Goal: Information Seeking & Learning: Compare options

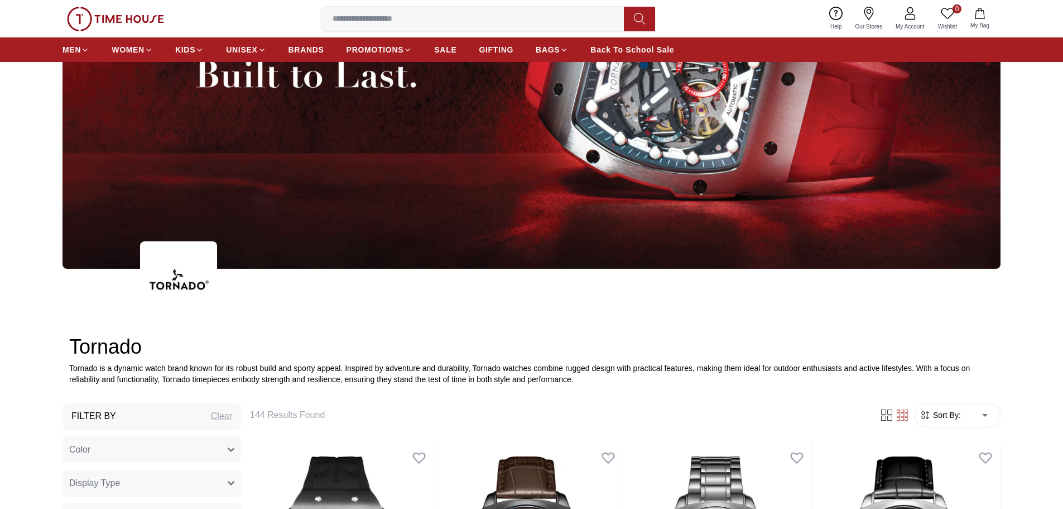
scroll to position [447, 0]
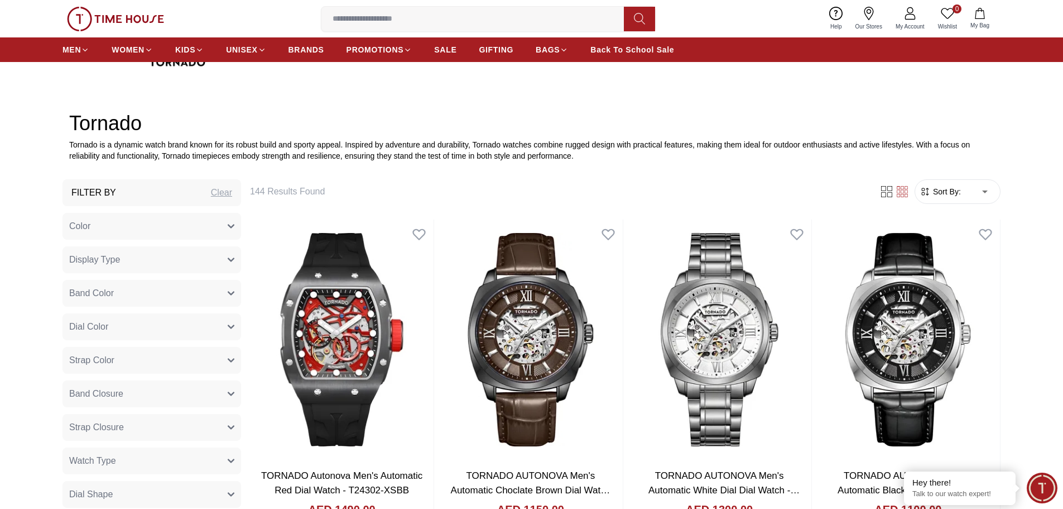
click at [162, 300] on button "Band Color" at bounding box center [152, 293] width 179 height 27
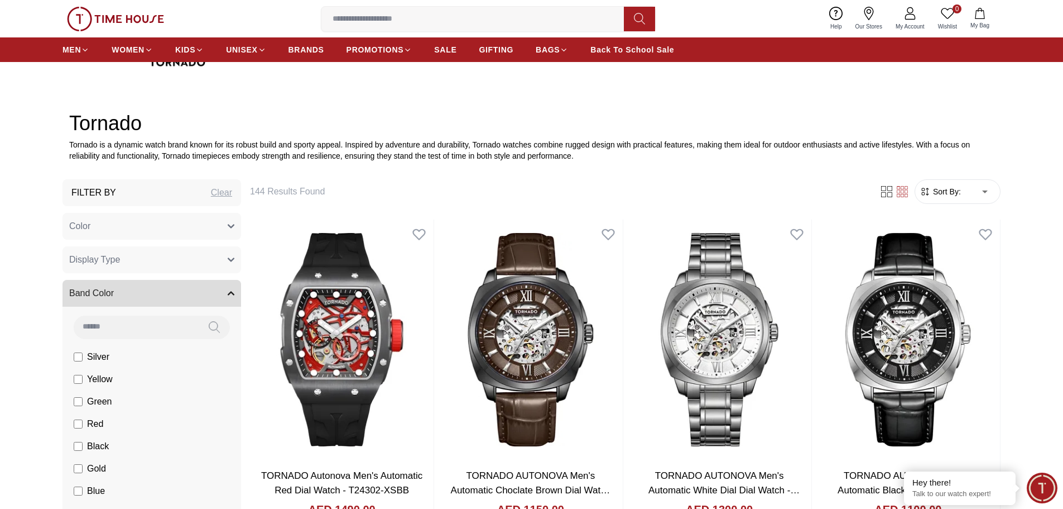
click at [162, 300] on button "Band Color" at bounding box center [152, 293] width 179 height 27
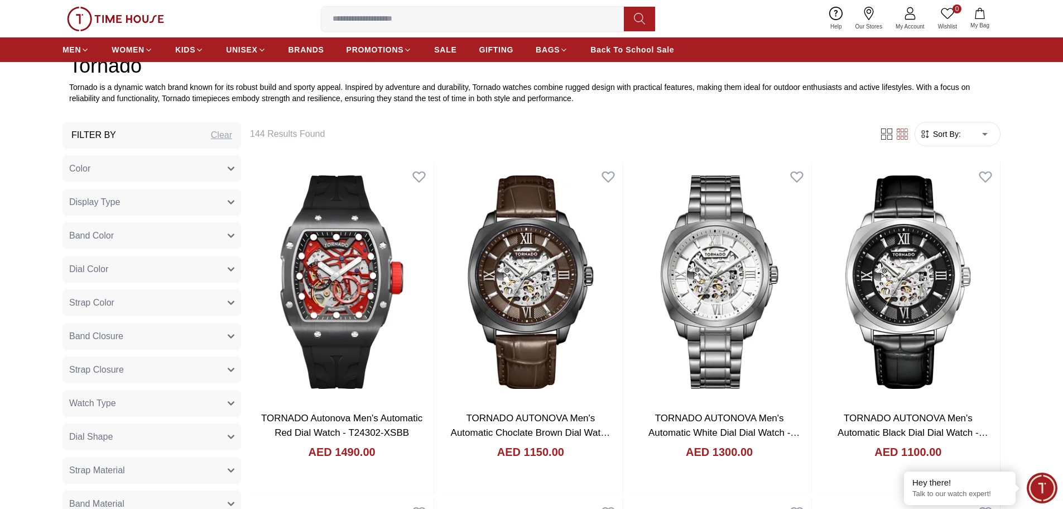
scroll to position [558, 0]
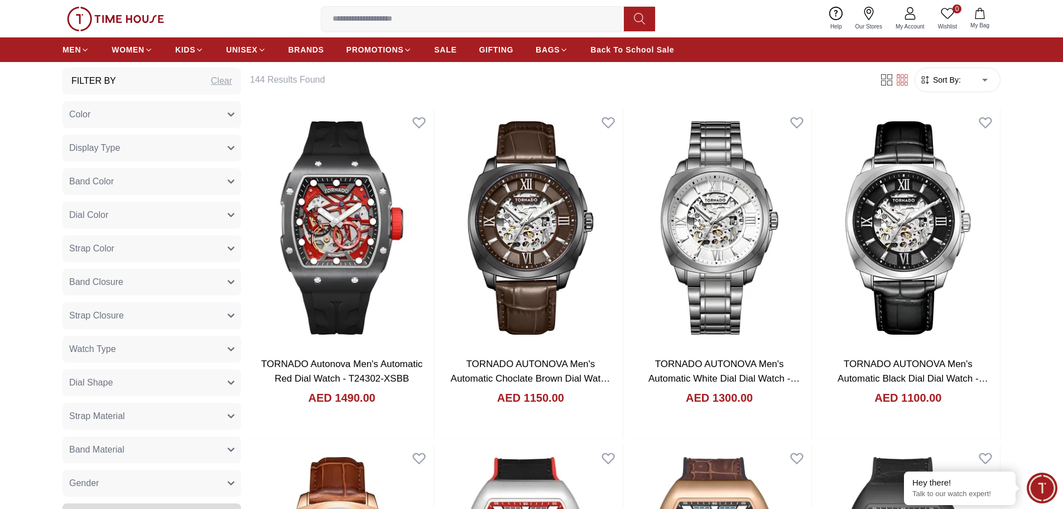
click at [152, 251] on button "Strap Color" at bounding box center [152, 248] width 179 height 27
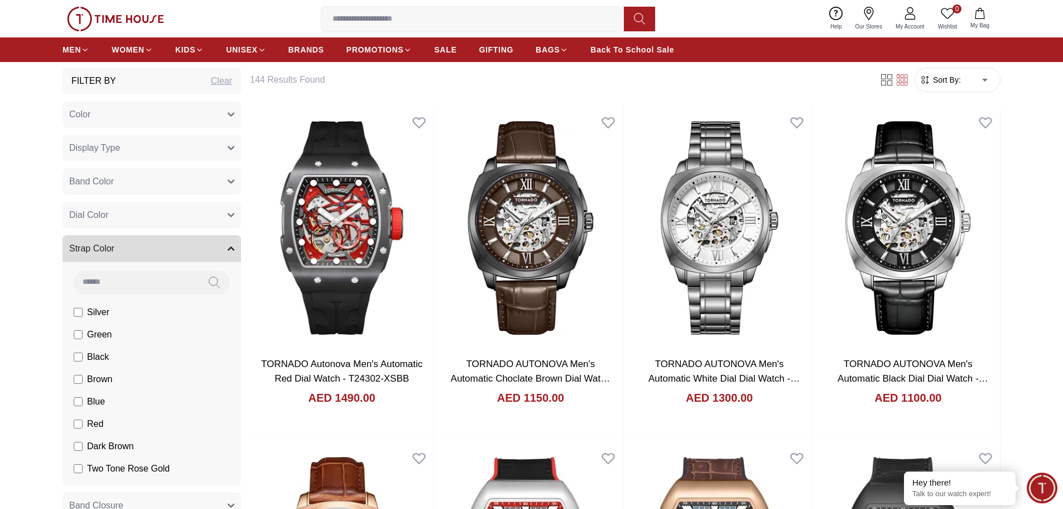
click at [0, 0] on span "Brown" at bounding box center [0, 0] width 0 height 0
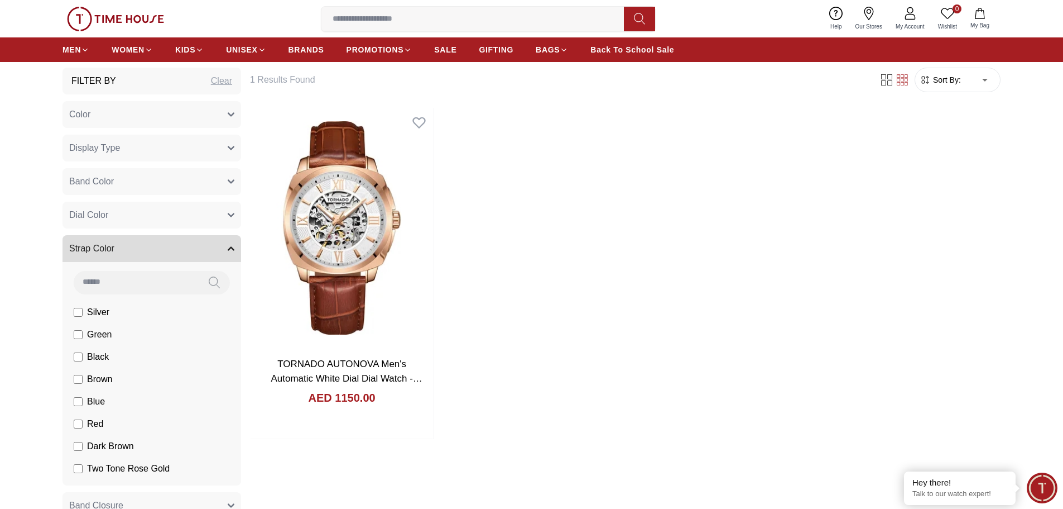
drag, startPoint x: 92, startPoint y: 380, endPoint x: 88, endPoint y: 373, distance: 7.5
click at [0, 0] on span "Brown" at bounding box center [0, 0] width 0 height 0
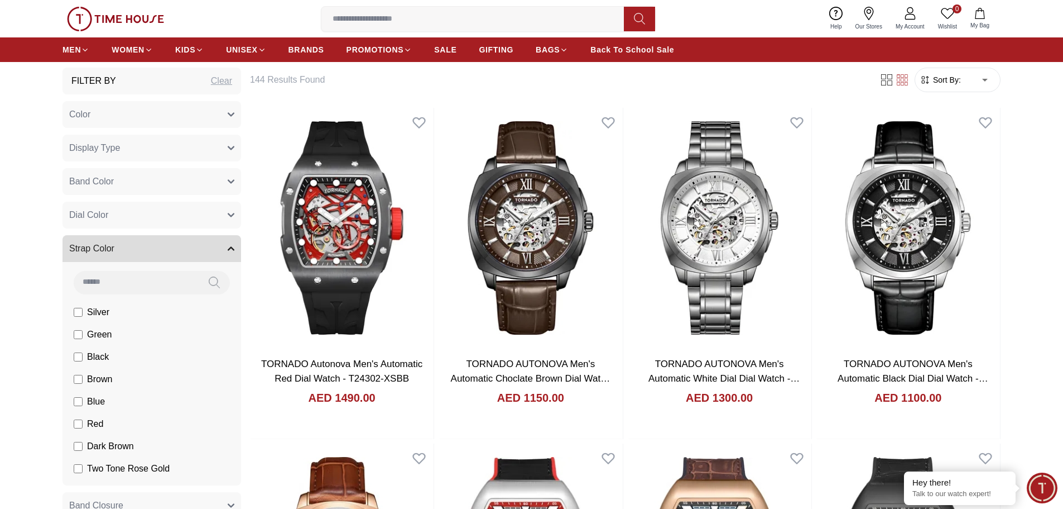
click at [128, 15] on img at bounding box center [115, 19] width 97 height 25
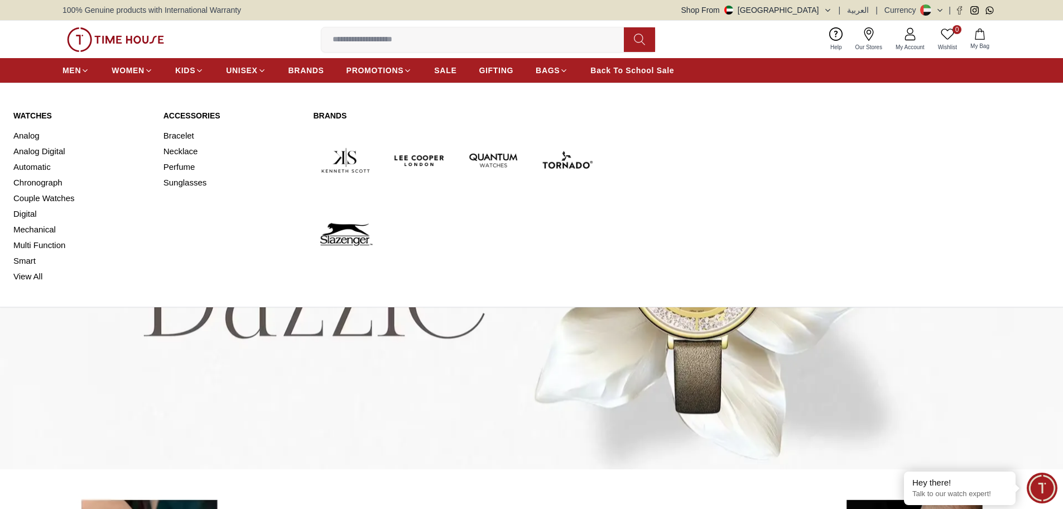
click at [570, 158] on img at bounding box center [567, 160] width 65 height 65
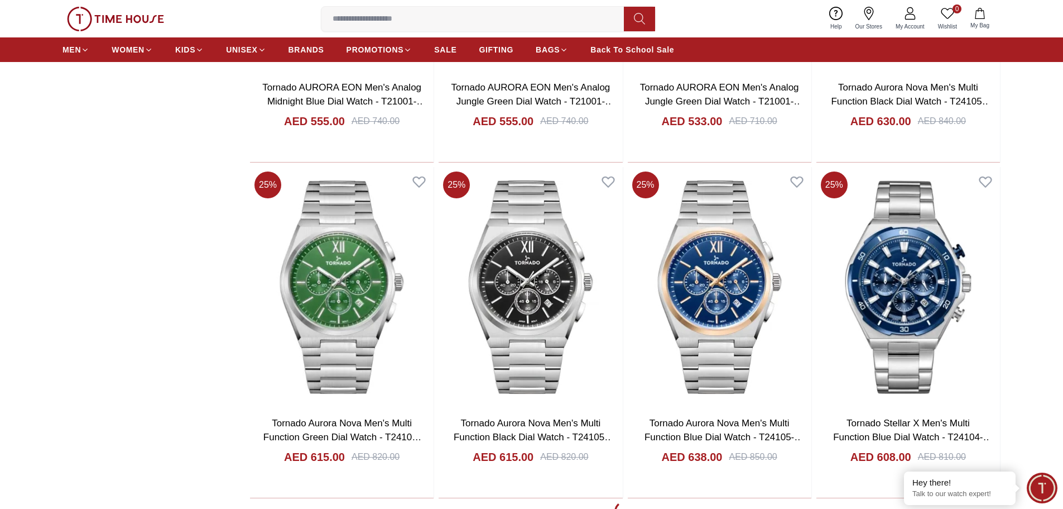
scroll to position [2010, 0]
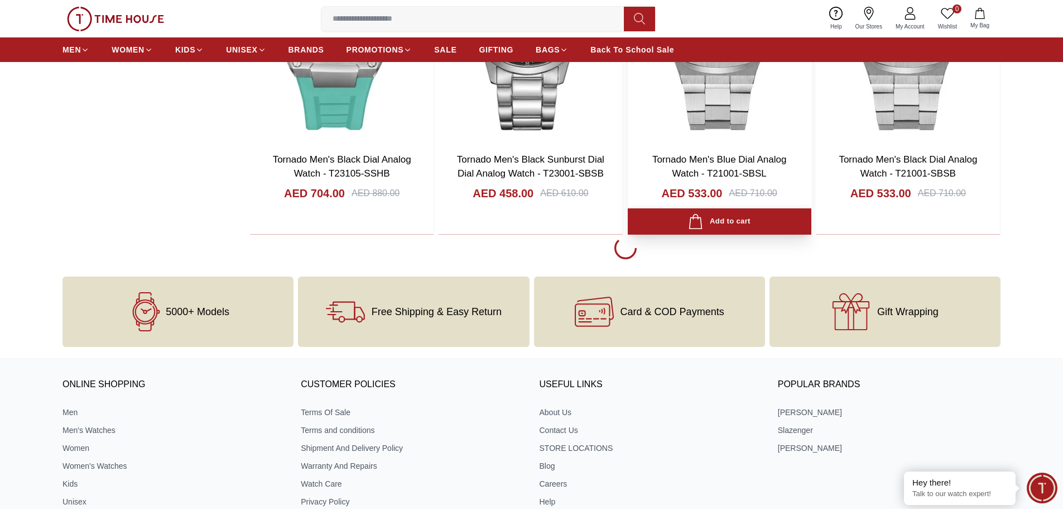
scroll to position [5526, 0]
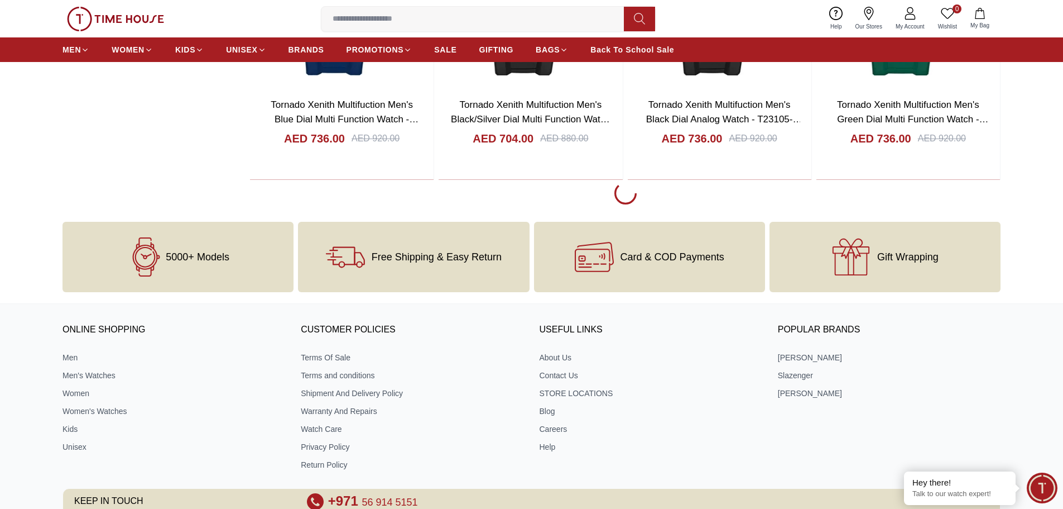
scroll to position [8876, 0]
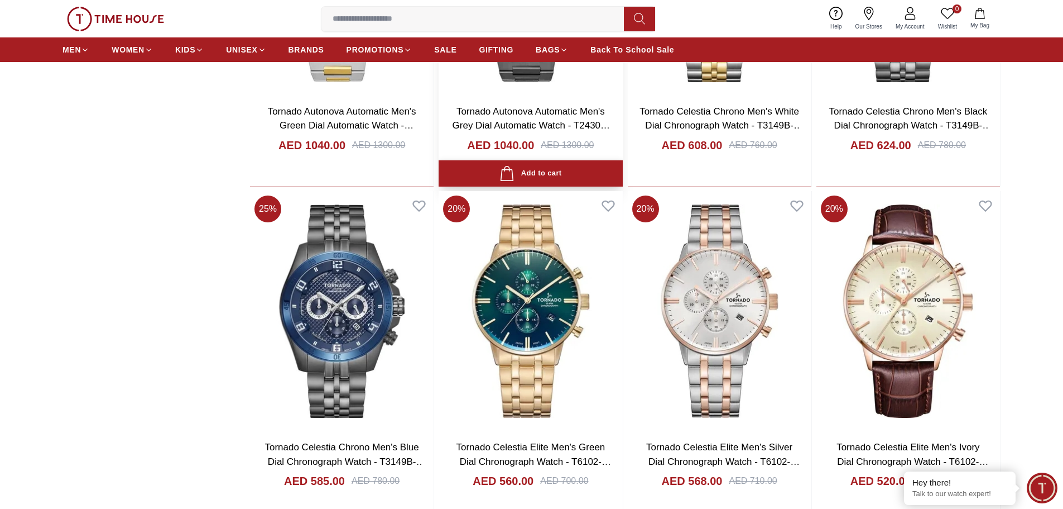
scroll to position [9546, 0]
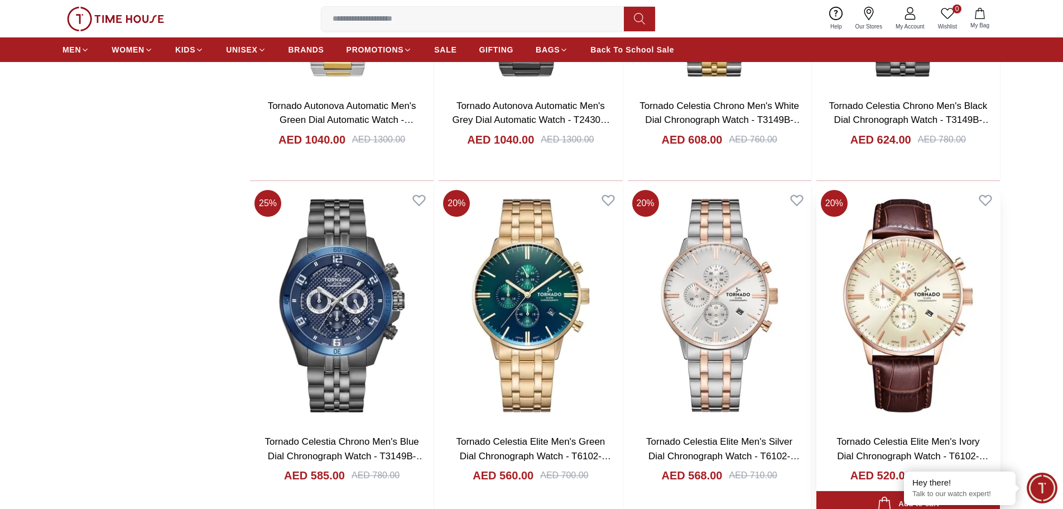
click at [909, 297] on img at bounding box center [909, 305] width 184 height 240
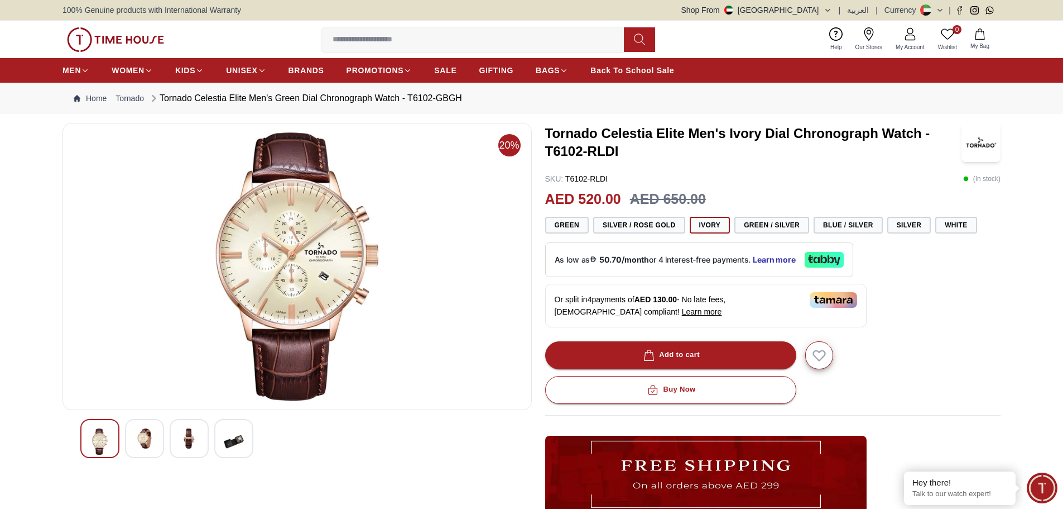
click at [132, 445] on div at bounding box center [144, 438] width 39 height 39
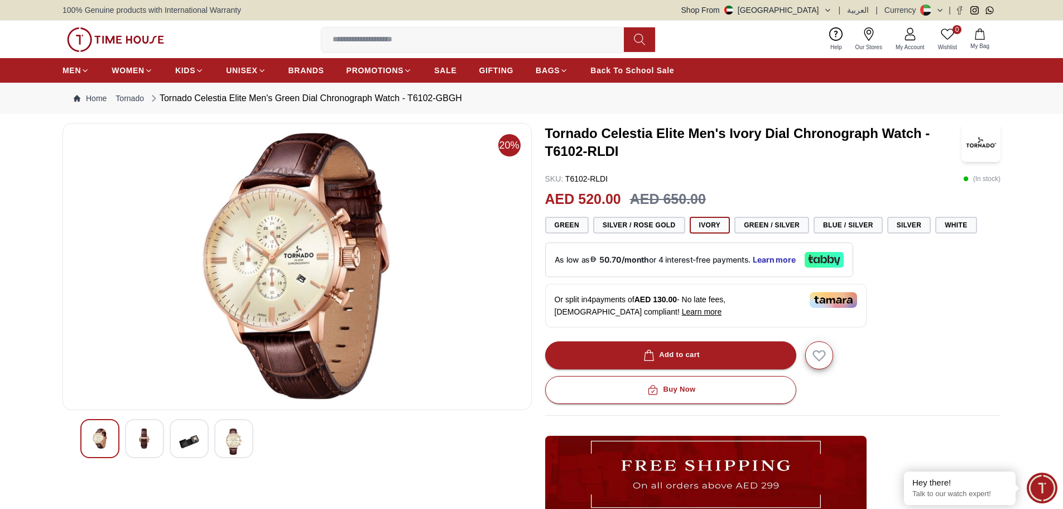
click at [183, 442] on img at bounding box center [189, 441] width 20 height 26
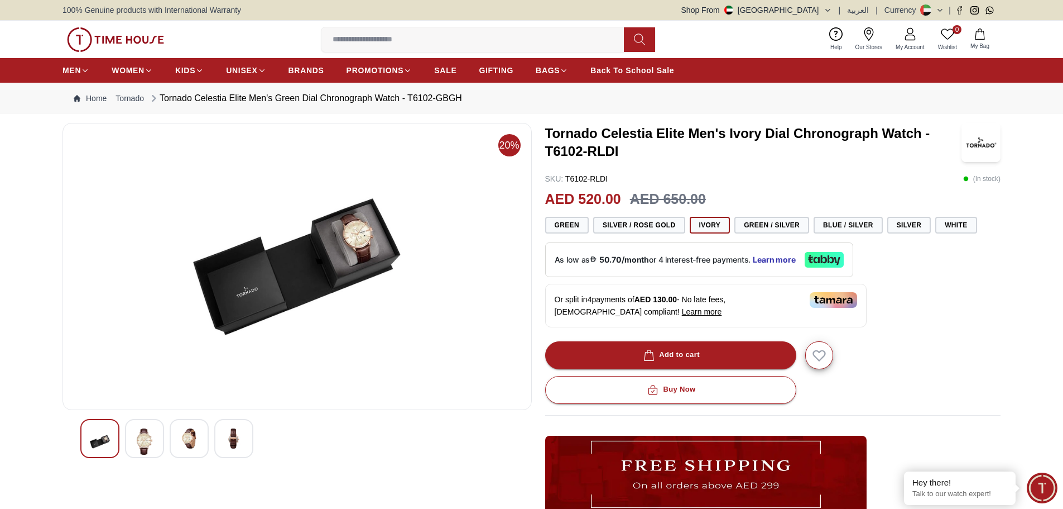
click at [236, 436] on img at bounding box center [234, 438] width 20 height 20
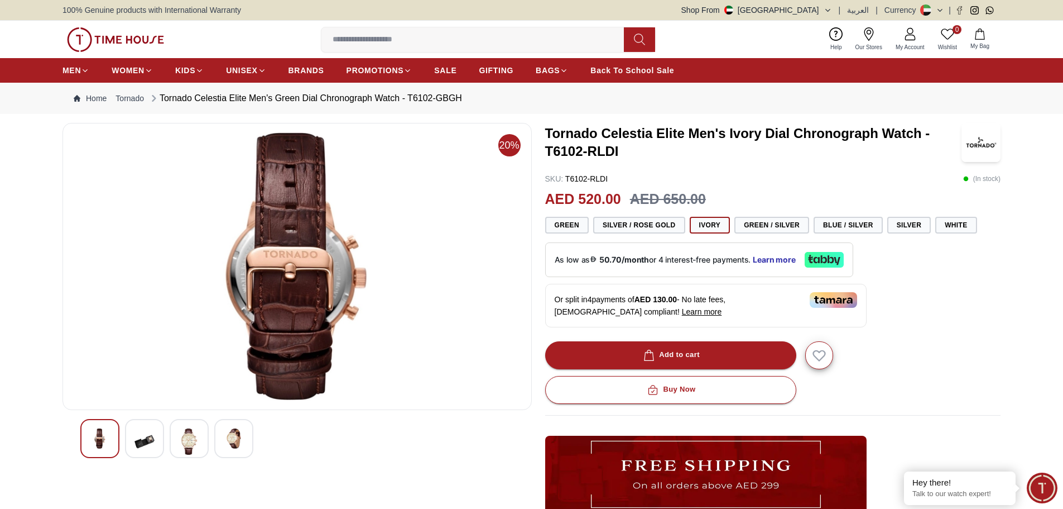
click at [97, 433] on img at bounding box center [100, 438] width 20 height 20
click at [139, 446] on img at bounding box center [145, 441] width 20 height 26
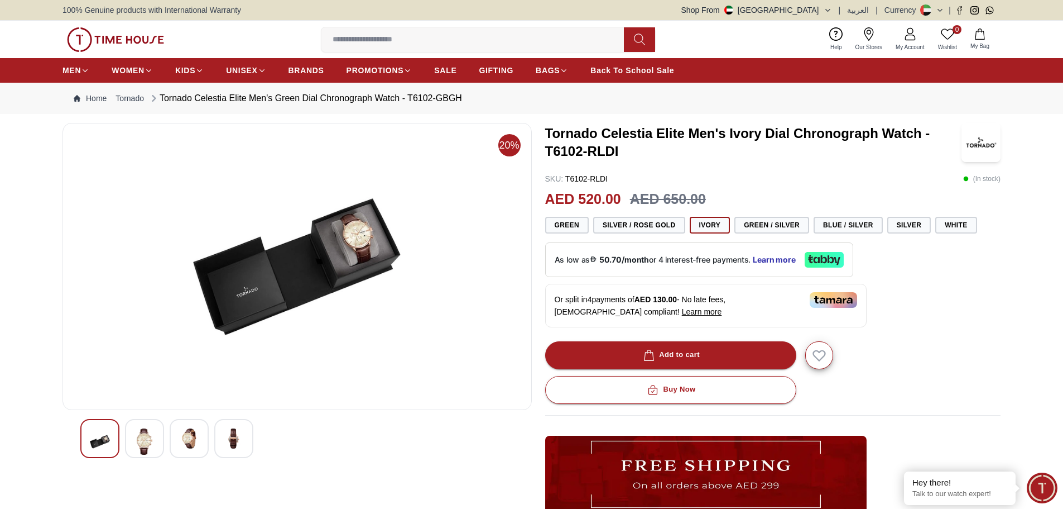
click at [162, 446] on div at bounding box center [144, 438] width 39 height 39
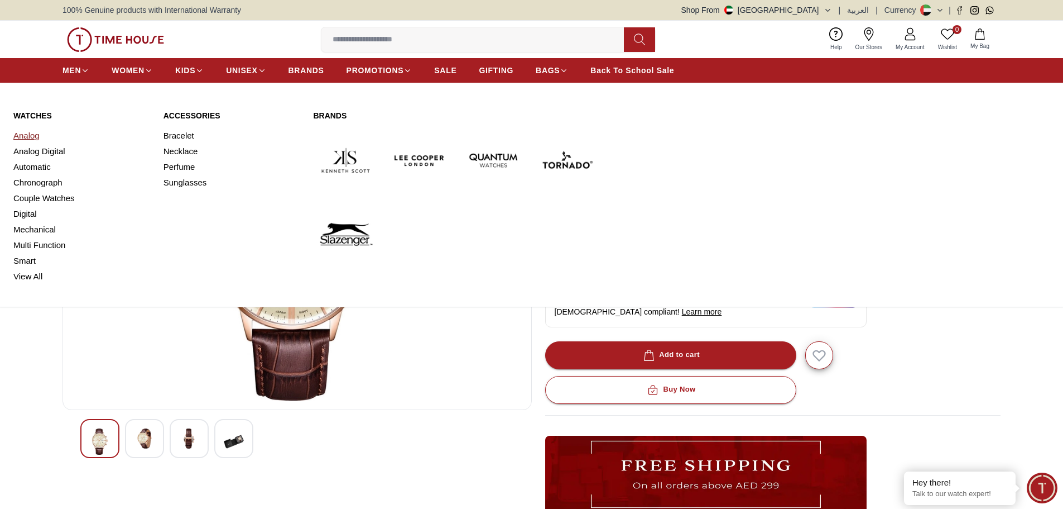
click at [36, 136] on link "Analog" at bounding box center [81, 136] width 137 height 16
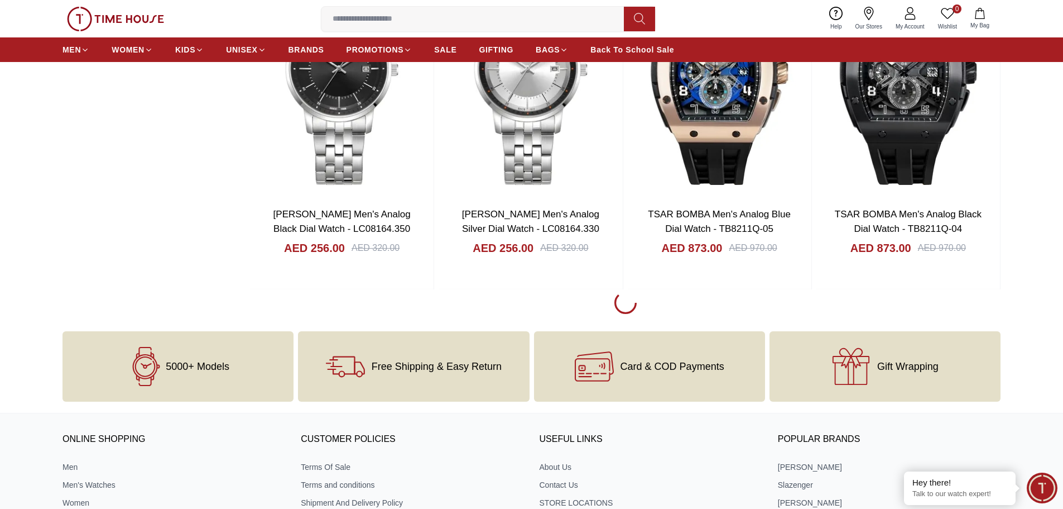
scroll to position [1563, 0]
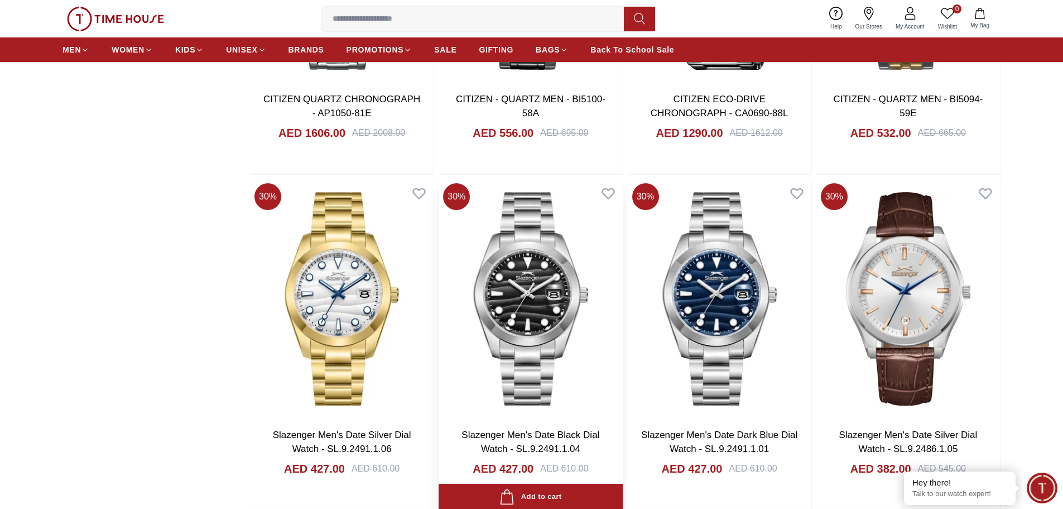
scroll to position [3238, 0]
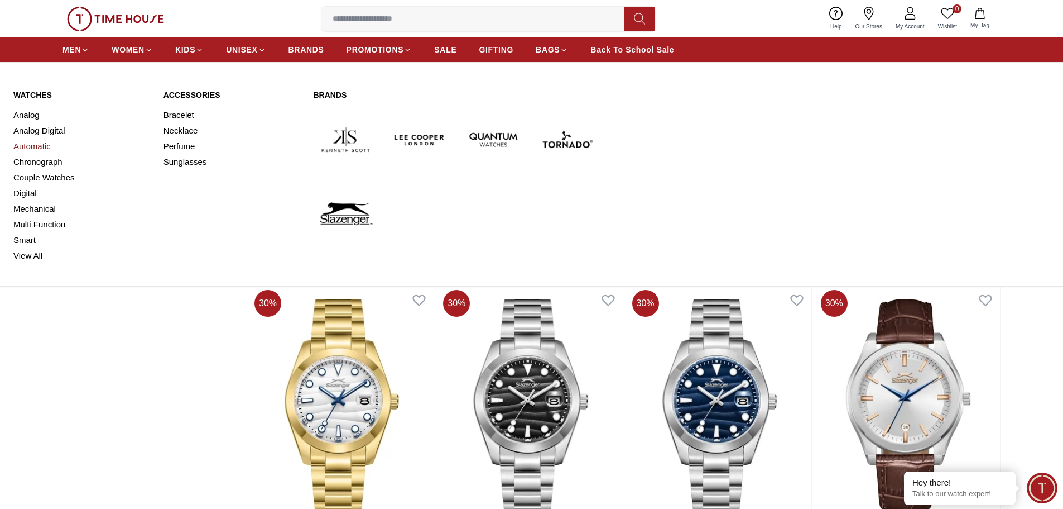
click at [44, 146] on link "Automatic" at bounding box center [81, 146] width 137 height 16
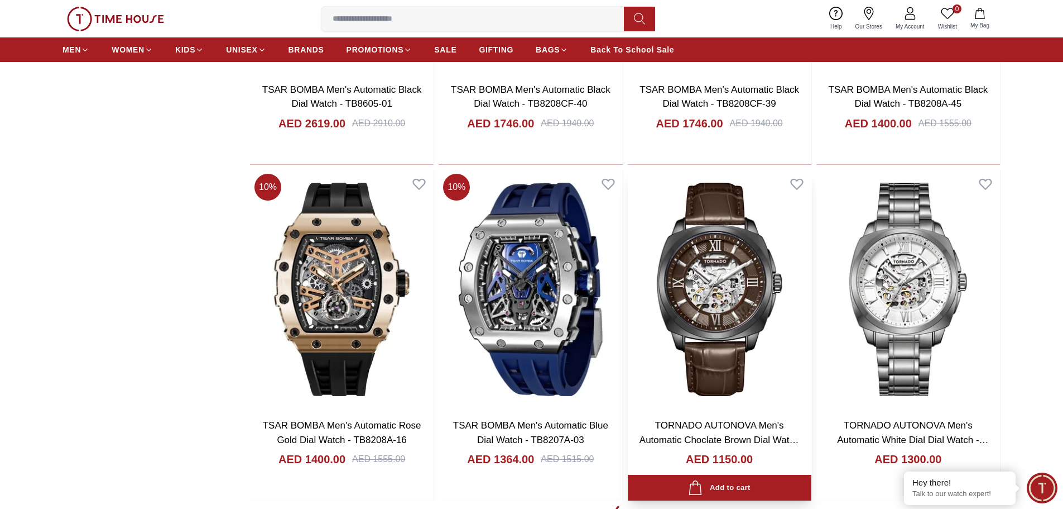
scroll to position [1340, 0]
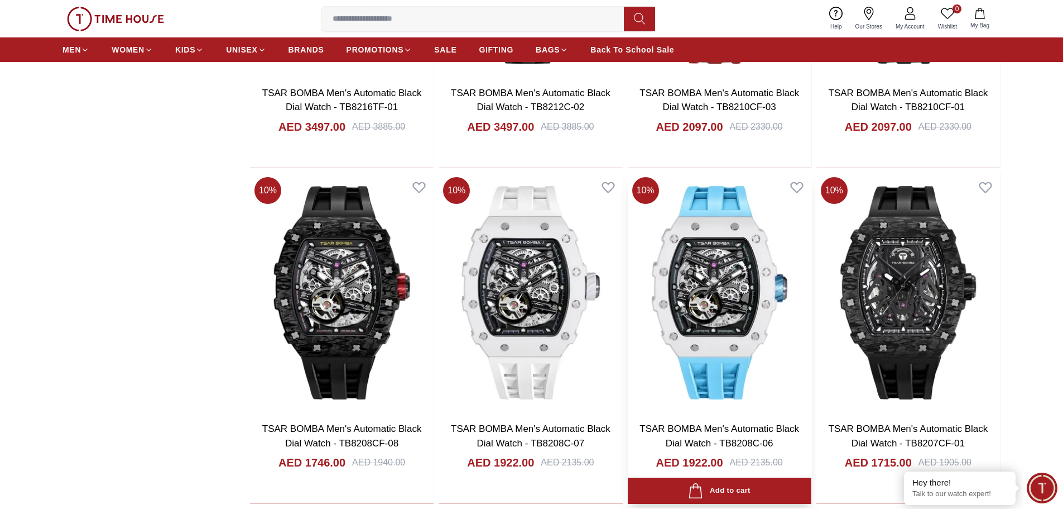
scroll to position [2680, 0]
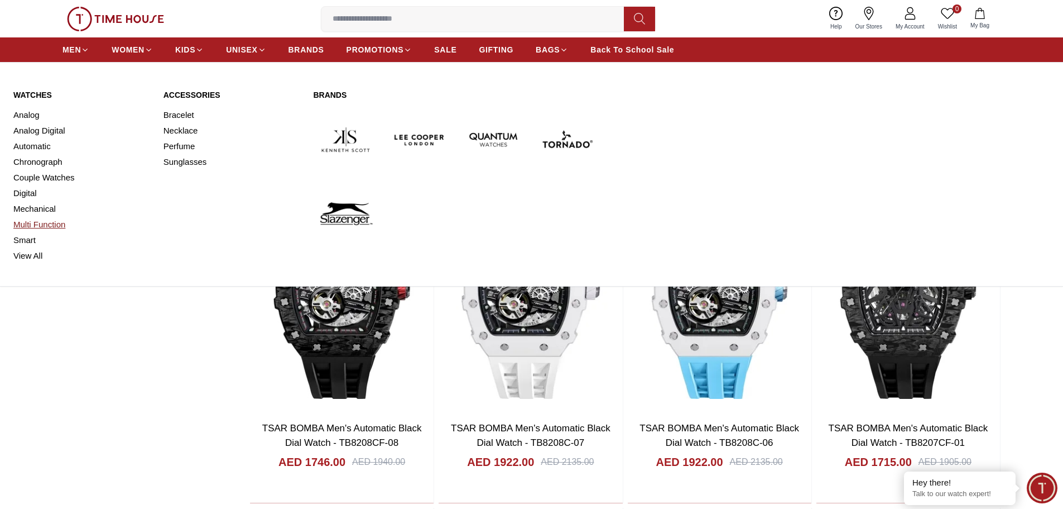
click at [38, 224] on link "Multi Function" at bounding box center [81, 225] width 137 height 16
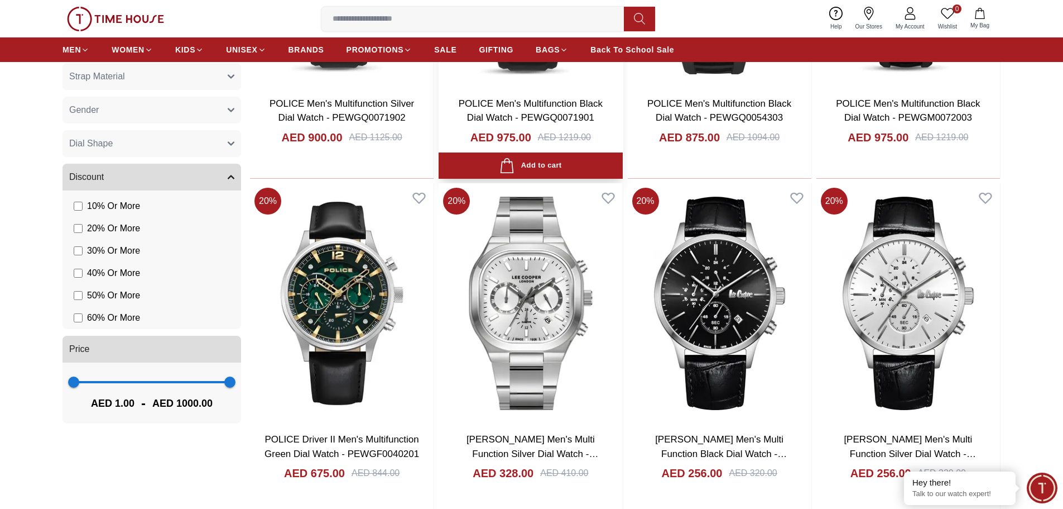
scroll to position [670, 0]
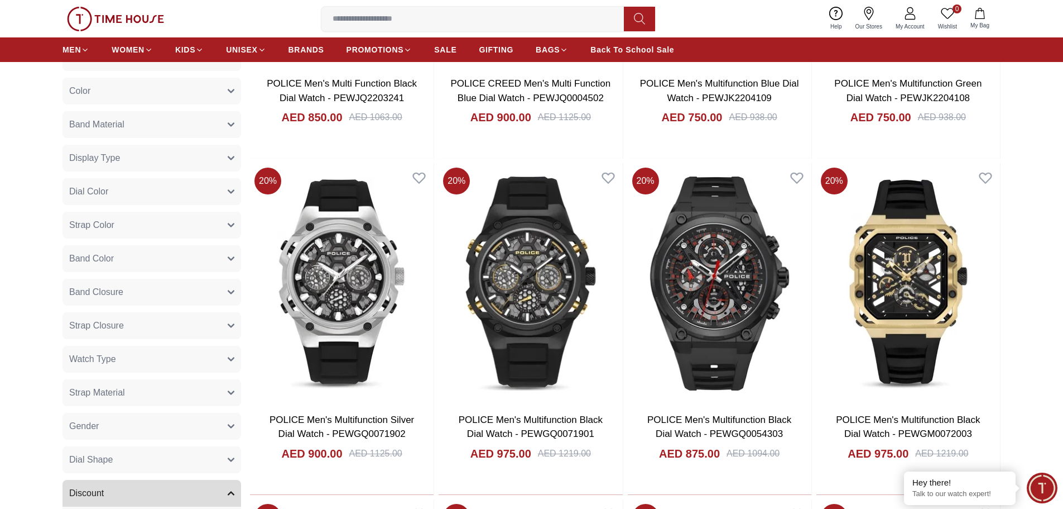
scroll to position [335, 0]
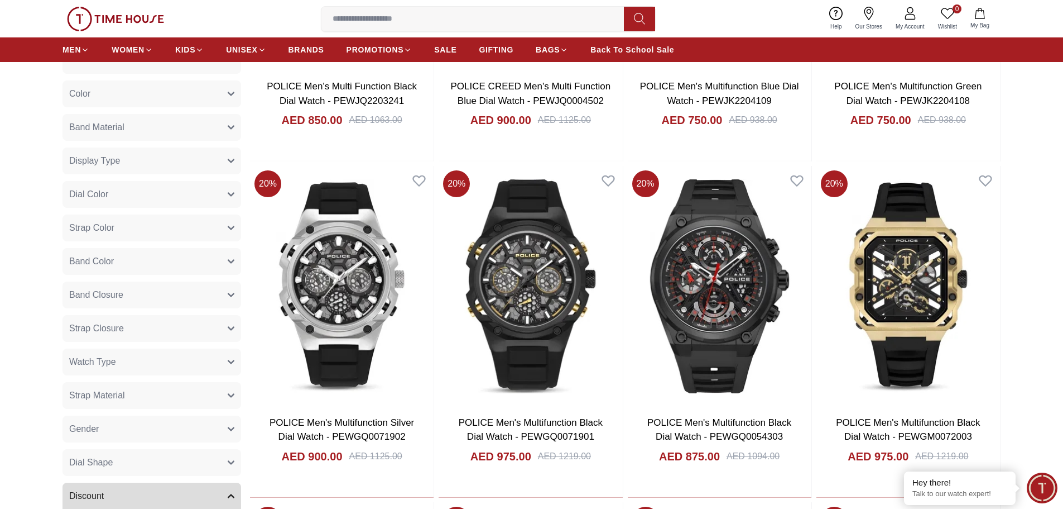
click at [177, 454] on button "Dial Shape" at bounding box center [152, 462] width 179 height 27
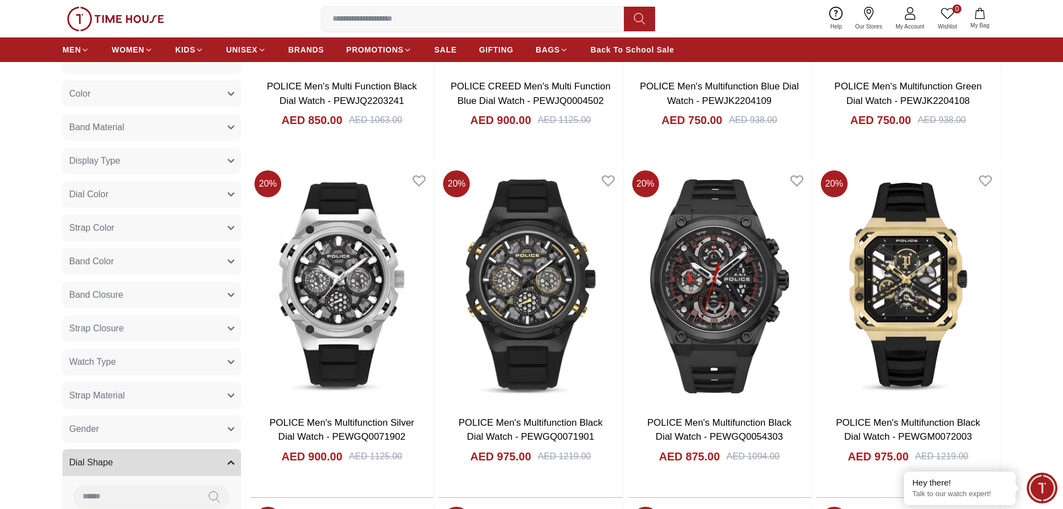
click at [194, 152] on button "Display Type" at bounding box center [152, 160] width 179 height 27
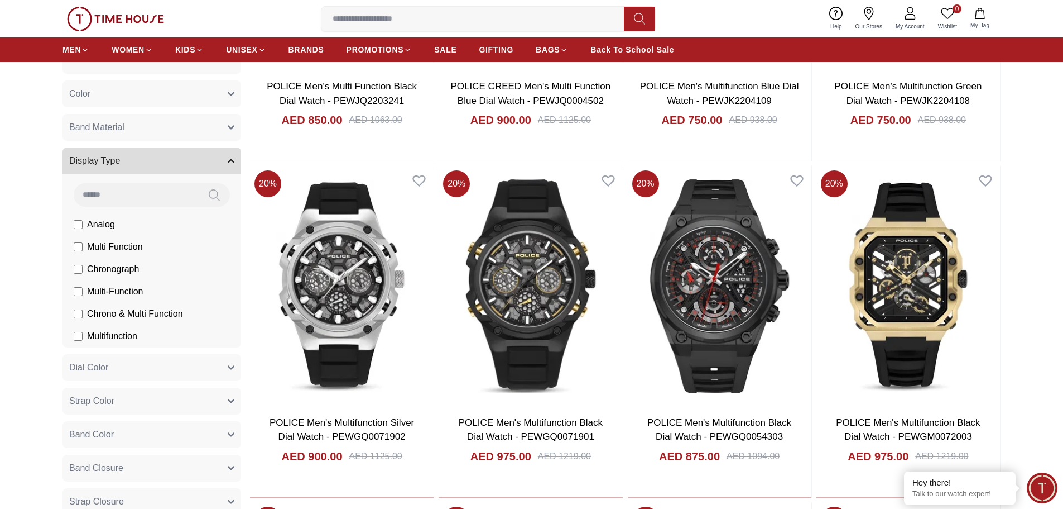
click at [194, 152] on button "Display Type" at bounding box center [152, 160] width 179 height 27
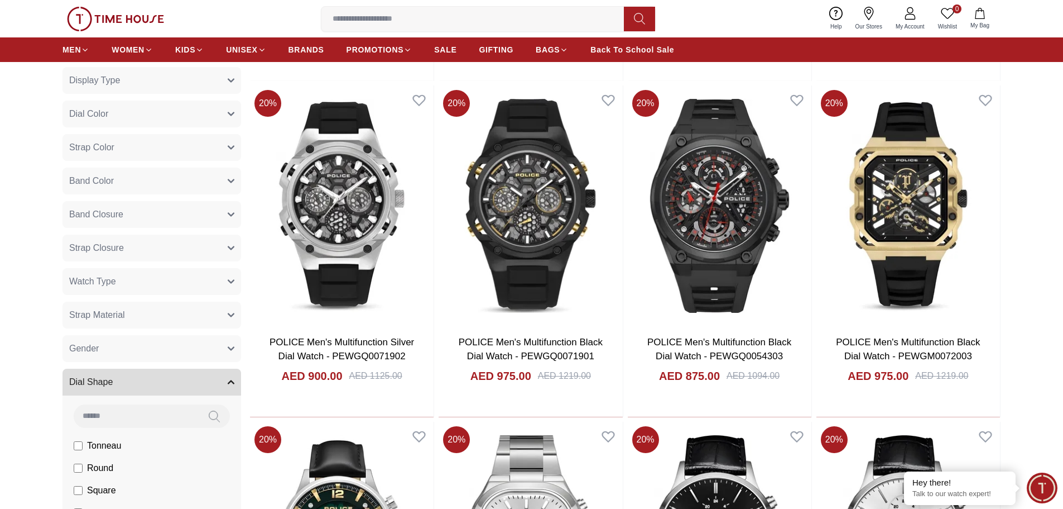
scroll to position [558, 0]
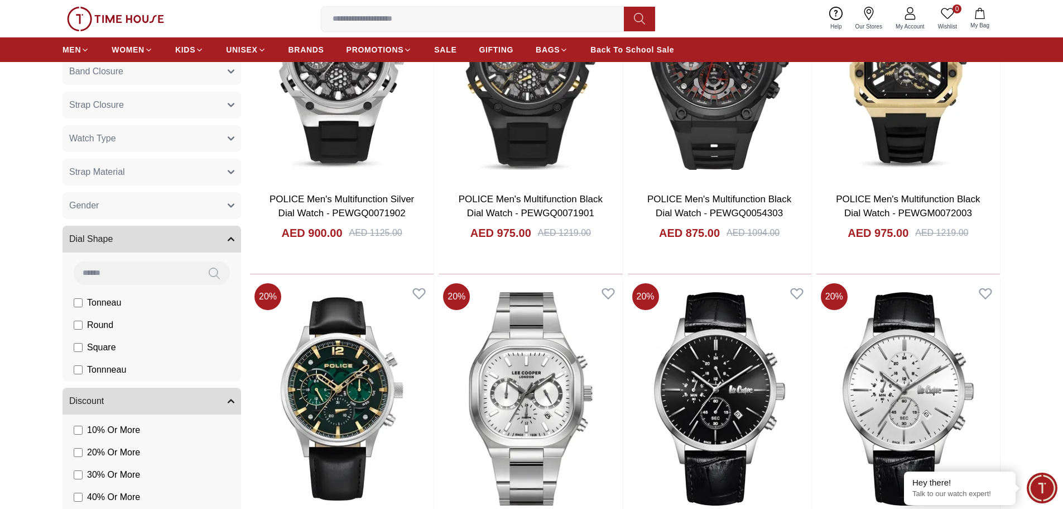
click at [171, 167] on button "Strap Material" at bounding box center [152, 172] width 179 height 27
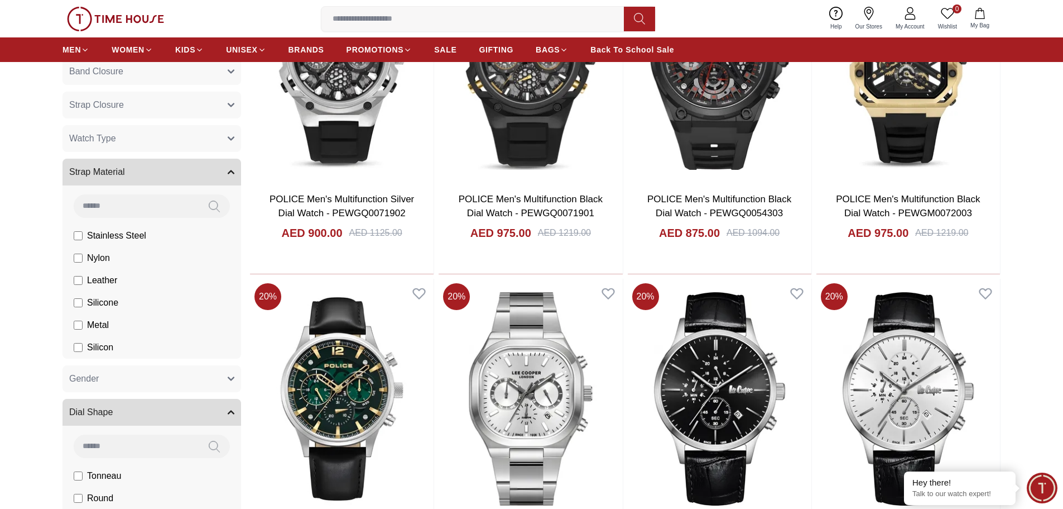
click at [171, 167] on button "Strap Material" at bounding box center [152, 172] width 179 height 27
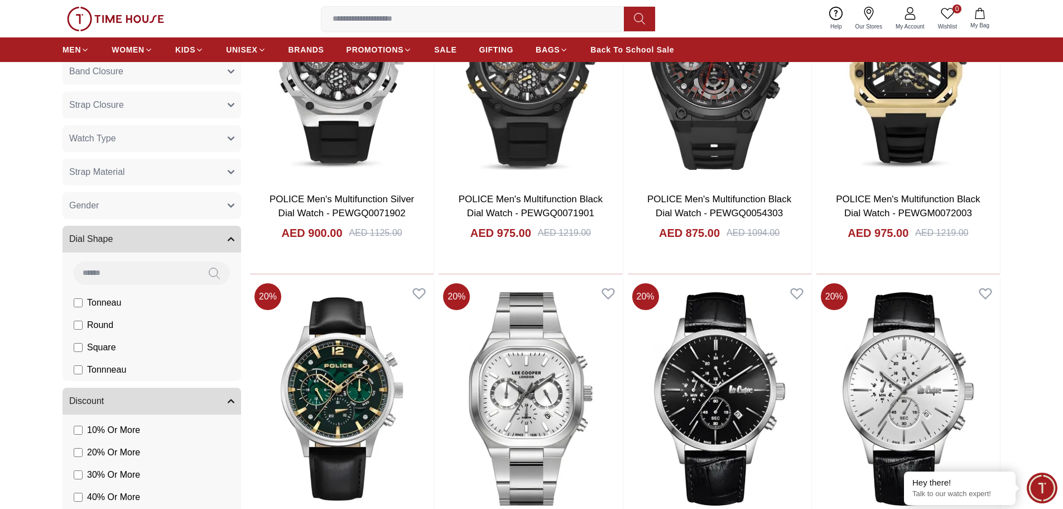
click at [181, 136] on button "Watch Type" at bounding box center [152, 138] width 179 height 27
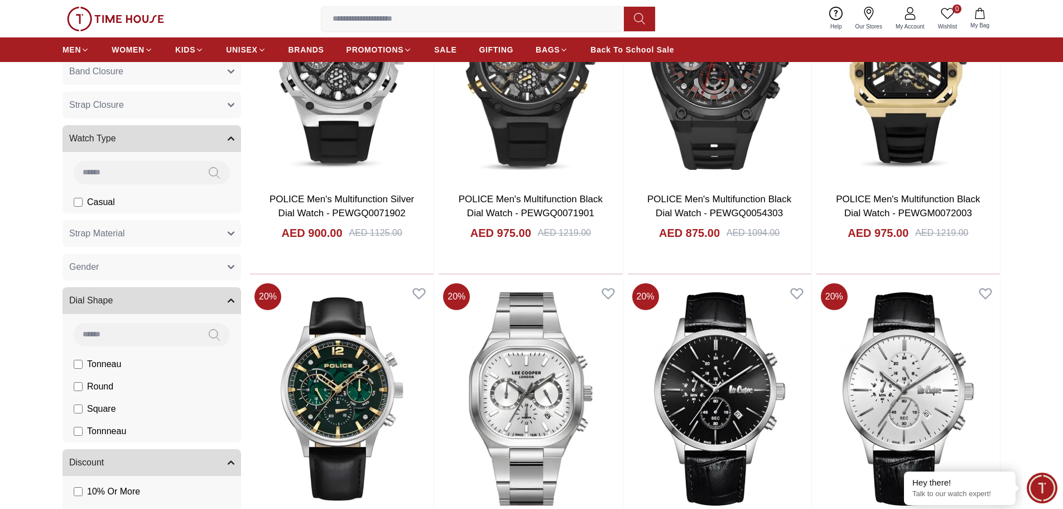
click at [181, 136] on button "Watch Type" at bounding box center [152, 138] width 179 height 27
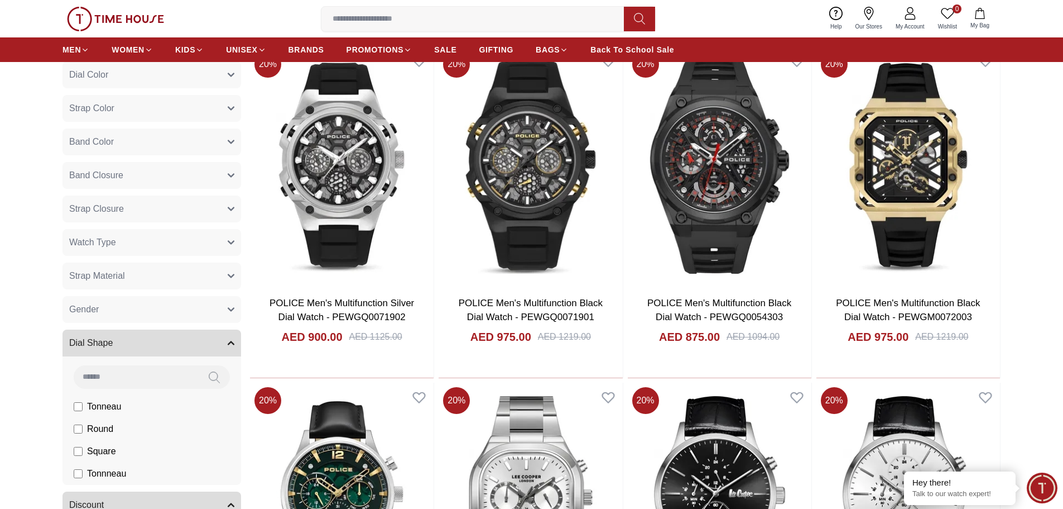
scroll to position [335, 0]
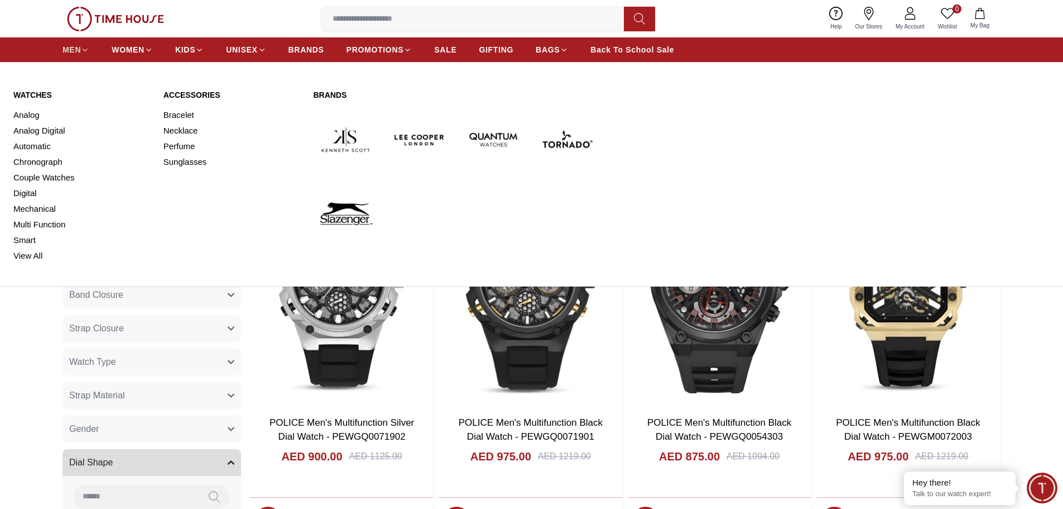
click at [88, 42] on link "MEN" at bounding box center [76, 50] width 27 height 20
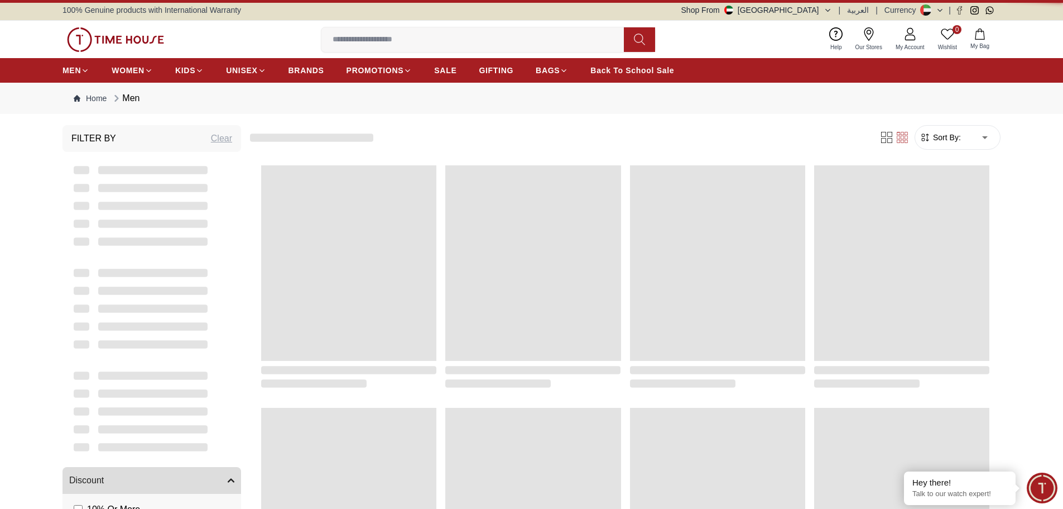
click at [76, 46] on img at bounding box center [115, 39] width 97 height 25
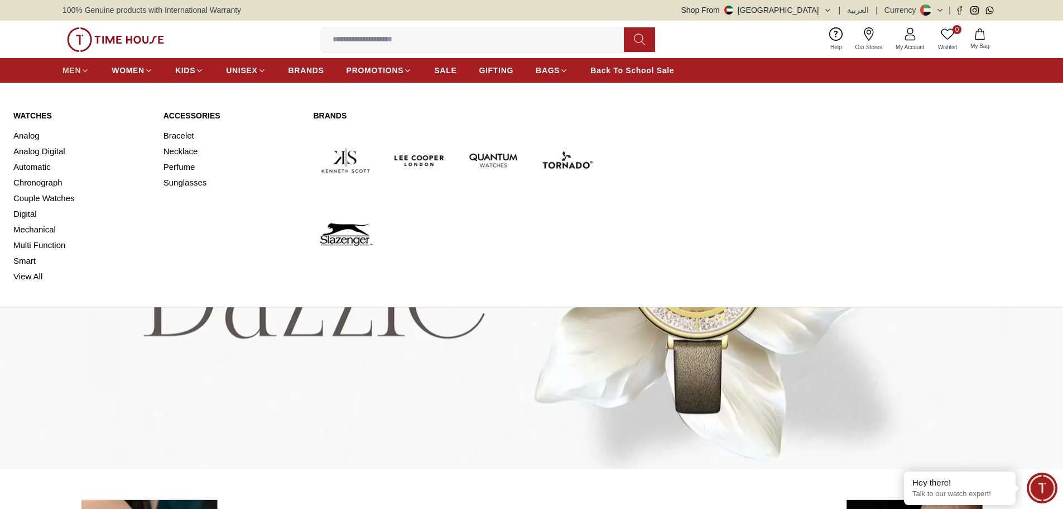
click at [72, 75] on span "MEN" at bounding box center [72, 70] width 18 height 11
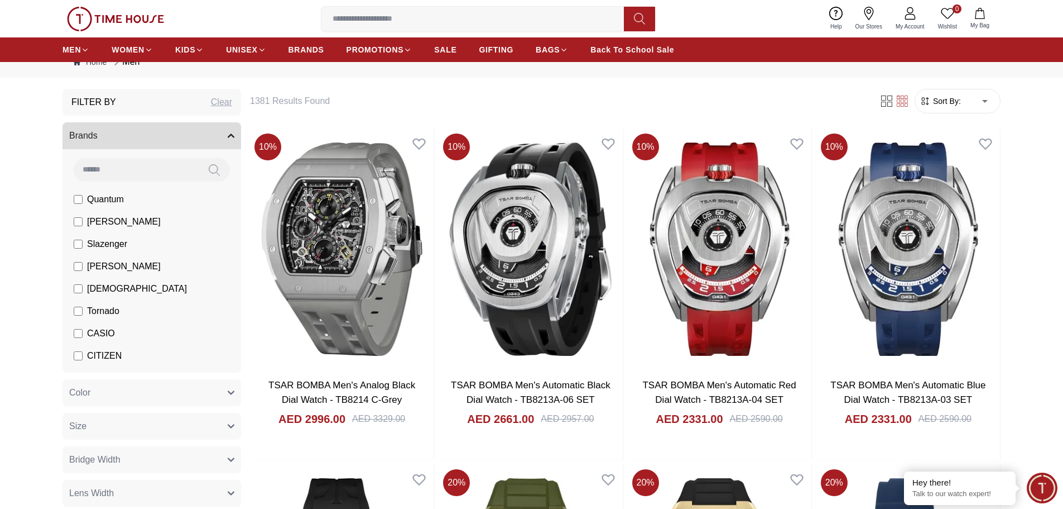
scroll to position [56, 0]
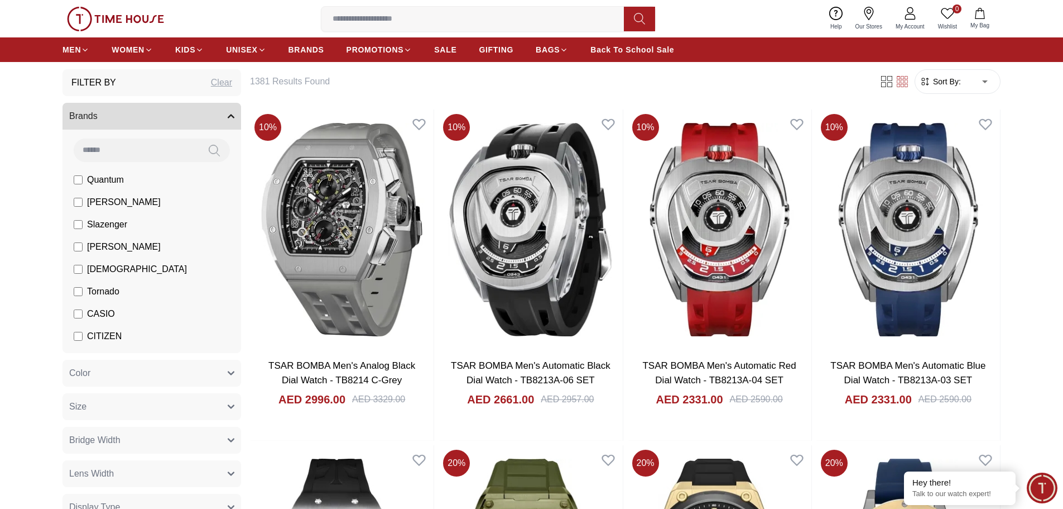
click at [999, 82] on form "Sort By: ​ ****** ​" at bounding box center [958, 81] width 86 height 25
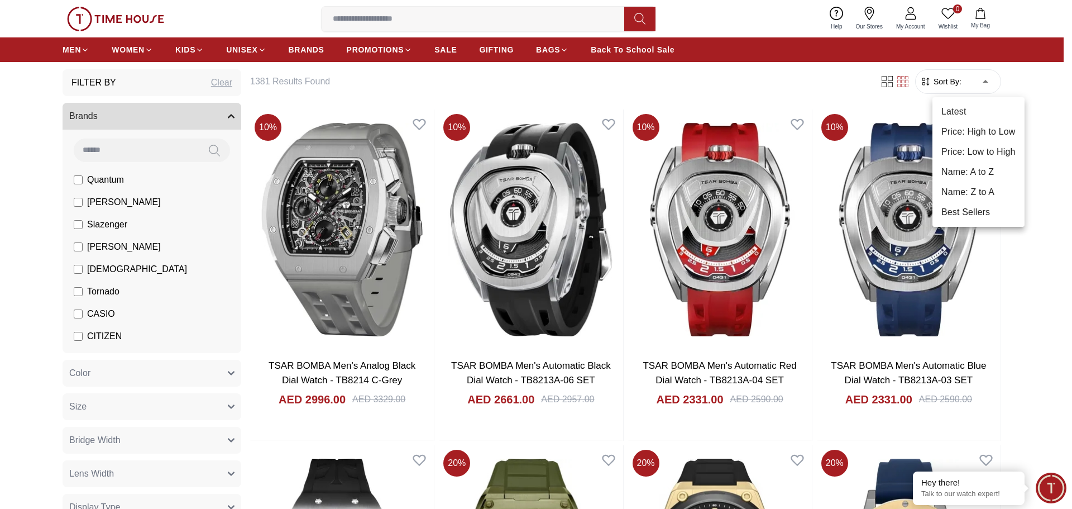
click at [974, 117] on li "Latest" at bounding box center [978, 112] width 92 height 20
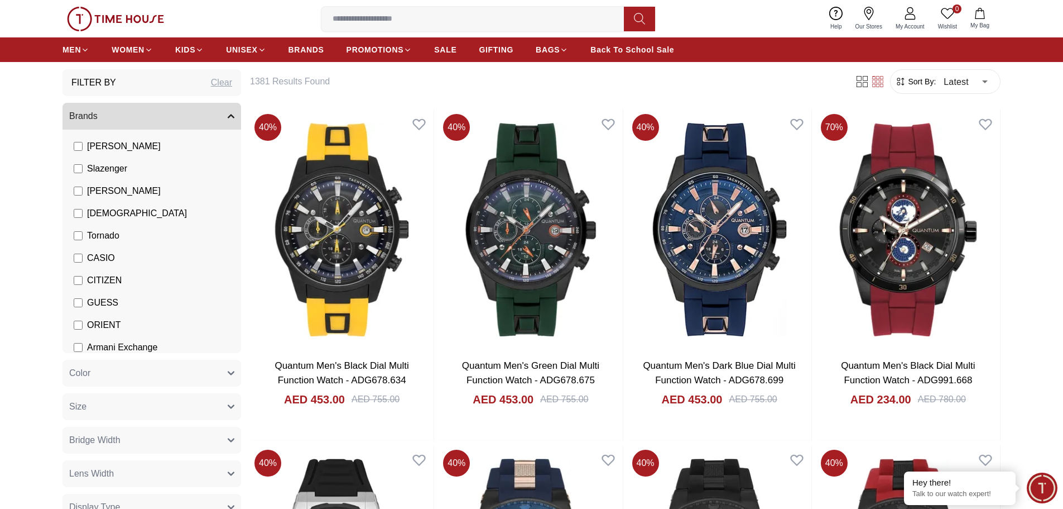
scroll to position [167, 0]
type input "******"
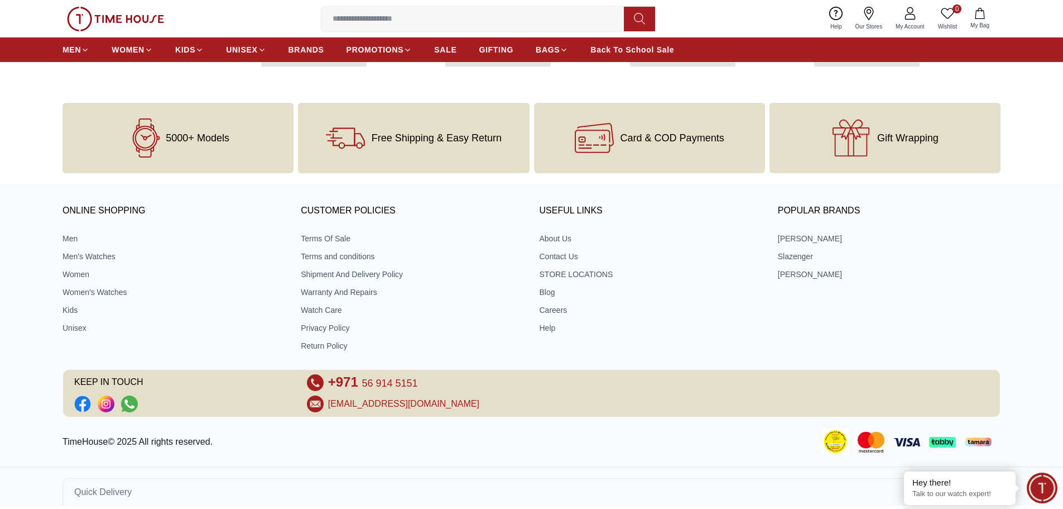
scroll to position [1055, 0]
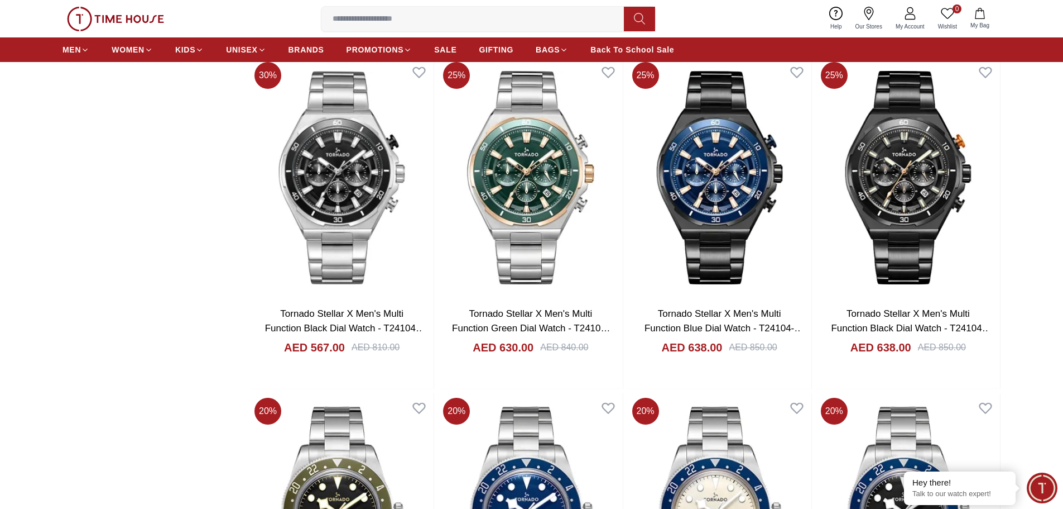
scroll to position [3966, 0]
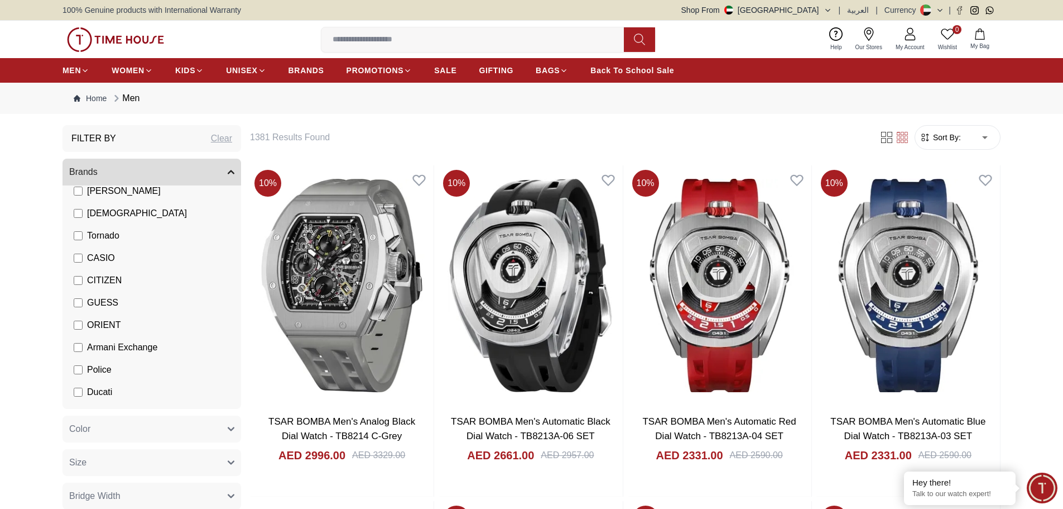
scroll to position [56, 0]
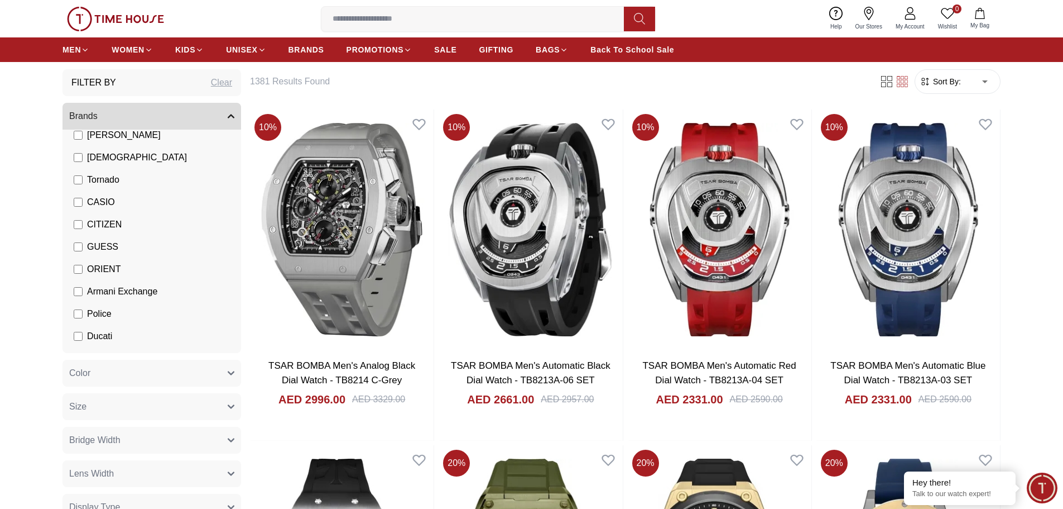
click at [227, 399] on button "Size" at bounding box center [152, 406] width 179 height 27
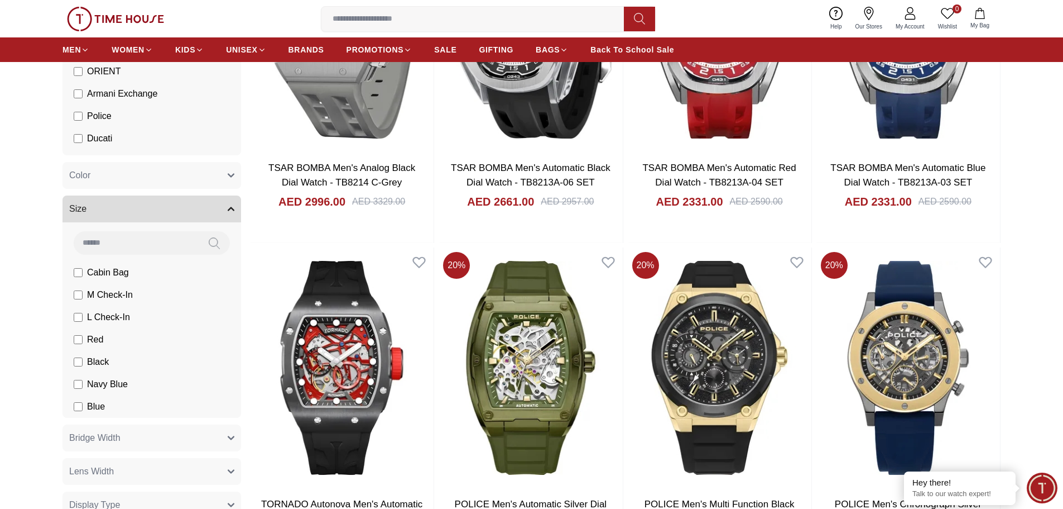
scroll to position [279, 0]
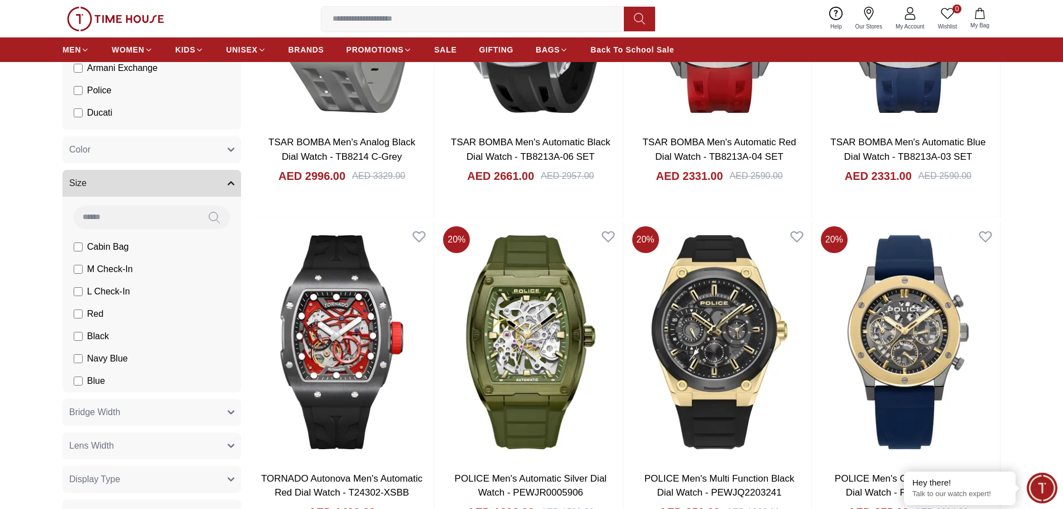
click at [223, 180] on button "Size" at bounding box center [152, 183] width 179 height 27
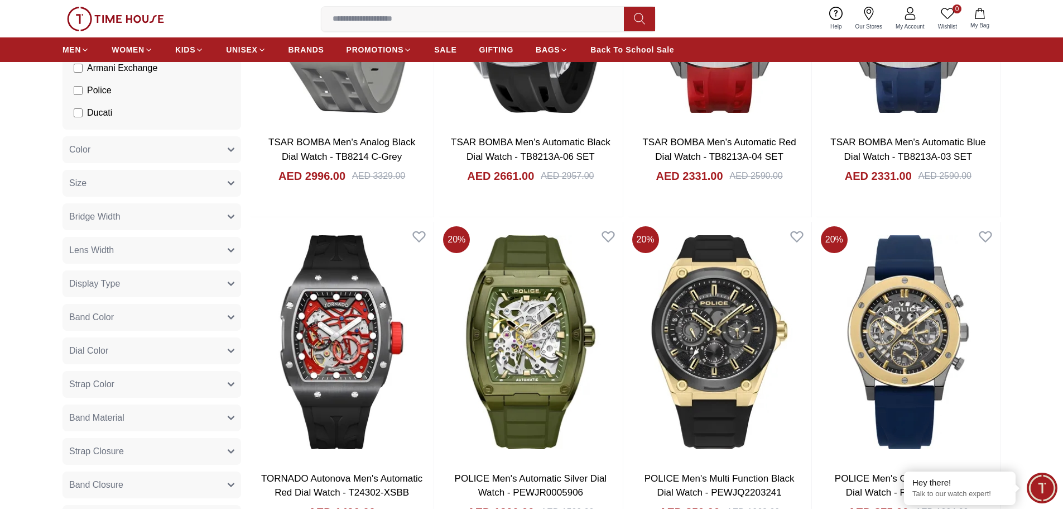
click at [214, 260] on button "Lens Width" at bounding box center [152, 250] width 179 height 27
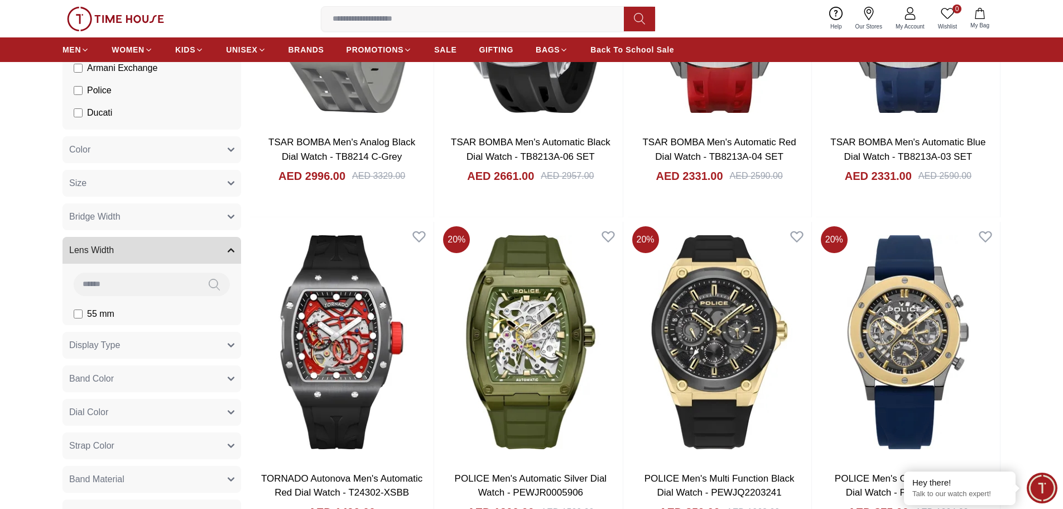
click at [214, 260] on button "Lens Width" at bounding box center [152, 250] width 179 height 27
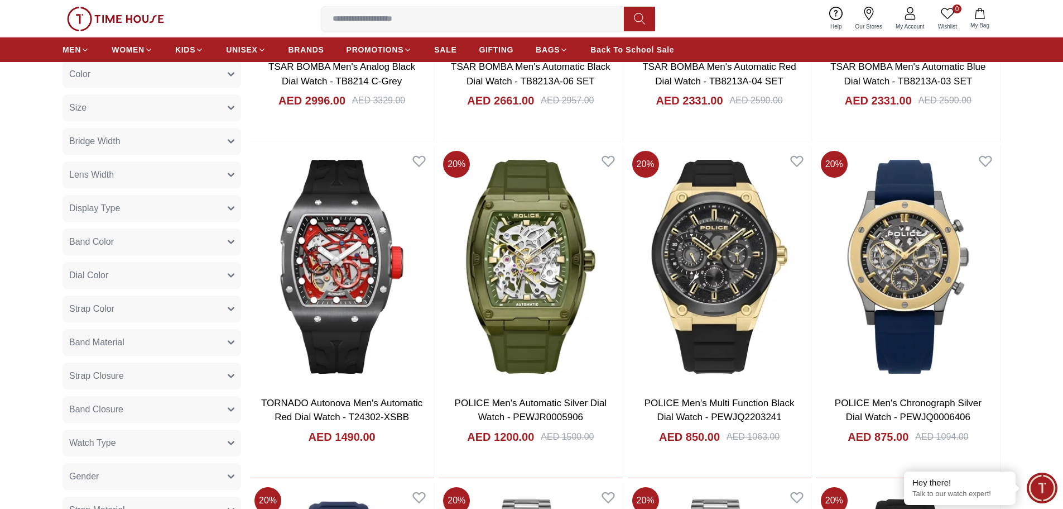
scroll to position [335, 0]
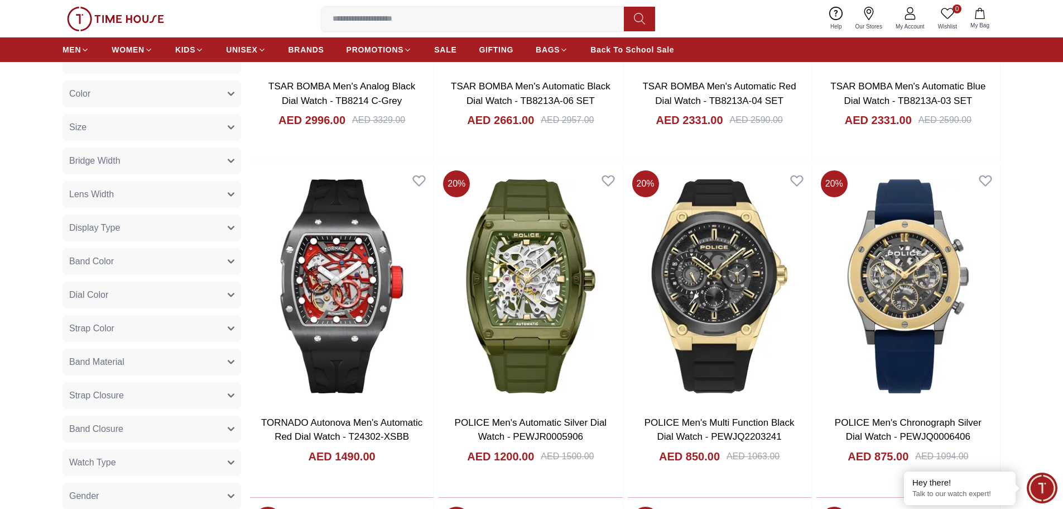
click at [217, 131] on button "Size" at bounding box center [152, 127] width 179 height 27
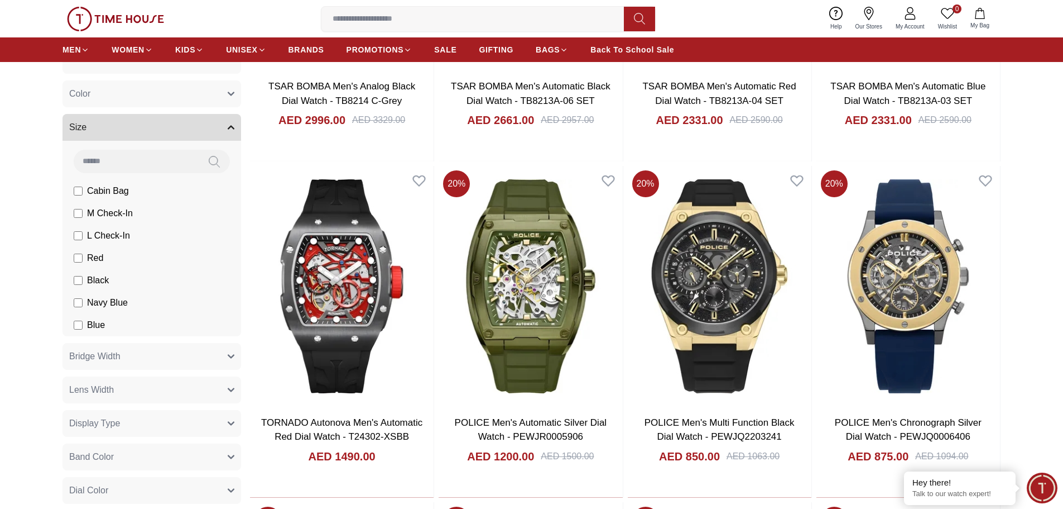
click at [217, 131] on button "Size" at bounding box center [152, 127] width 179 height 27
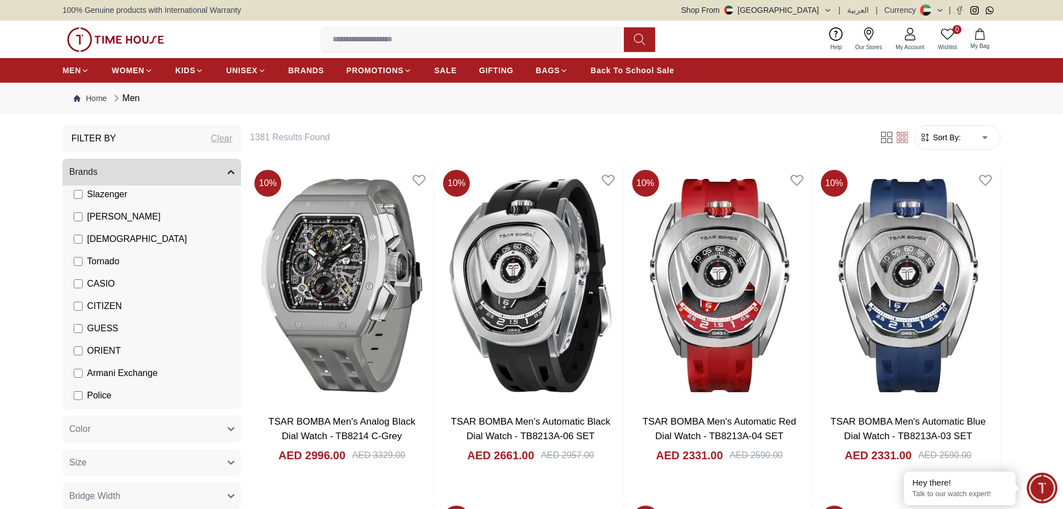
scroll to position [112, 0]
click at [109, 278] on span "CITIZEN" at bounding box center [104, 280] width 35 height 13
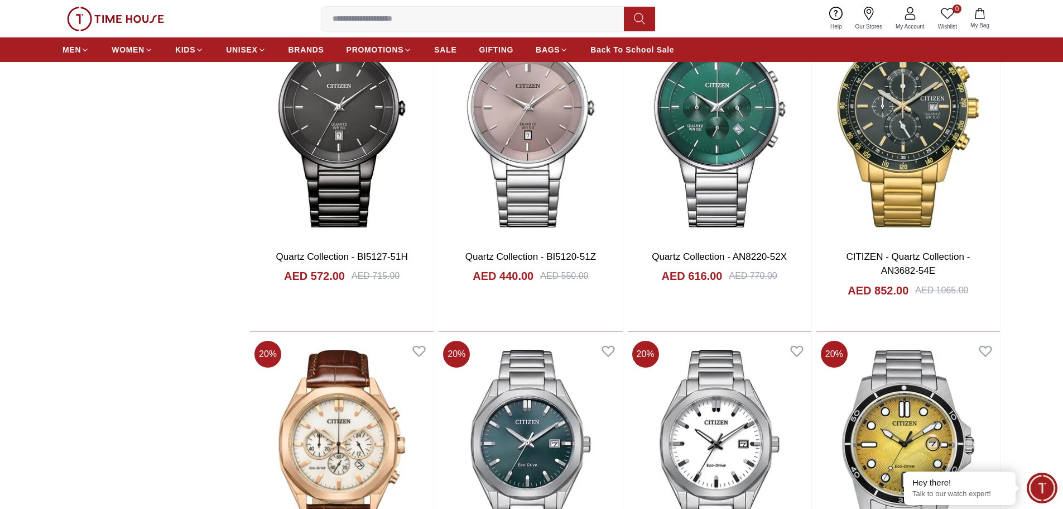
scroll to position [1340, 0]
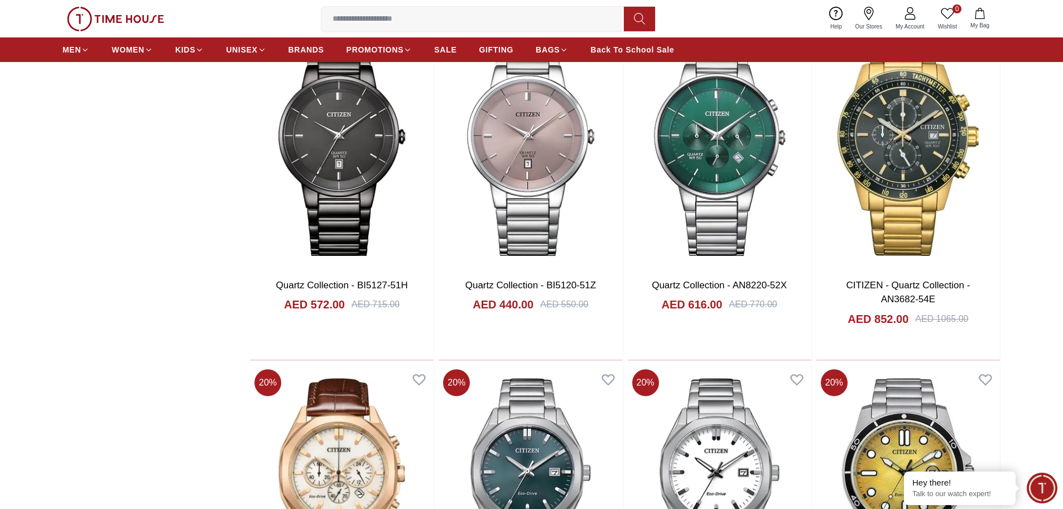
scroll to position [1005, 0]
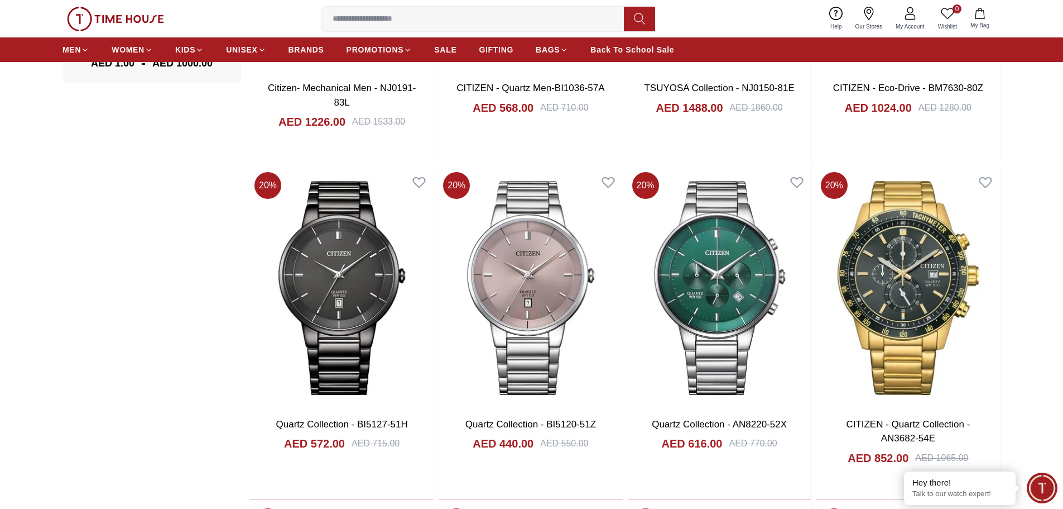
drag, startPoint x: 371, startPoint y: 17, endPoint x: 367, endPoint y: 13, distance: 5.9
click at [371, 17] on input at bounding box center [477, 19] width 311 height 22
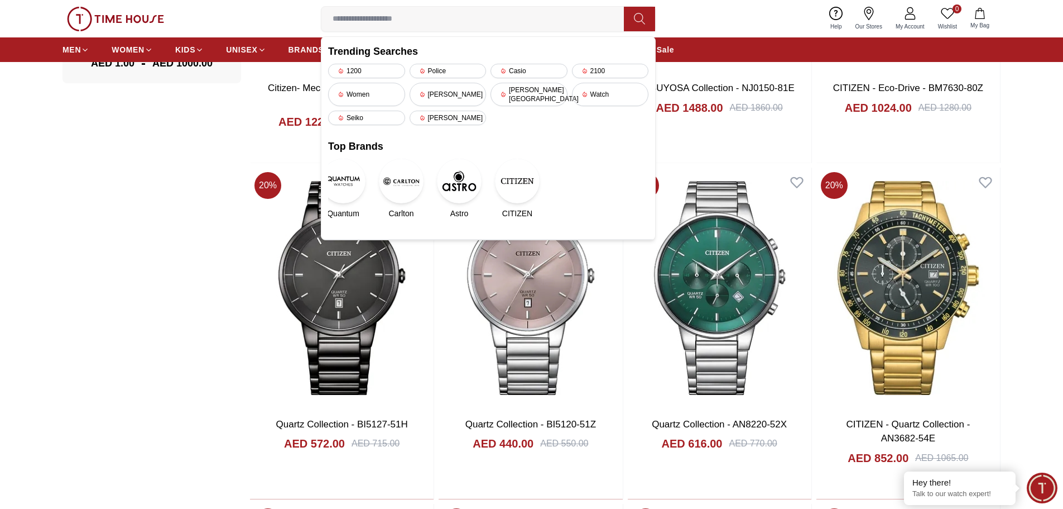
paste input "******"
type input "******"
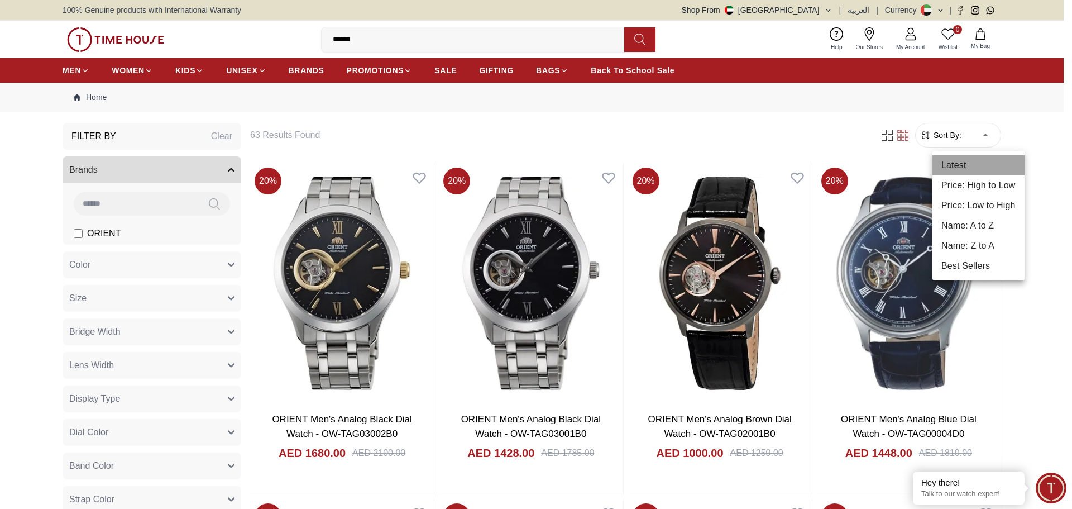
click at [979, 168] on li "Latest" at bounding box center [978, 165] width 92 height 20
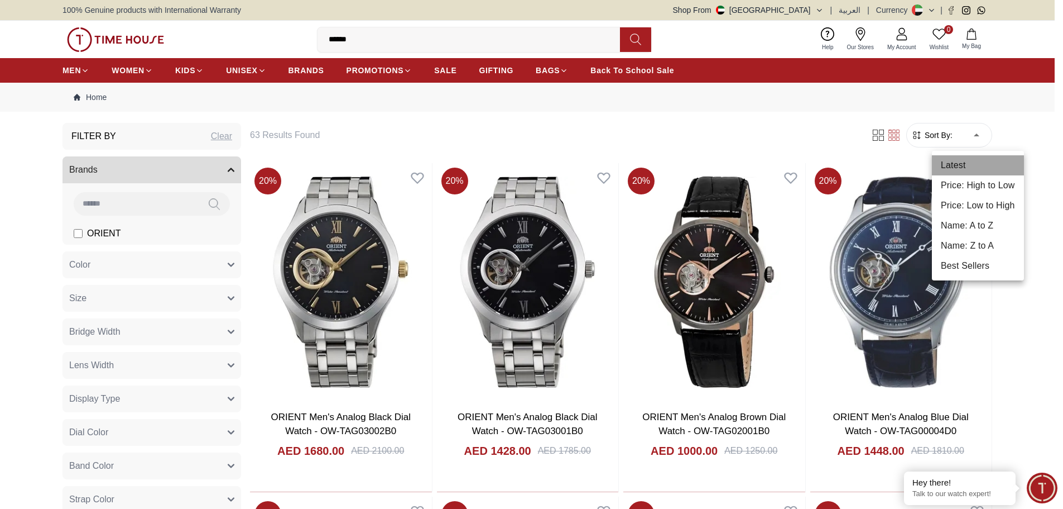
type input "*"
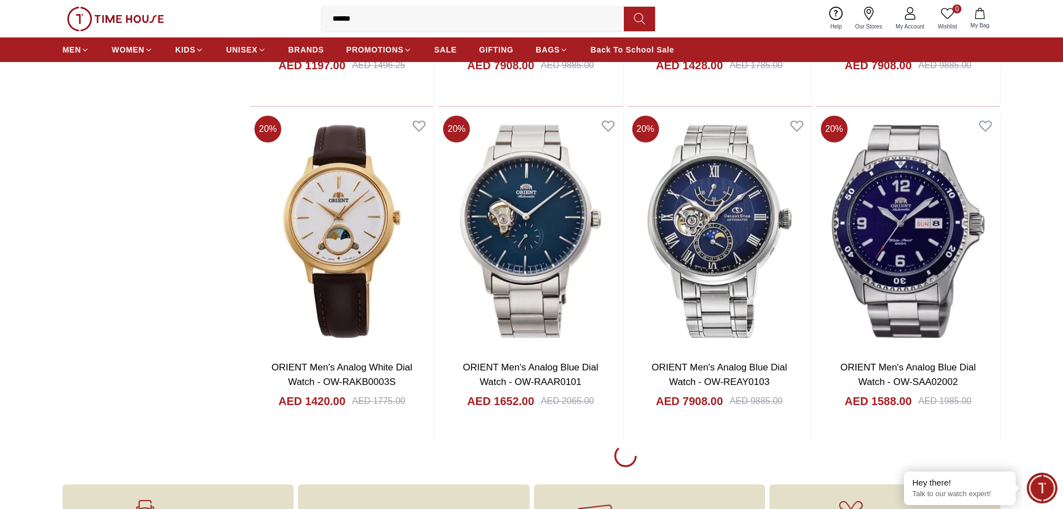
scroll to position [1396, 0]
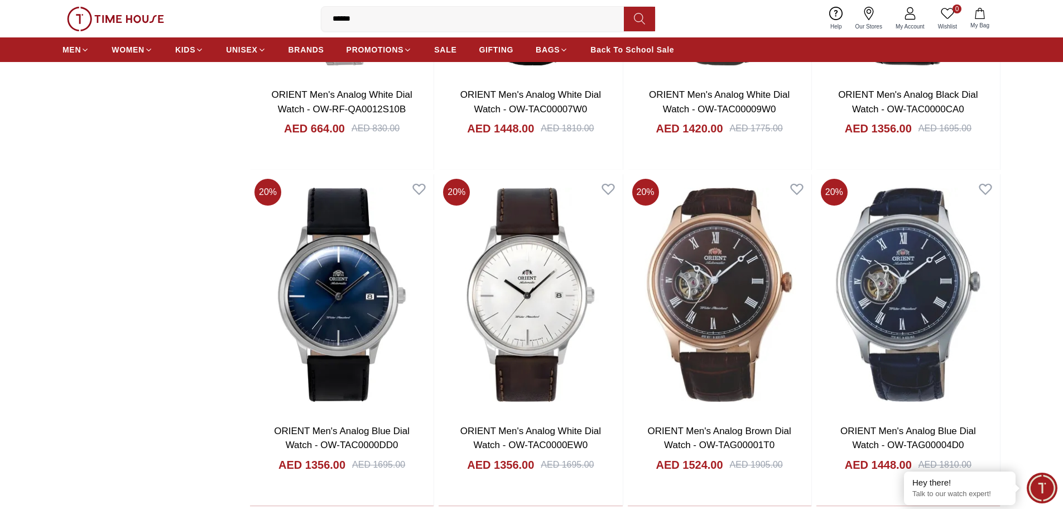
scroll to position [4912, 0]
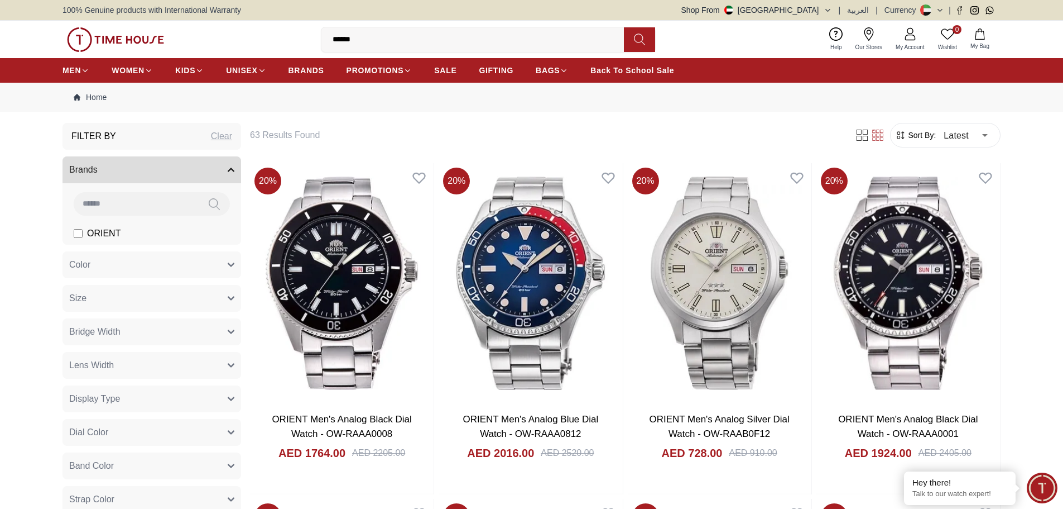
drag, startPoint x: 368, startPoint y: 41, endPoint x: 285, endPoint y: 39, distance: 83.8
click at [285, 39] on div "0 Wishlist My Bag ****** orient accessories orient men's mechanical silver orie…" at bounding box center [532, 39] width 938 height 37
paste input "********"
type input "**********"
click at [632, 38] on button at bounding box center [639, 39] width 31 height 25
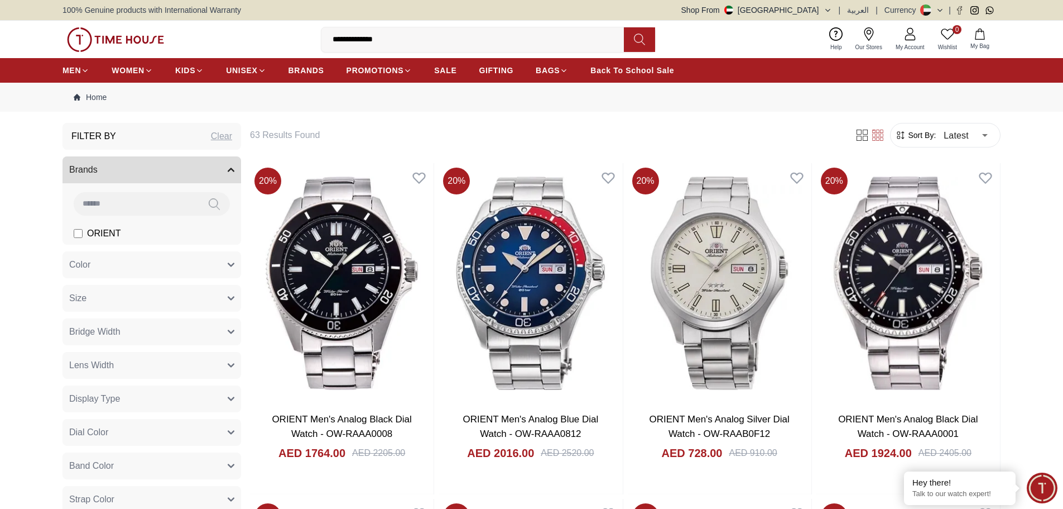
type input "******"
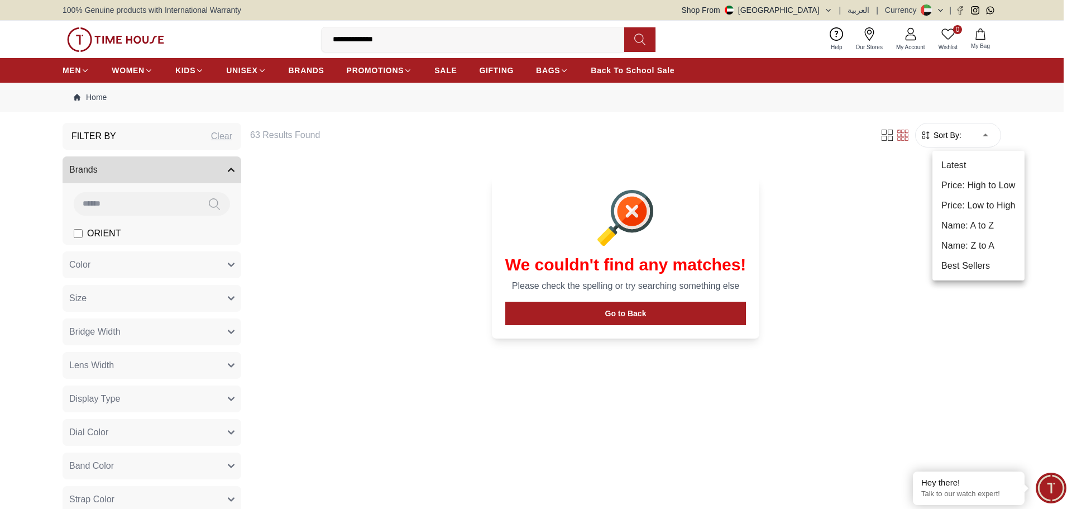
click at [970, 136] on div at bounding box center [536, 254] width 1072 height 509
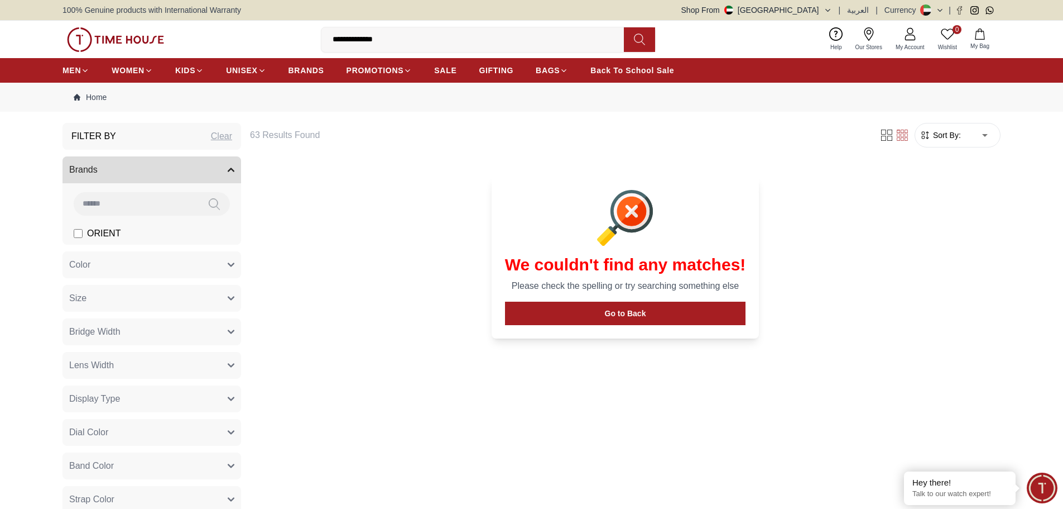
click at [441, 37] on input "**********" at bounding box center [477, 39] width 311 height 22
drag, startPoint x: 356, startPoint y: 40, endPoint x: 291, endPoint y: 37, distance: 64.2
click at [291, 37] on div "**********" at bounding box center [532, 39] width 938 height 37
type input "*******"
drag, startPoint x: 396, startPoint y: 39, endPoint x: 280, endPoint y: 28, distance: 116.5
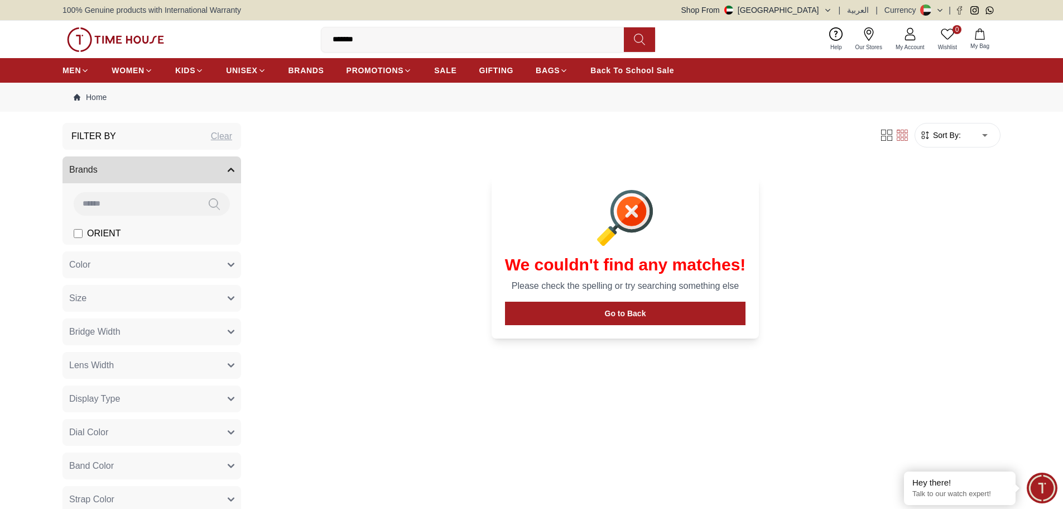
click at [280, 28] on div "0 Wishlist My Bag ******* Trending Searches 1200 Police Casio 2100 Women [PERSO…" at bounding box center [532, 39] width 938 height 37
click at [632, 36] on button at bounding box center [639, 39] width 31 height 25
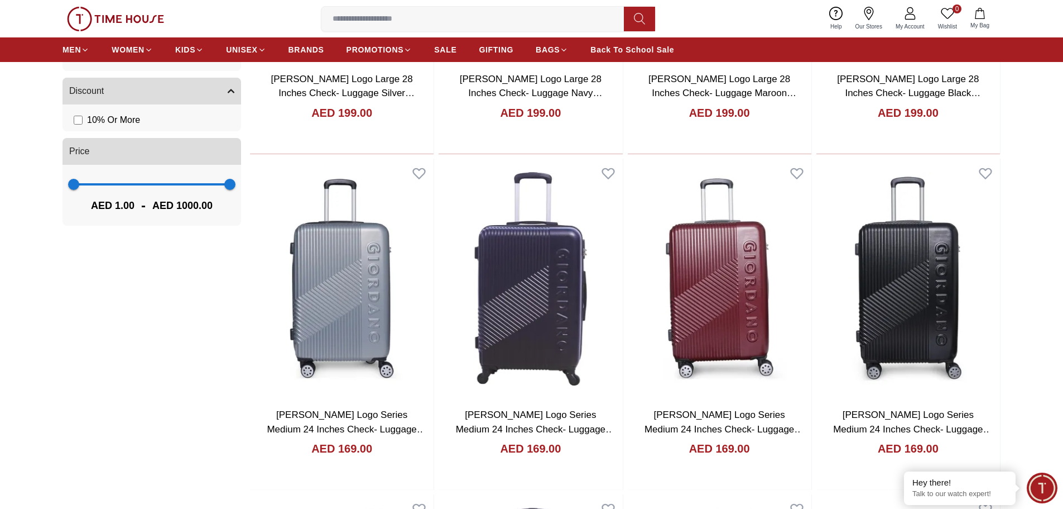
scroll to position [837, 0]
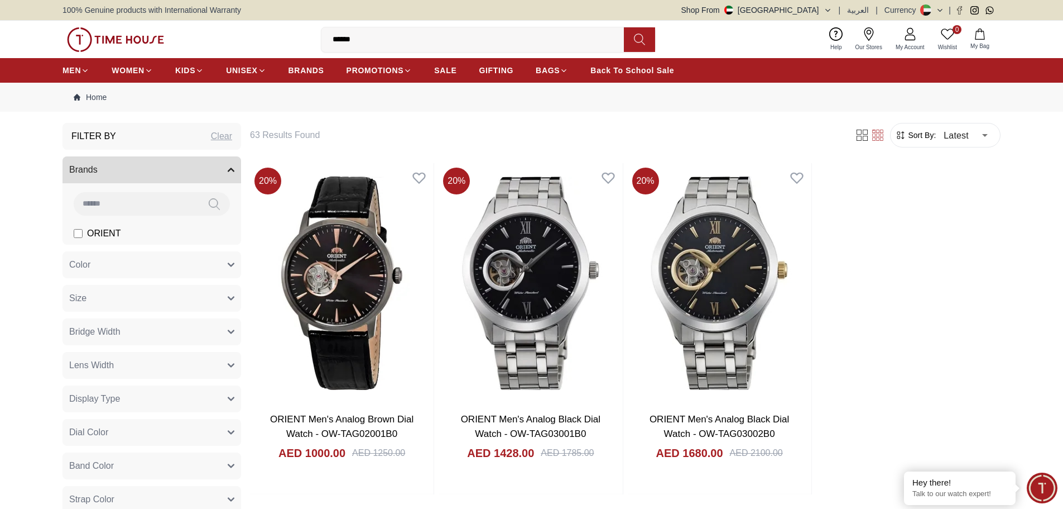
click at [643, 43] on icon at bounding box center [639, 39] width 11 height 13
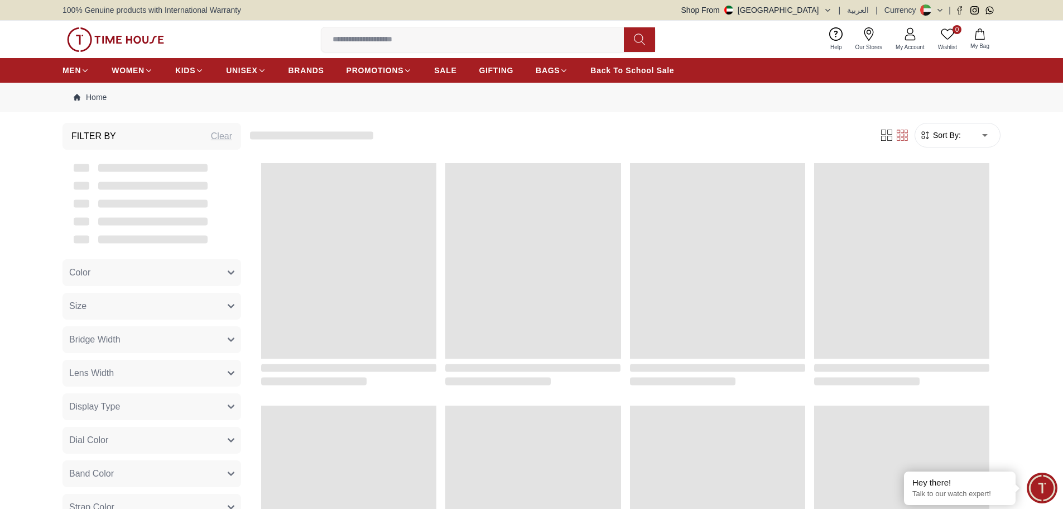
type input "******"
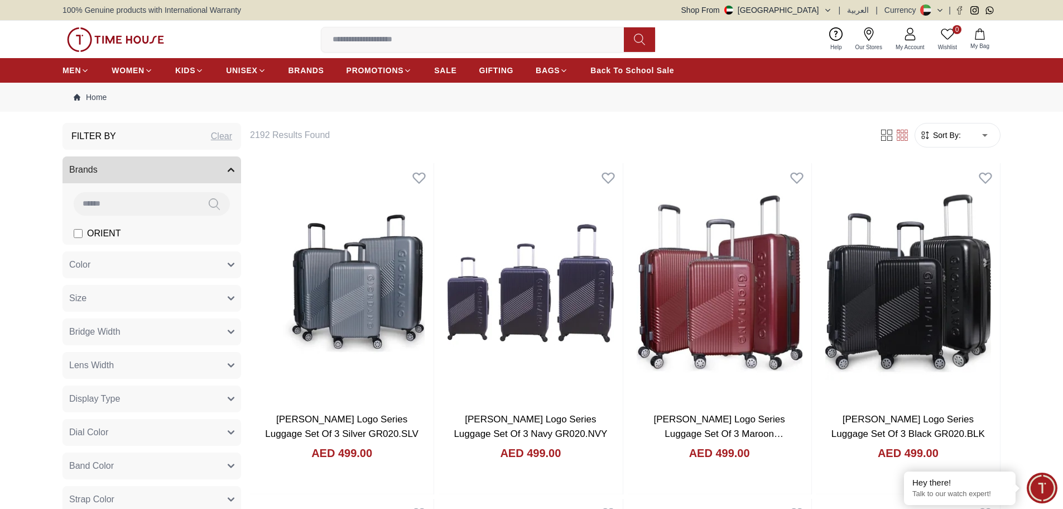
click at [417, 35] on input at bounding box center [477, 39] width 311 height 22
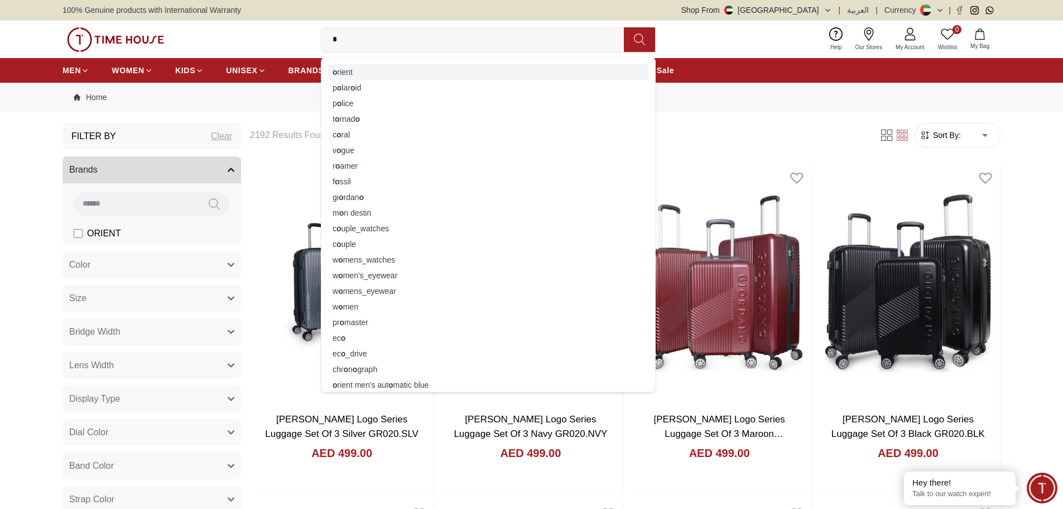
type input "*"
click at [357, 66] on div "o rient" at bounding box center [488, 72] width 320 height 16
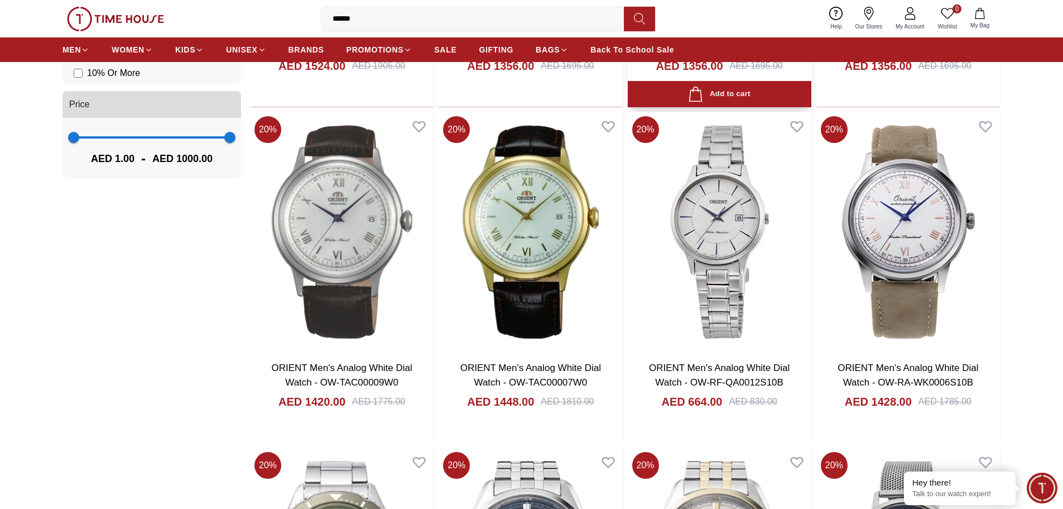
scroll to position [726, 0]
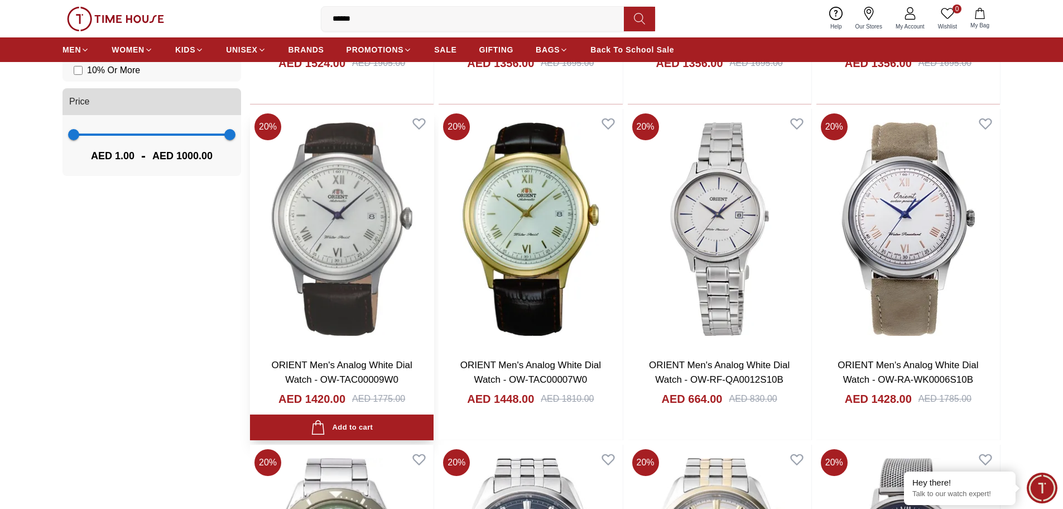
click at [347, 234] on img at bounding box center [342, 229] width 184 height 240
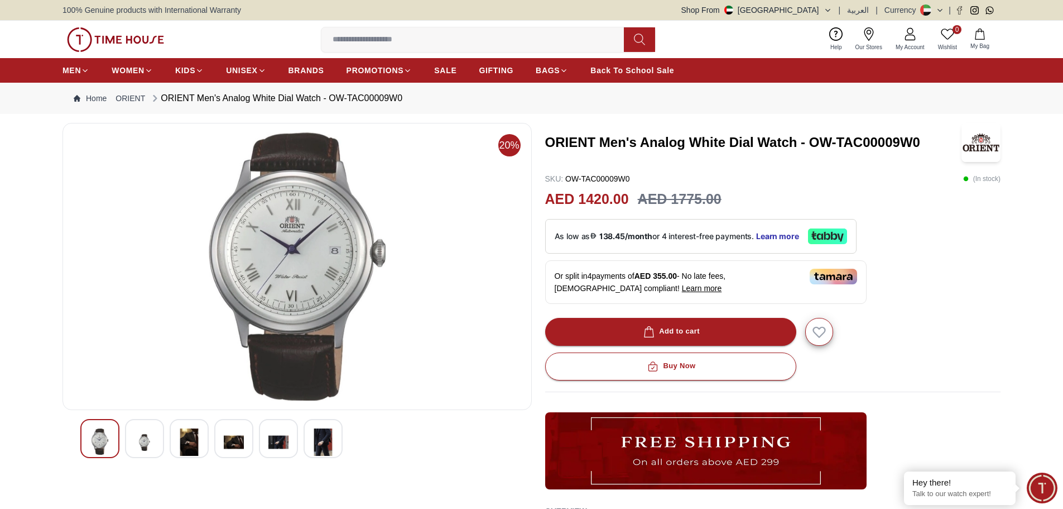
click at [143, 443] on img at bounding box center [145, 441] width 20 height 27
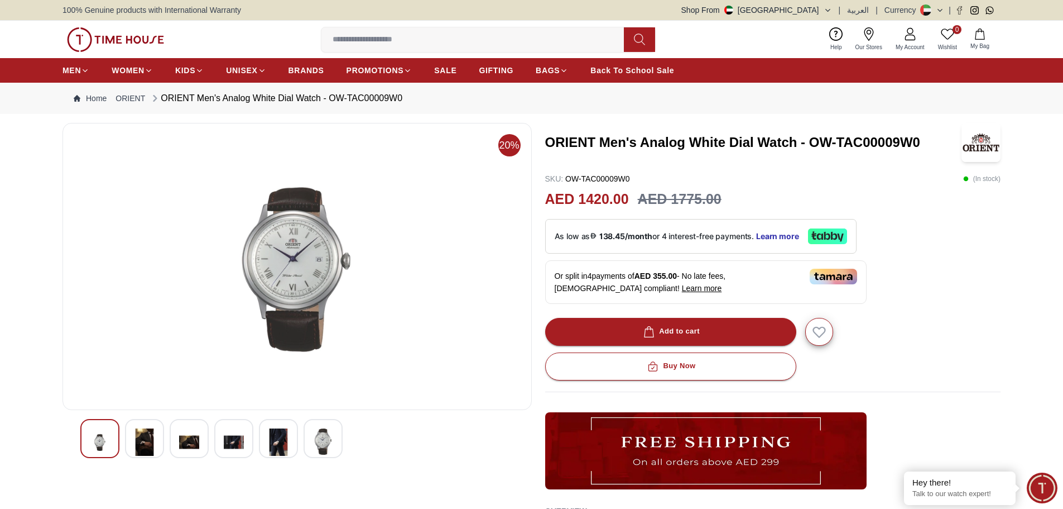
click at [185, 443] on img at bounding box center [189, 441] width 20 height 27
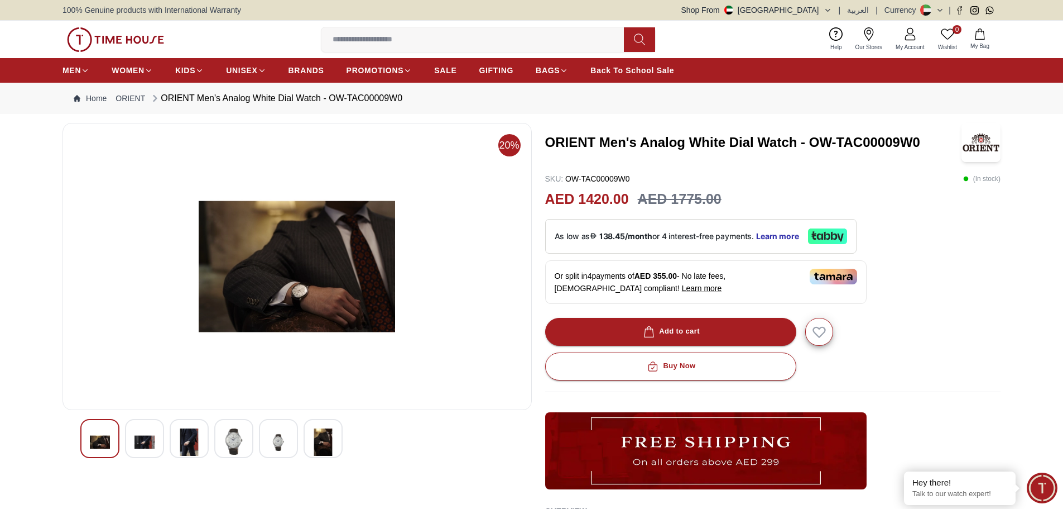
click at [228, 441] on img at bounding box center [234, 441] width 20 height 26
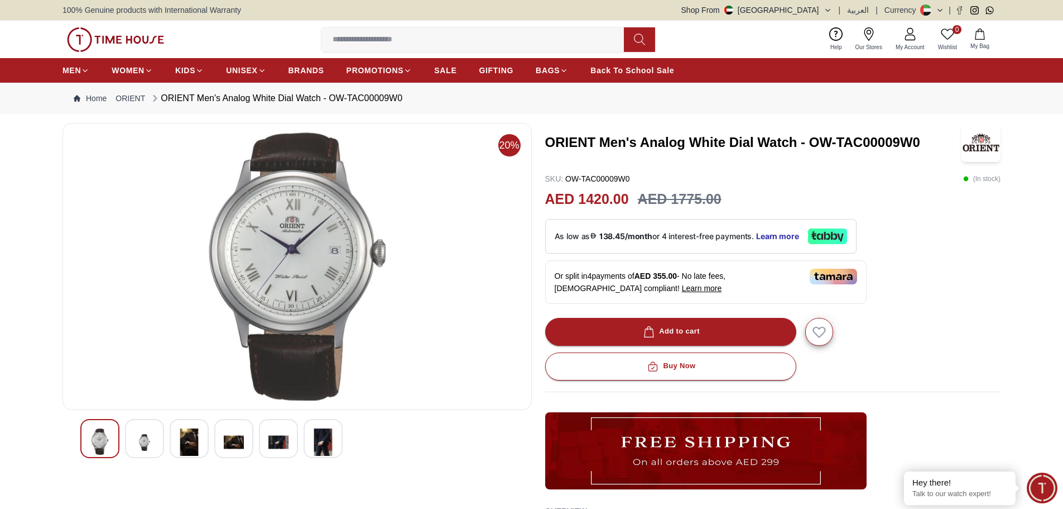
click at [268, 441] on div at bounding box center [278, 438] width 39 height 39
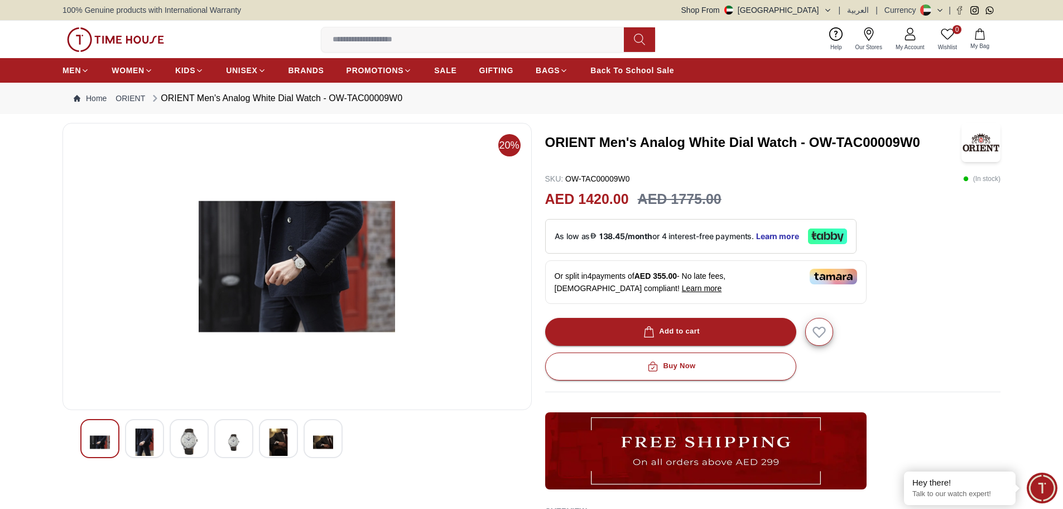
click at [319, 440] on img at bounding box center [323, 441] width 20 height 27
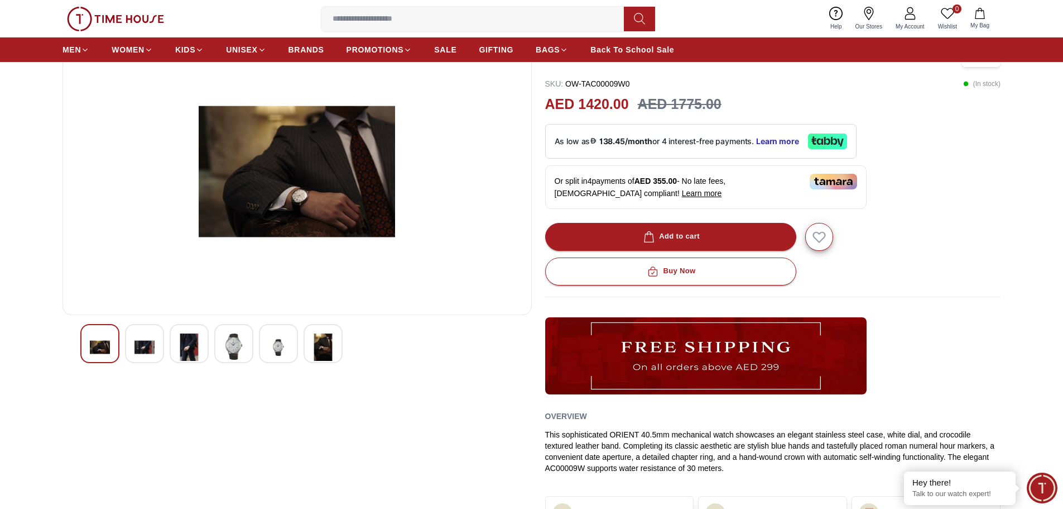
scroll to position [223, 0]
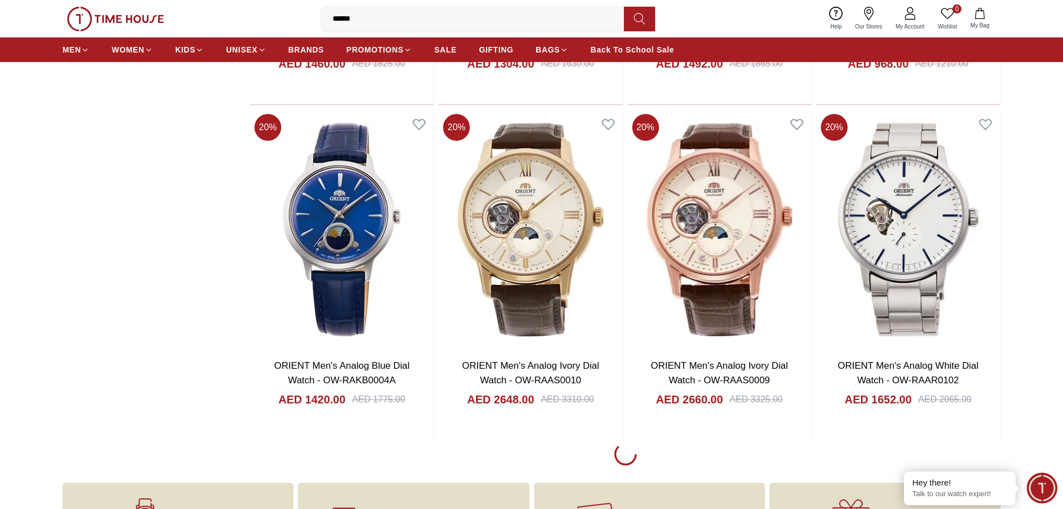
scroll to position [1499, 0]
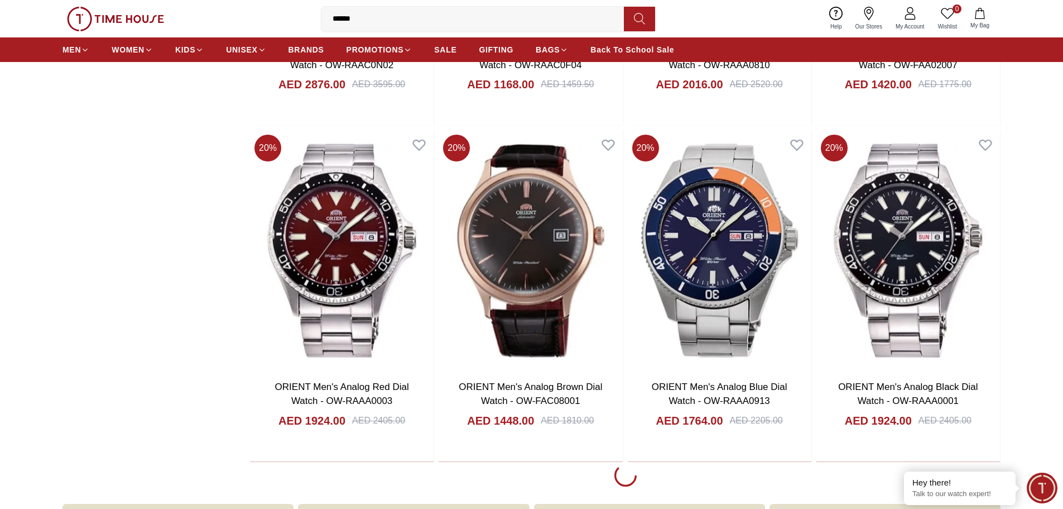
scroll to position [4737, 0]
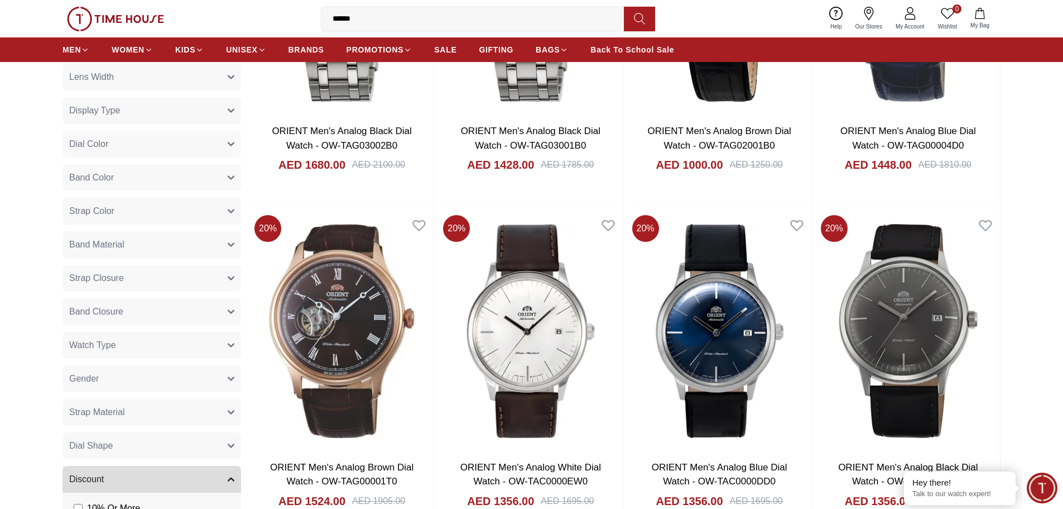
scroll to position [335, 0]
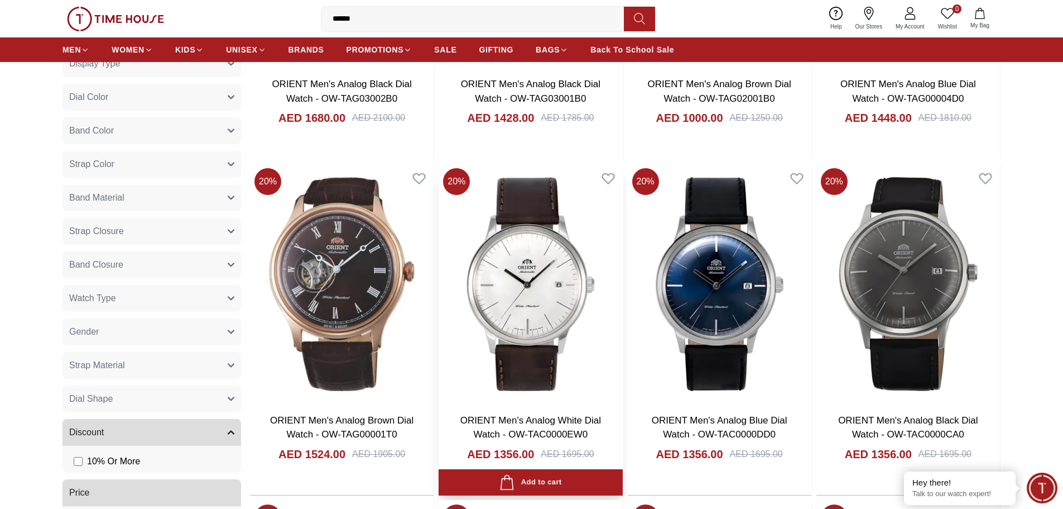
click at [516, 299] on img at bounding box center [531, 284] width 184 height 240
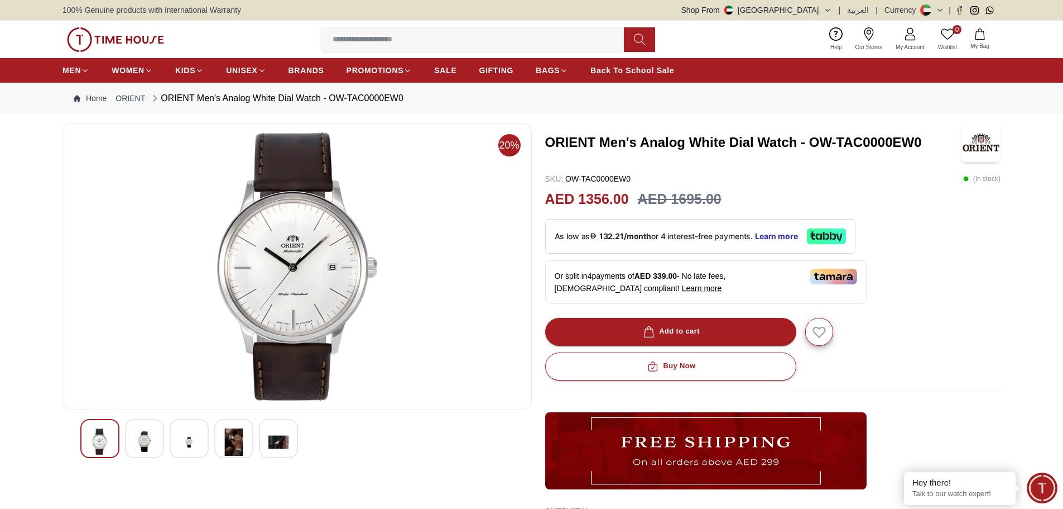
click at [142, 450] on img at bounding box center [145, 441] width 20 height 26
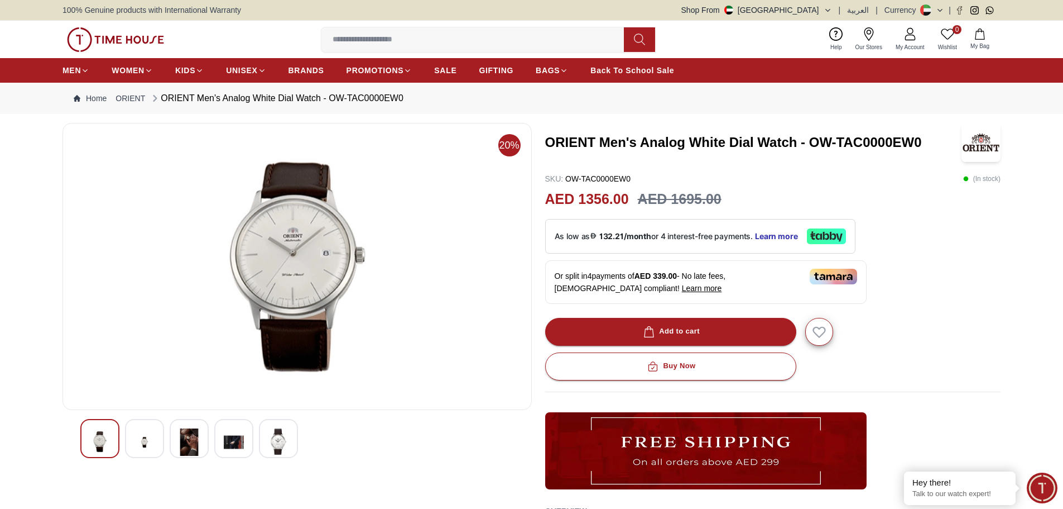
click at [187, 448] on img at bounding box center [189, 441] width 20 height 27
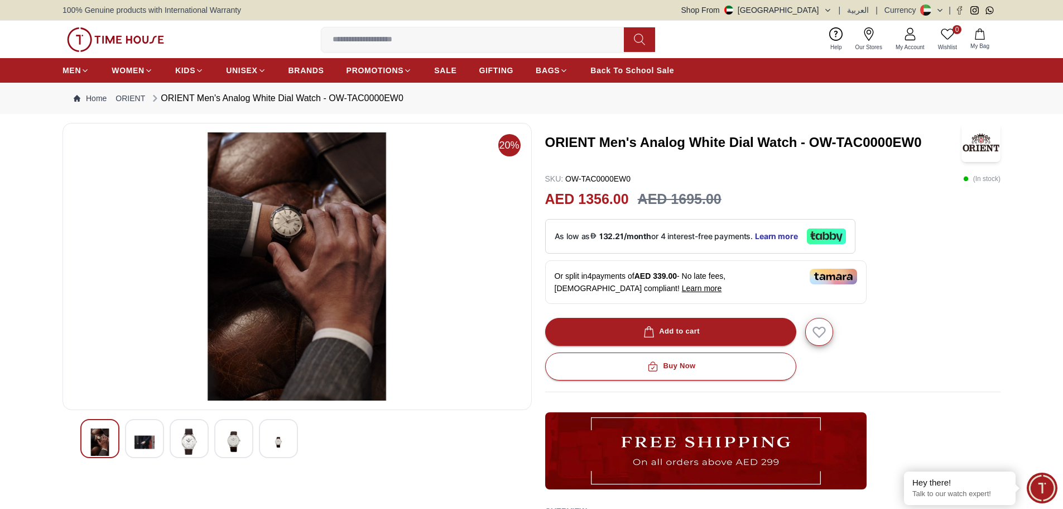
click at [237, 446] on img at bounding box center [234, 441] width 20 height 26
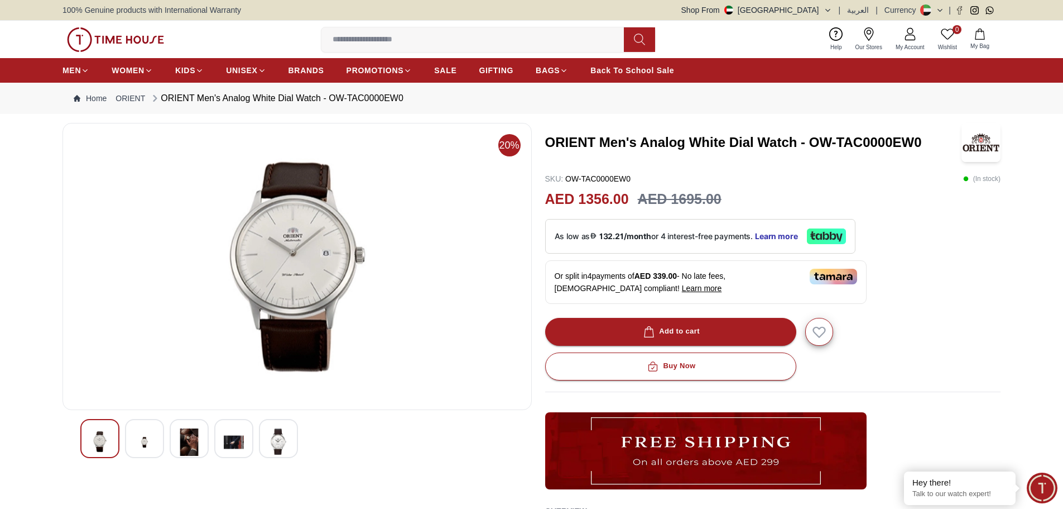
click at [281, 446] on img at bounding box center [279, 441] width 20 height 26
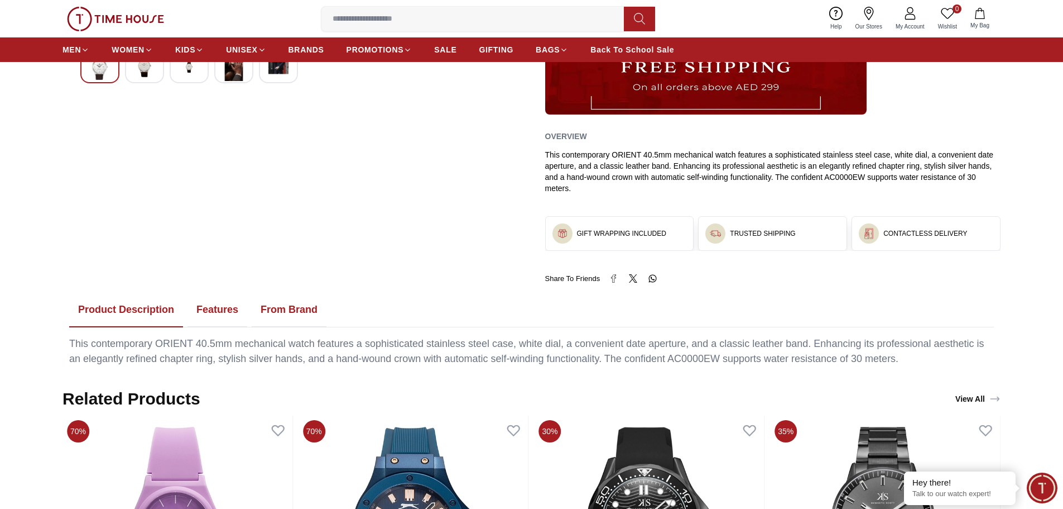
scroll to position [391, 0]
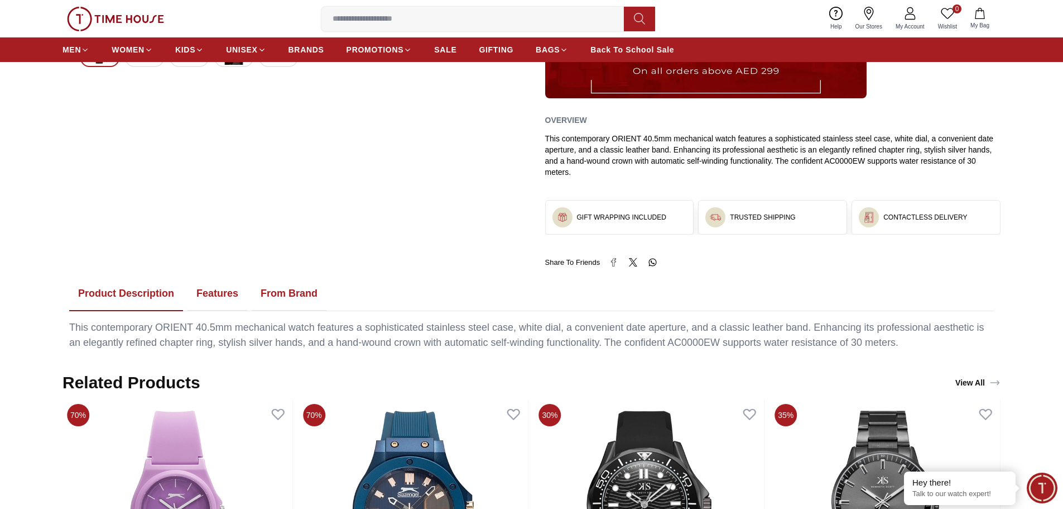
click at [234, 299] on button "Features" at bounding box center [218, 293] width 60 height 35
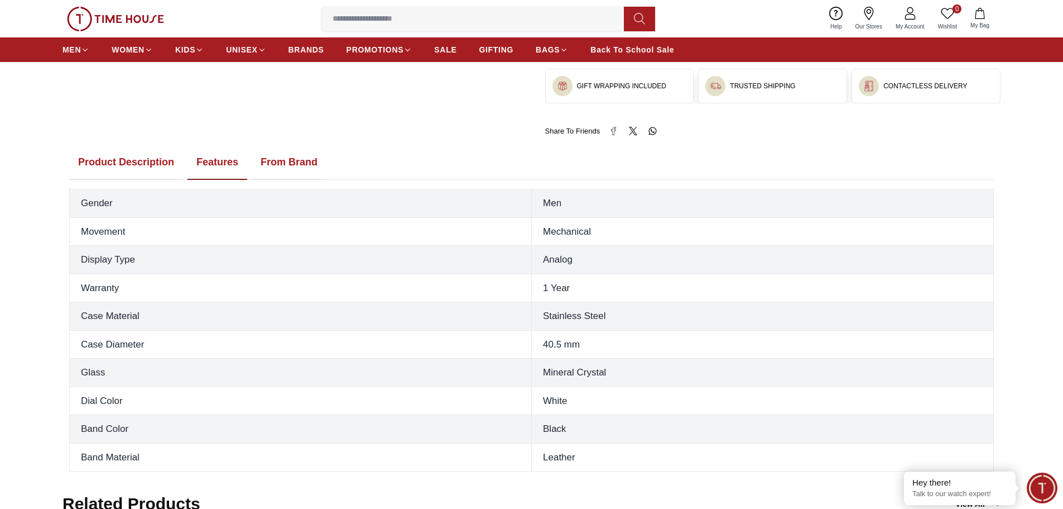
scroll to position [502, 0]
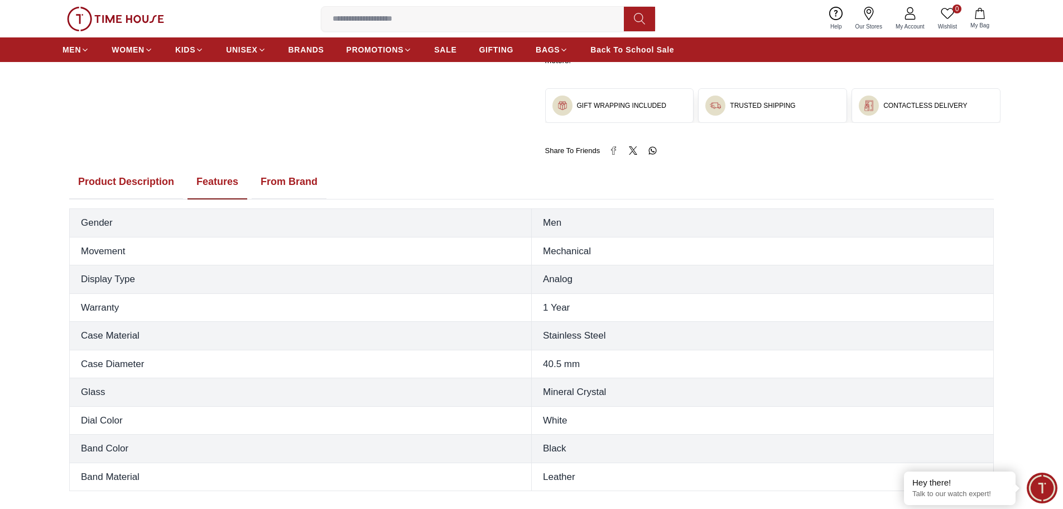
click at [286, 180] on button "From Brand" at bounding box center [289, 182] width 75 height 35
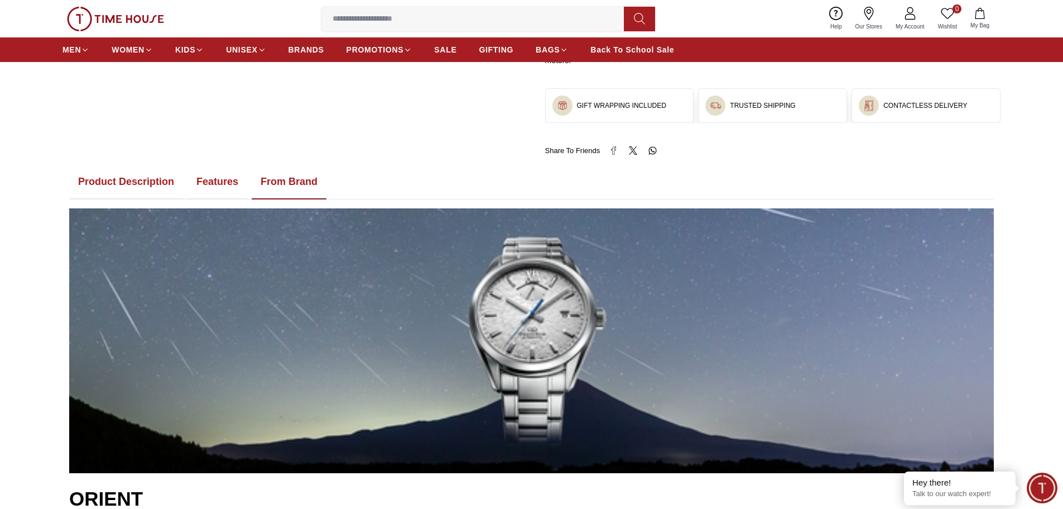
click at [147, 185] on button "Product Description" at bounding box center [126, 182] width 114 height 35
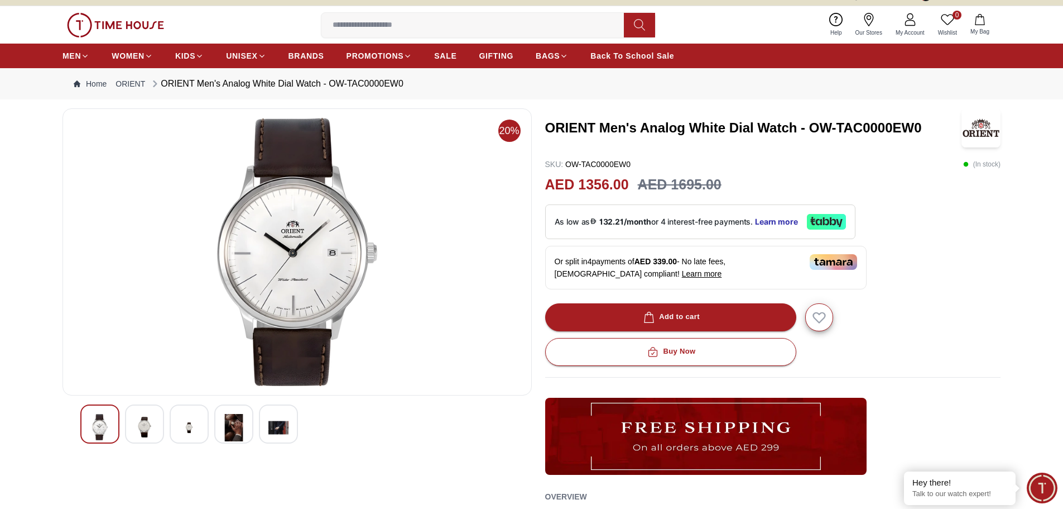
scroll to position [0, 0]
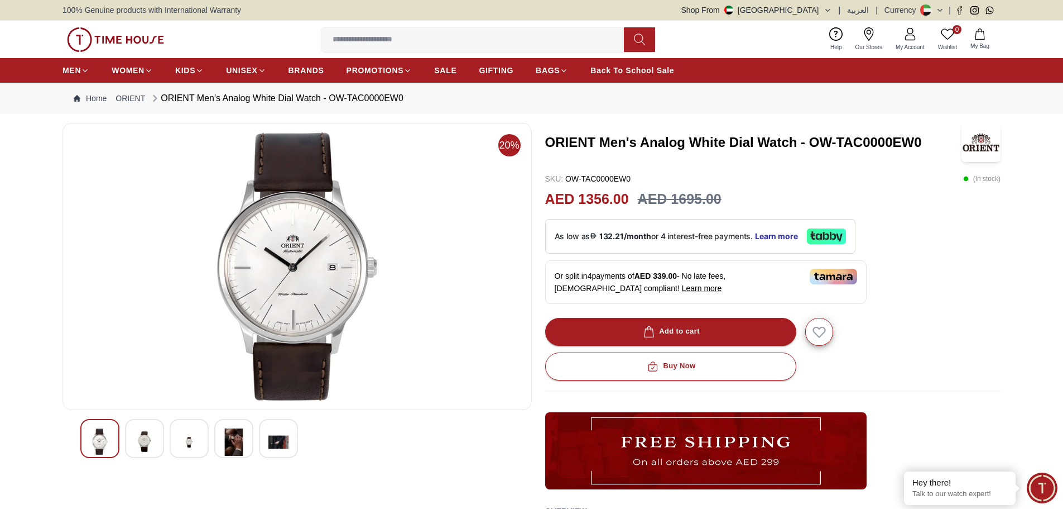
click at [156, 437] on div at bounding box center [144, 438] width 39 height 39
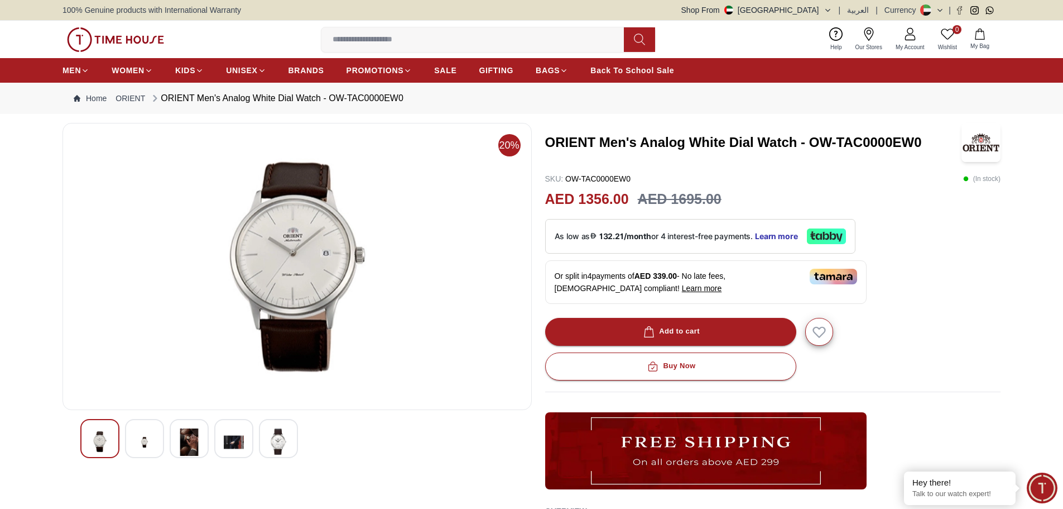
click at [174, 438] on div at bounding box center [189, 438] width 39 height 39
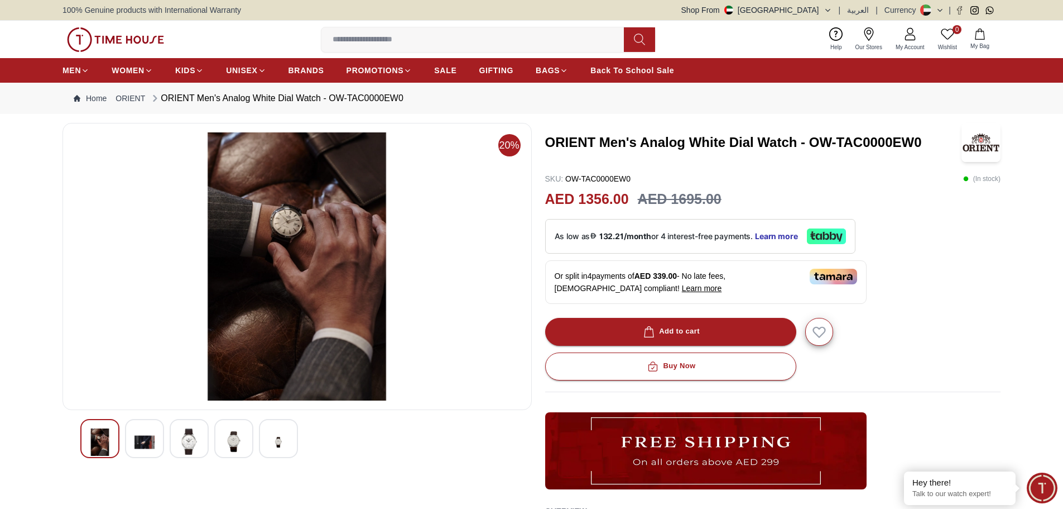
click at [239, 445] on img at bounding box center [234, 441] width 20 height 26
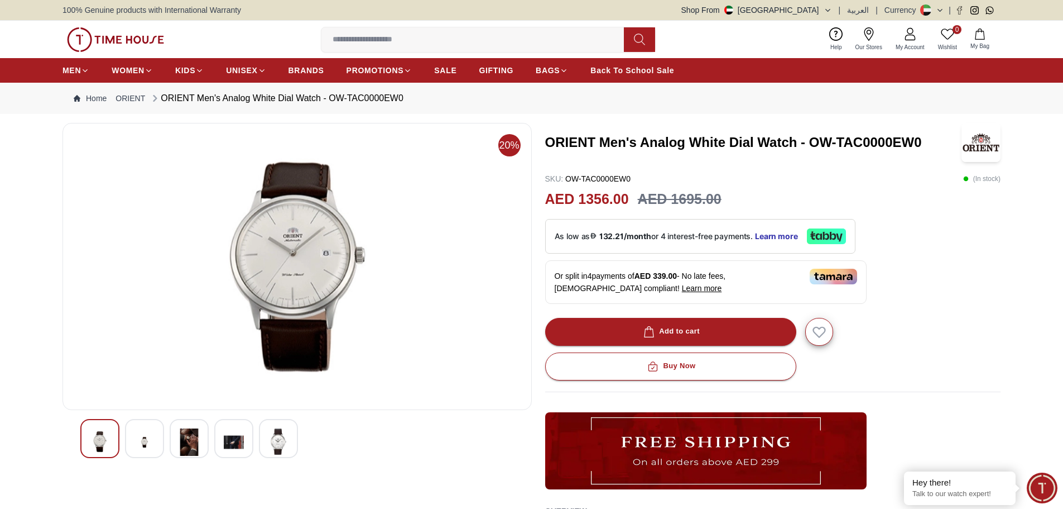
click at [294, 444] on div at bounding box center [278, 438] width 39 height 39
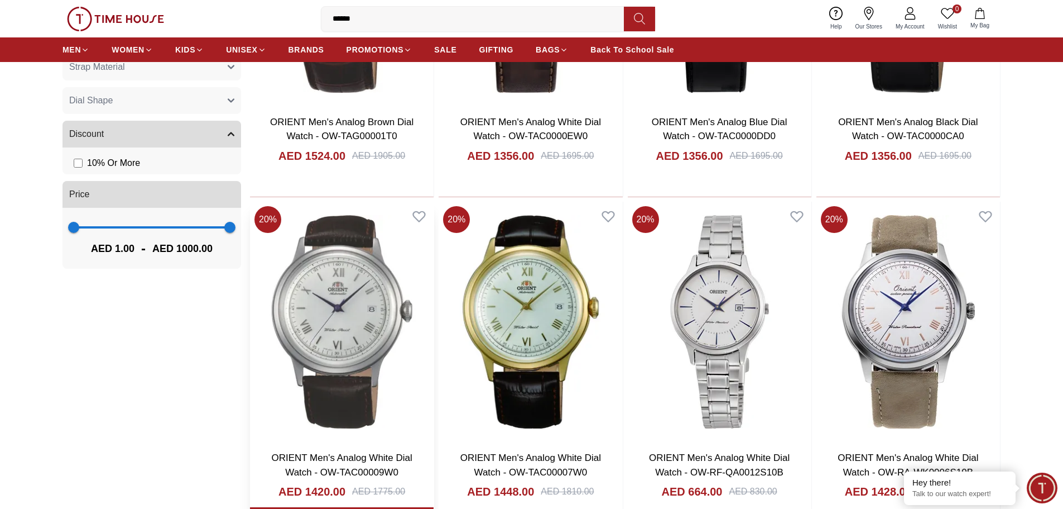
scroll to position [606, 0]
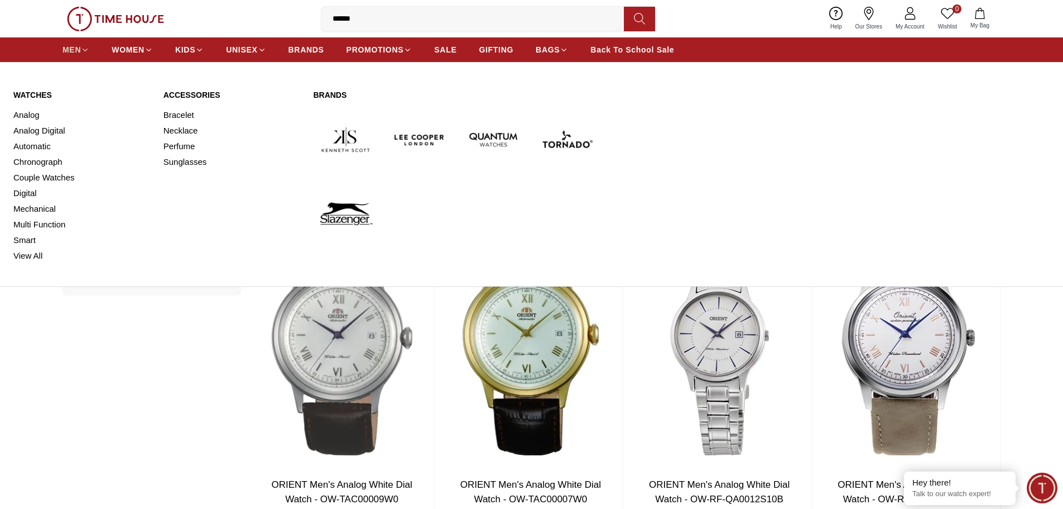
click at [74, 51] on span "MEN" at bounding box center [72, 49] width 18 height 11
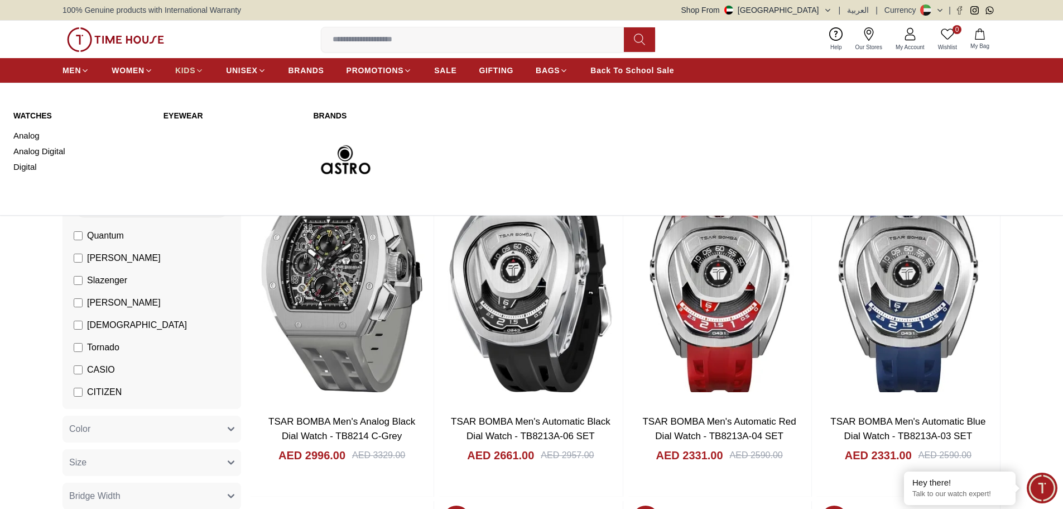
click at [190, 72] on span "KIDS" at bounding box center [185, 70] width 20 height 11
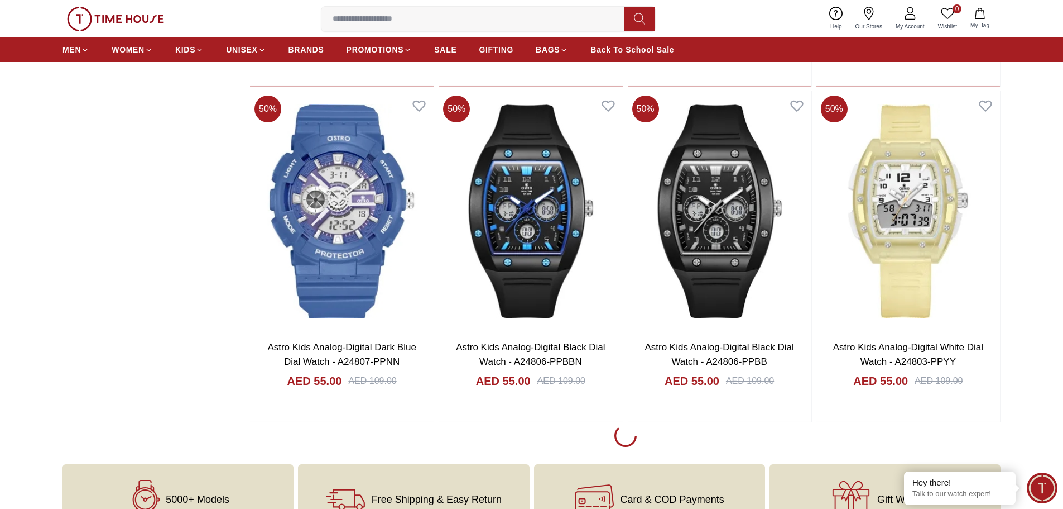
scroll to position [1563, 0]
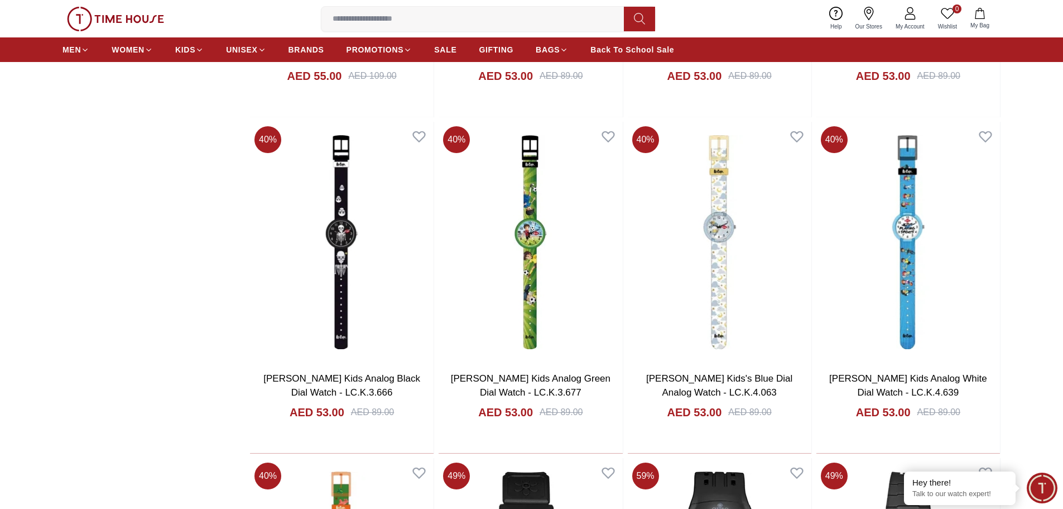
scroll to position [2456, 0]
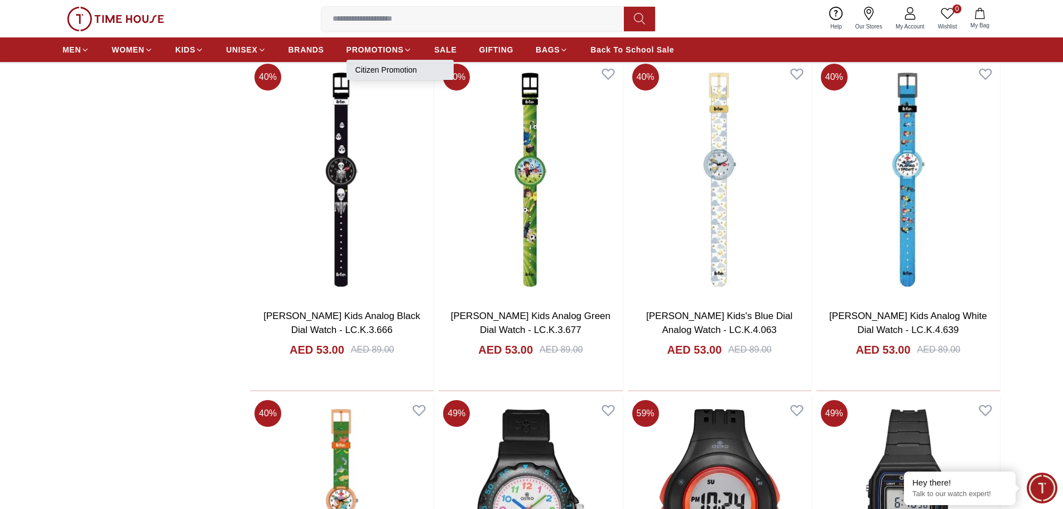
click at [371, 63] on li "Citizen Promotion" at bounding box center [400, 70] width 107 height 20
click at [372, 67] on link "Citizen Promotion" at bounding box center [400, 69] width 89 height 11
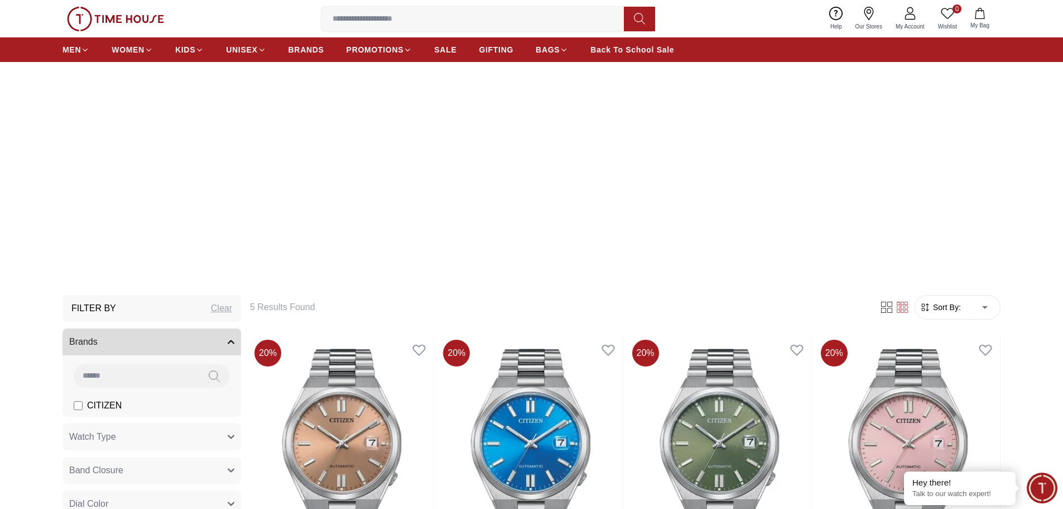
scroll to position [112, 0]
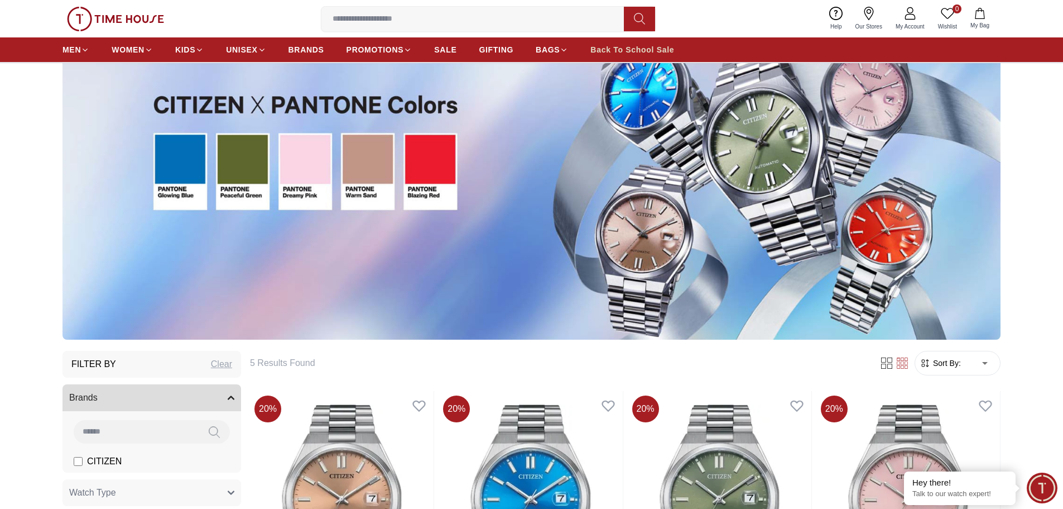
click at [638, 52] on span "Back To School Sale" at bounding box center [633, 49] width 84 height 11
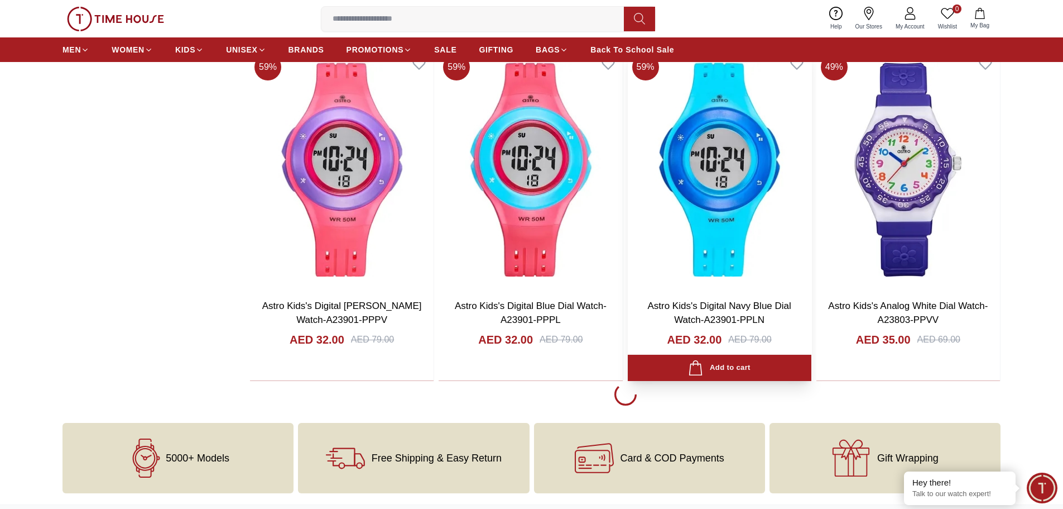
scroll to position [2065, 0]
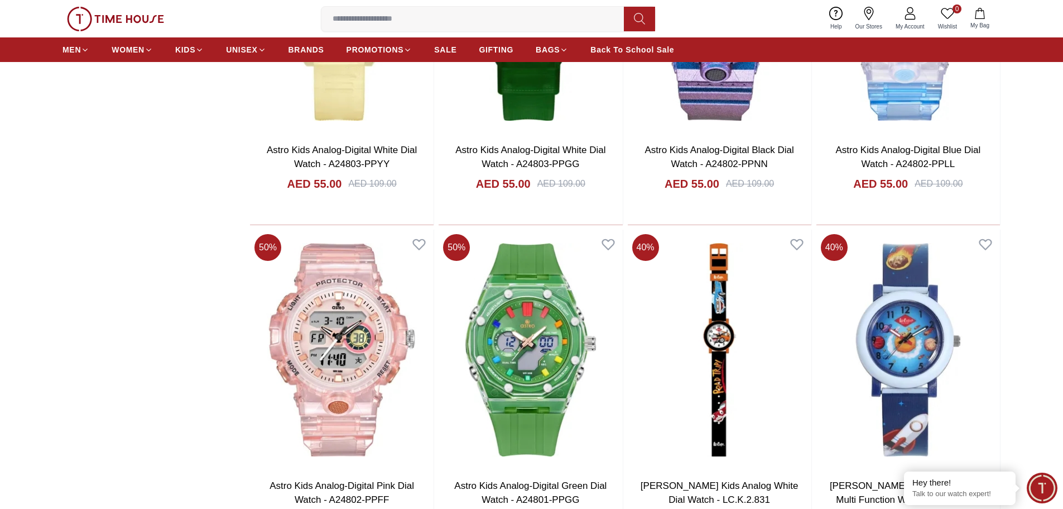
scroll to position [2345, 0]
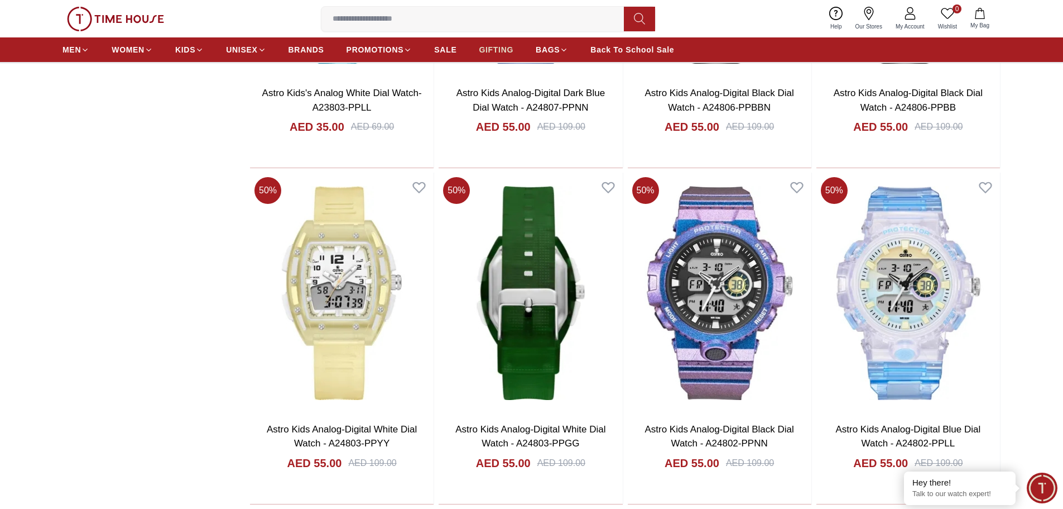
click at [495, 47] on span "GIFTING" at bounding box center [496, 49] width 35 height 11
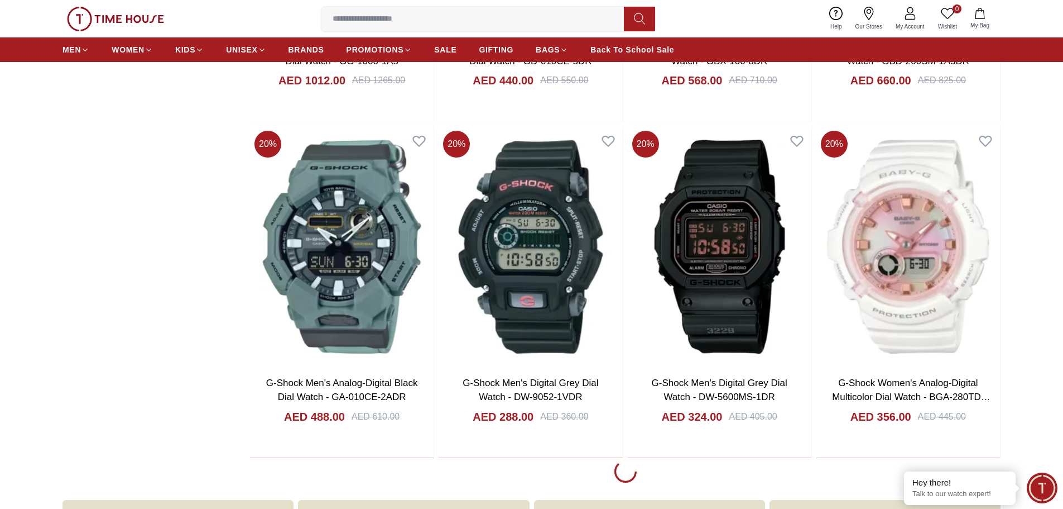
scroll to position [1898, 0]
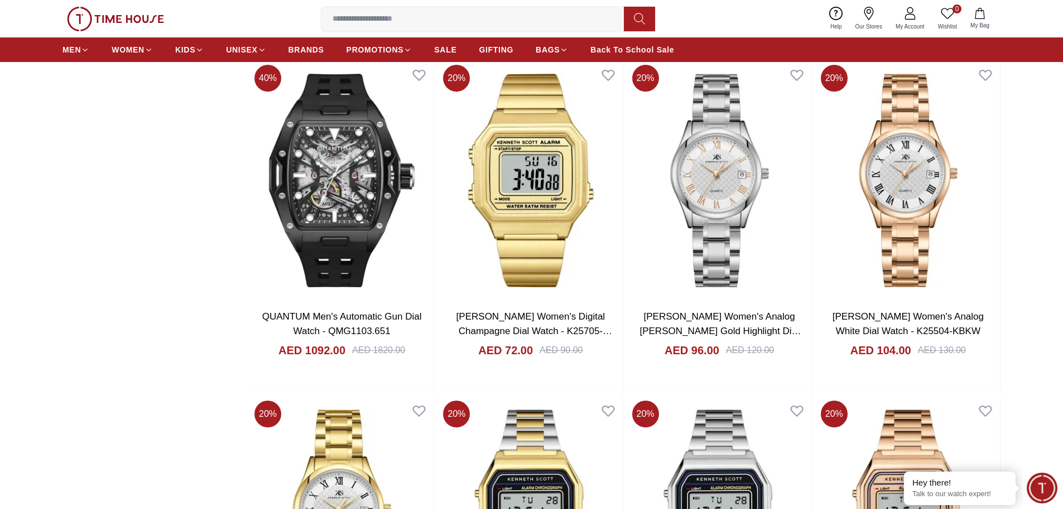
scroll to position [3294, 0]
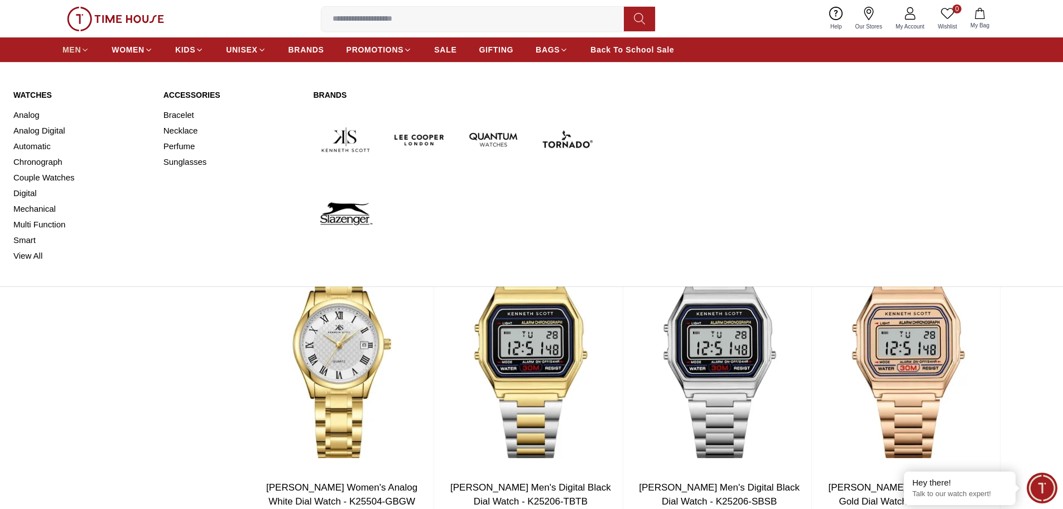
click at [78, 49] on span "MEN" at bounding box center [72, 49] width 18 height 11
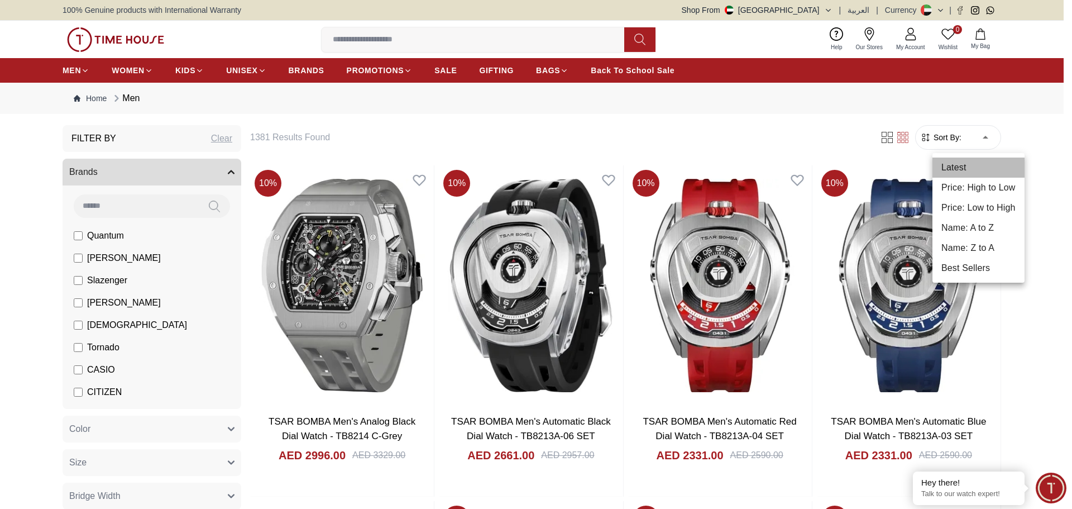
click at [971, 166] on li "Latest" at bounding box center [978, 167] width 92 height 20
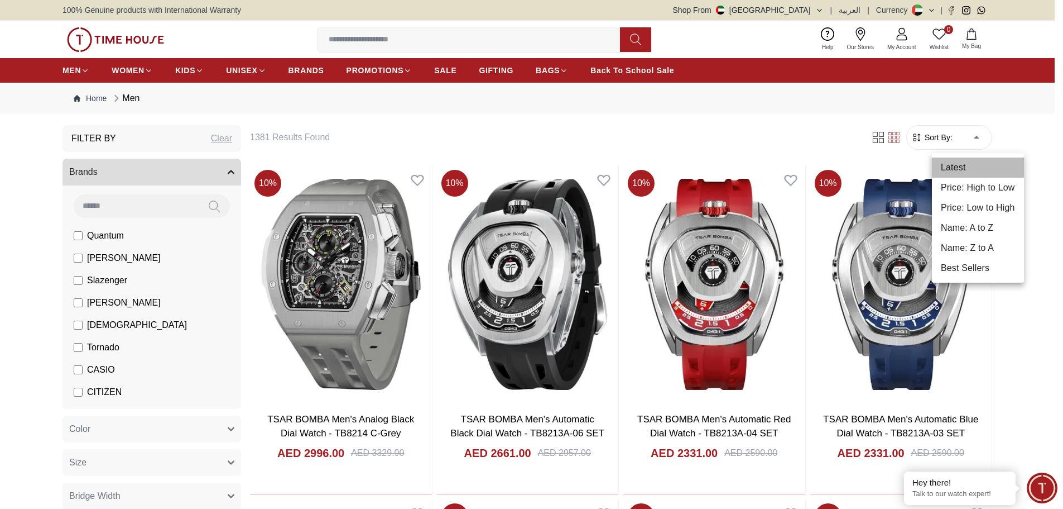
type input "*"
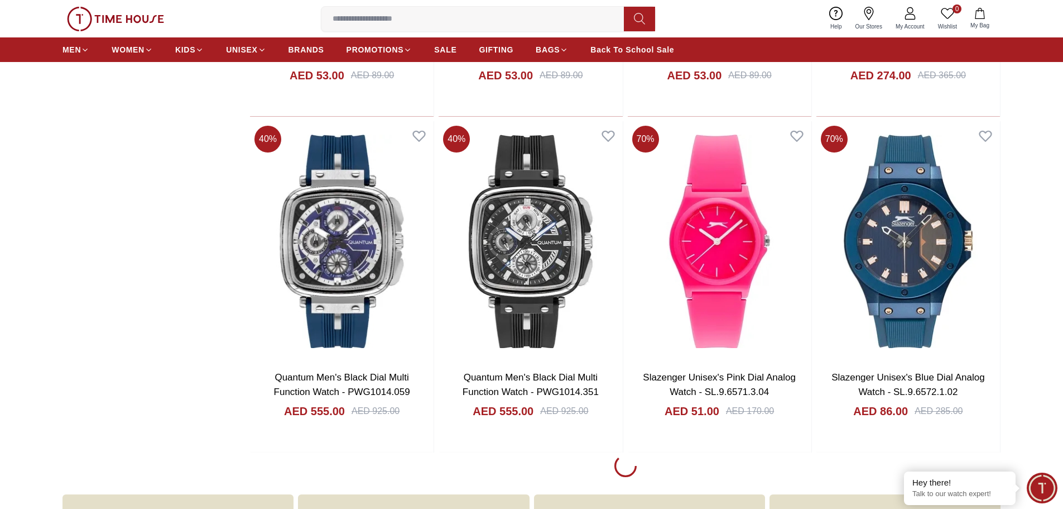
scroll to position [1507, 0]
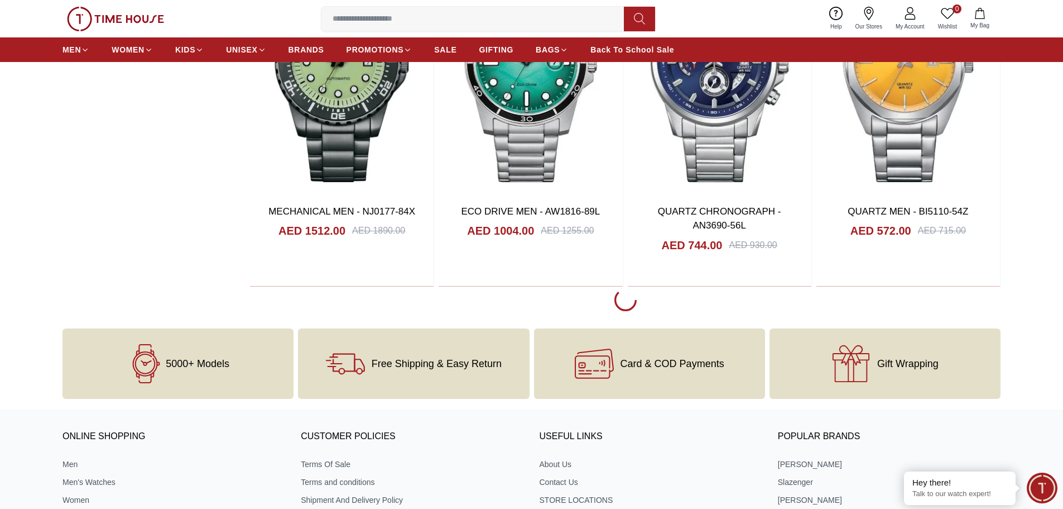
scroll to position [4912, 0]
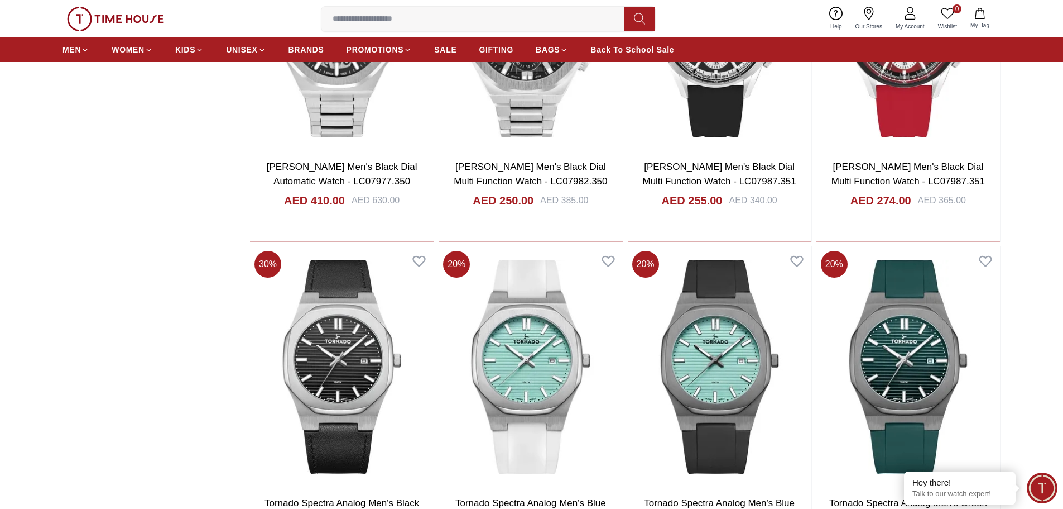
scroll to position [6699, 0]
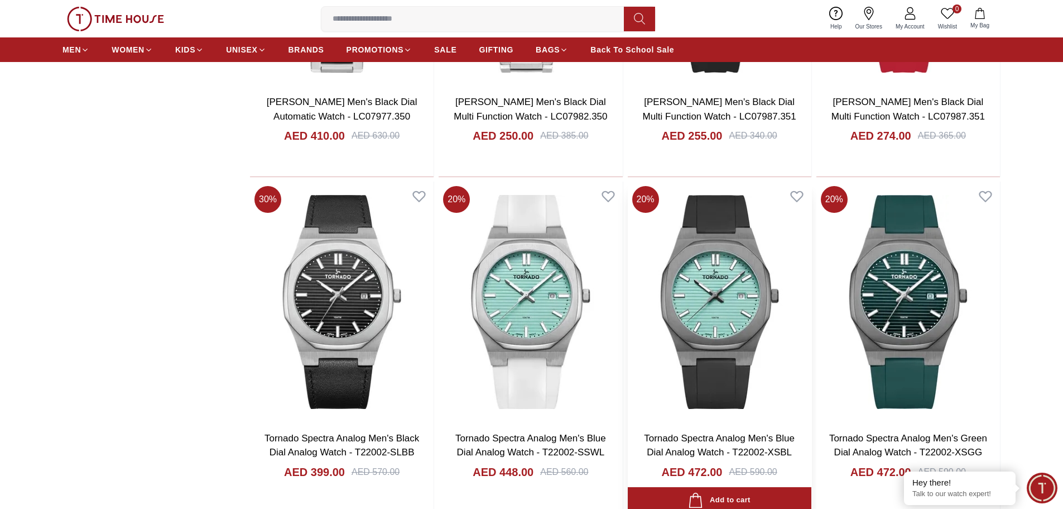
click at [735, 284] on img at bounding box center [720, 301] width 184 height 240
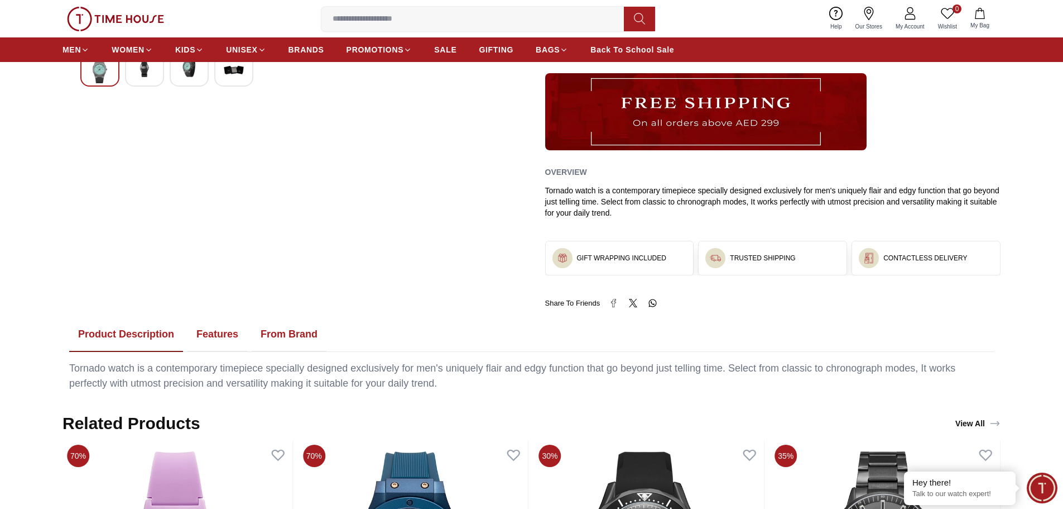
scroll to position [391, 0]
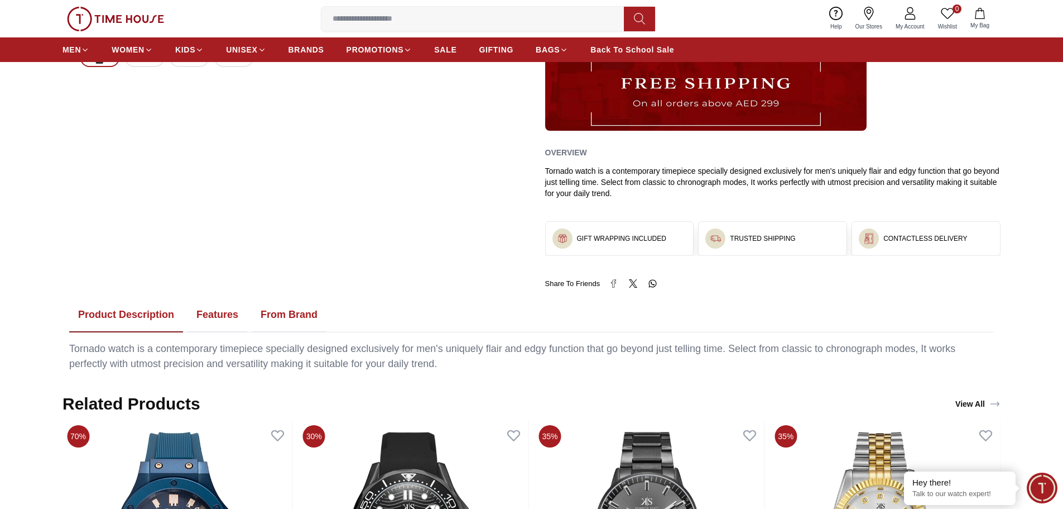
click at [234, 315] on button "Features" at bounding box center [218, 315] width 60 height 35
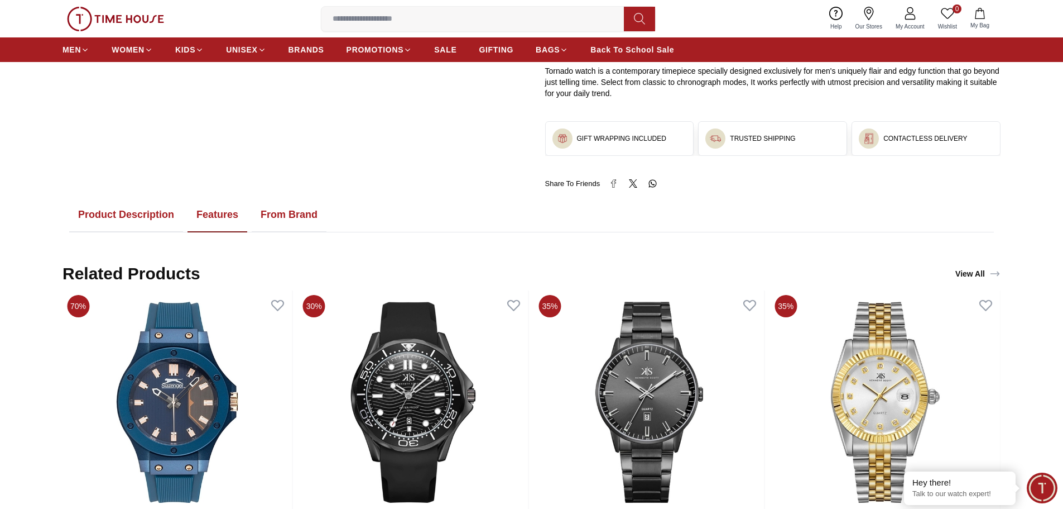
scroll to position [447, 0]
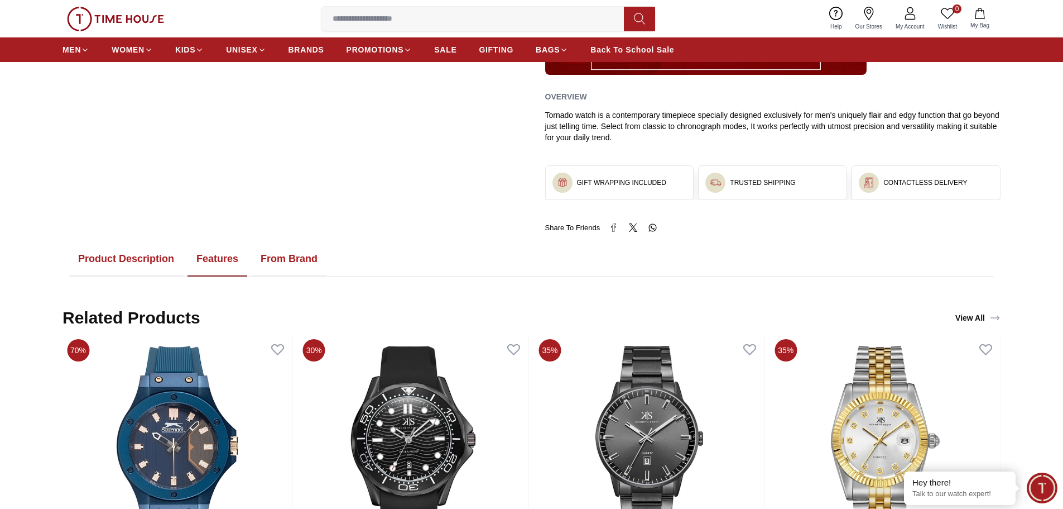
click at [123, 255] on button "Product Description" at bounding box center [126, 259] width 114 height 35
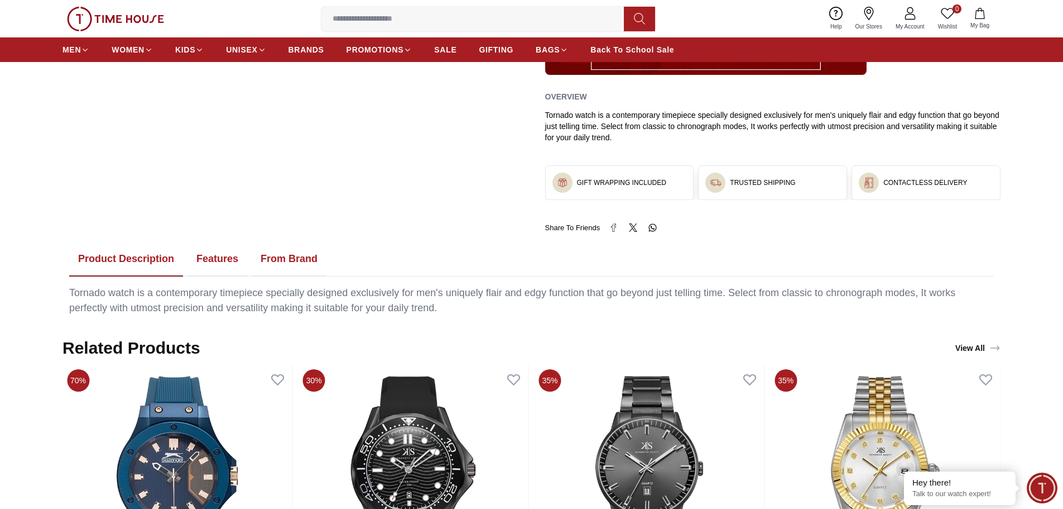
click at [214, 254] on button "Features" at bounding box center [218, 259] width 60 height 35
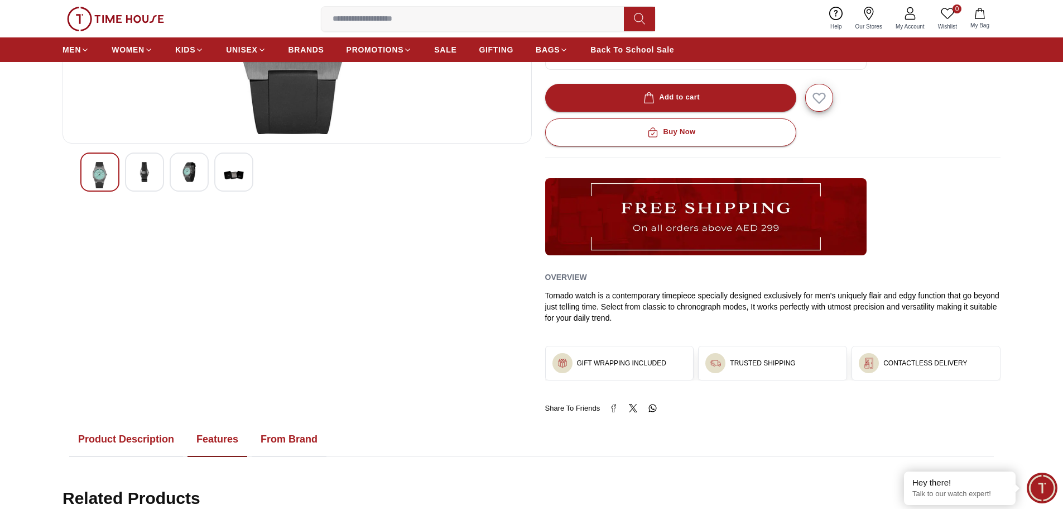
scroll to position [335, 0]
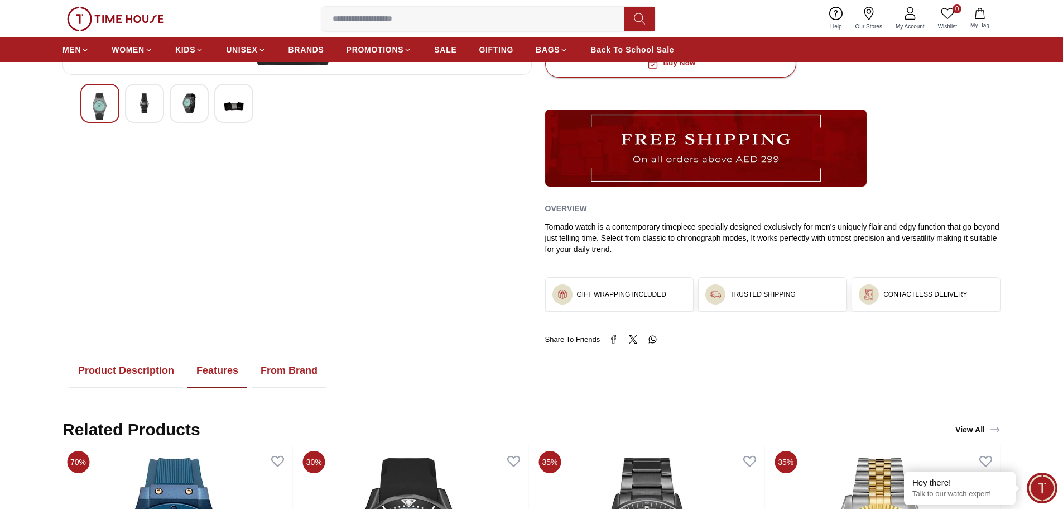
click at [260, 368] on button "From Brand" at bounding box center [289, 370] width 75 height 35
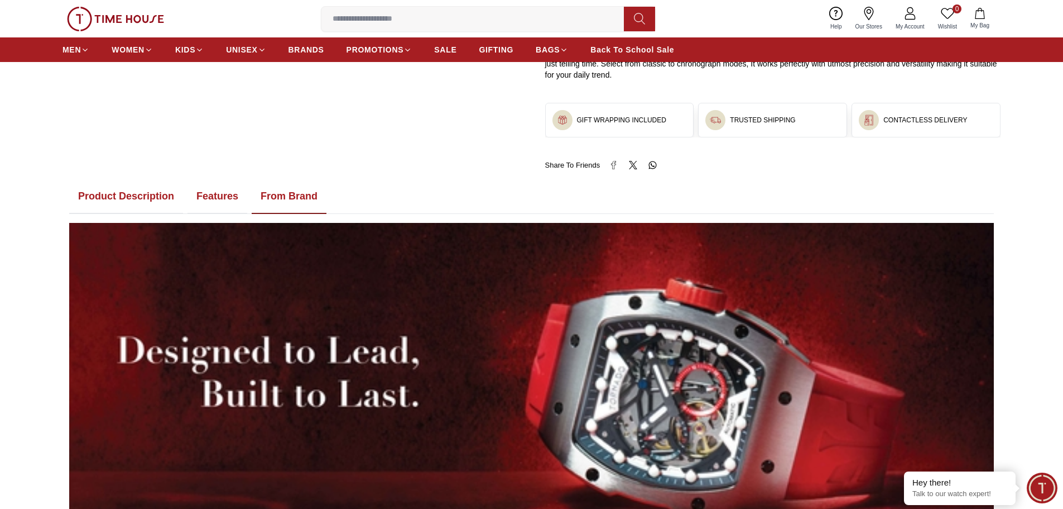
scroll to position [391, 0]
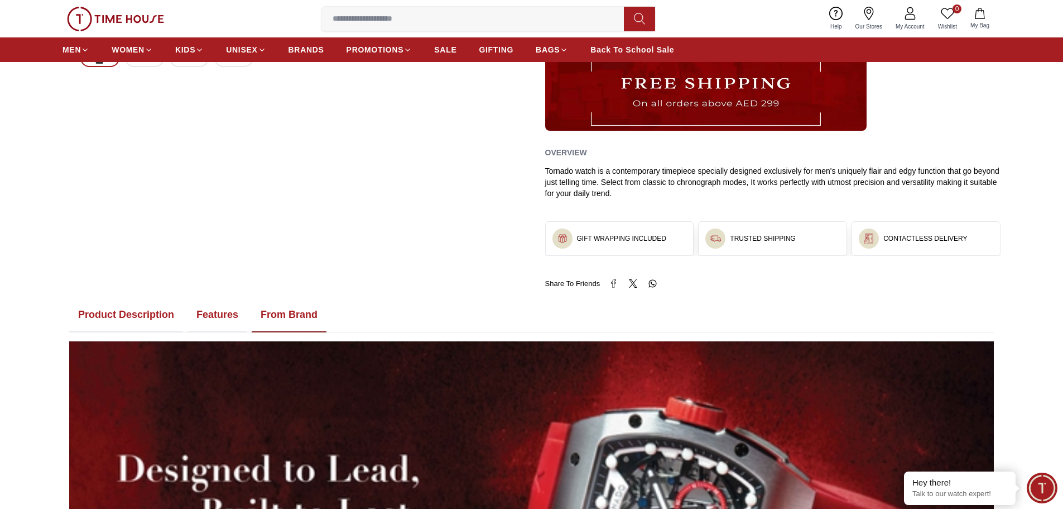
click at [224, 317] on button "Features" at bounding box center [218, 315] width 60 height 35
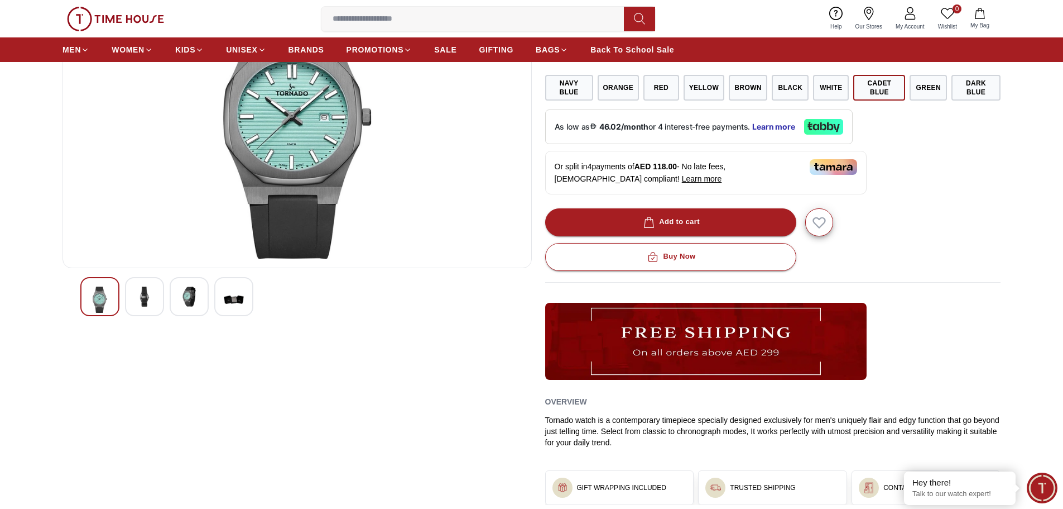
scroll to position [167, 0]
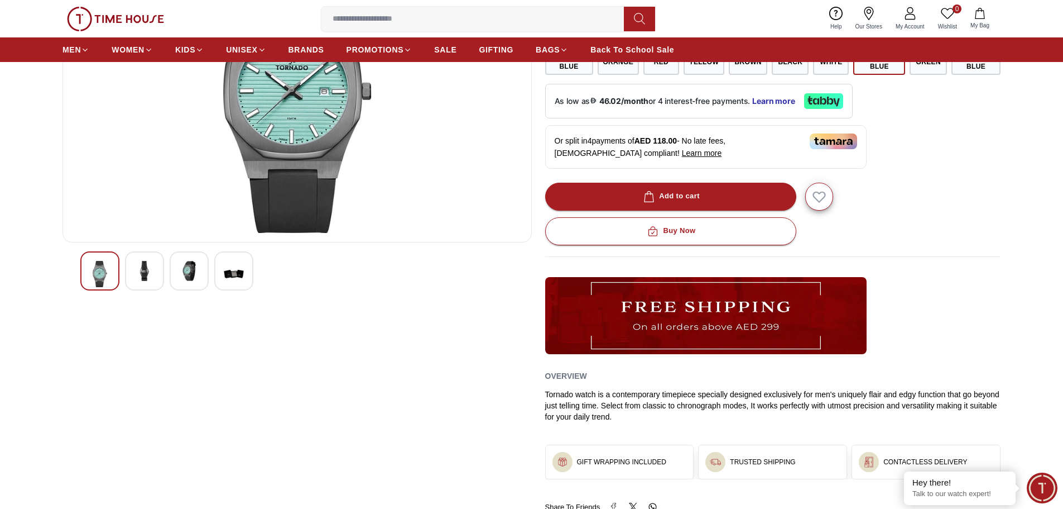
click at [152, 283] on div at bounding box center [144, 270] width 39 height 39
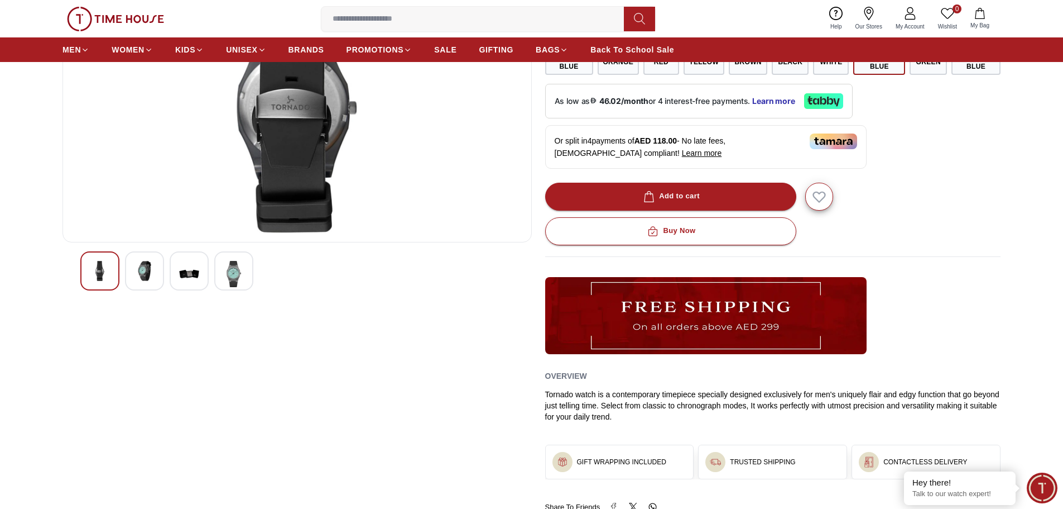
click at [186, 280] on img at bounding box center [189, 274] width 20 height 26
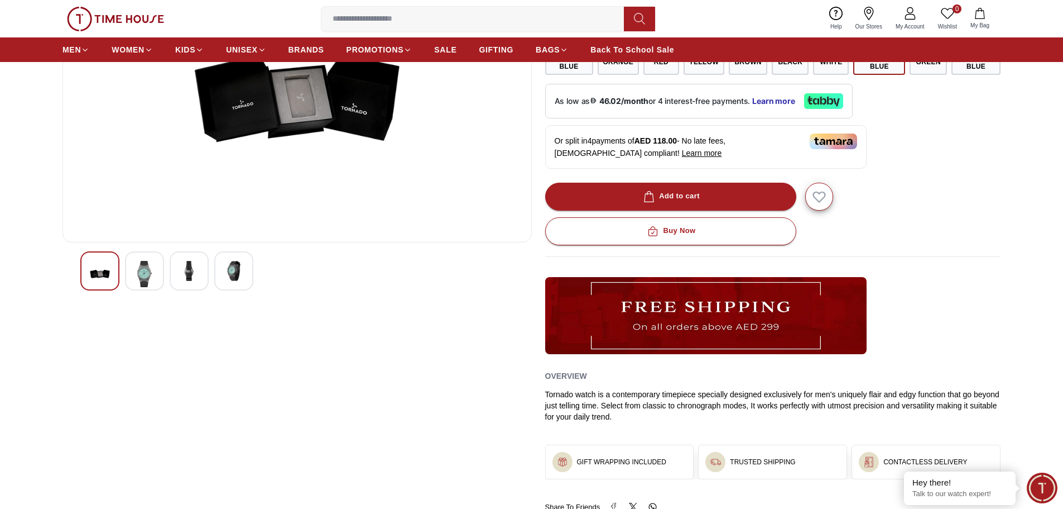
click at [239, 280] on img at bounding box center [234, 271] width 20 height 20
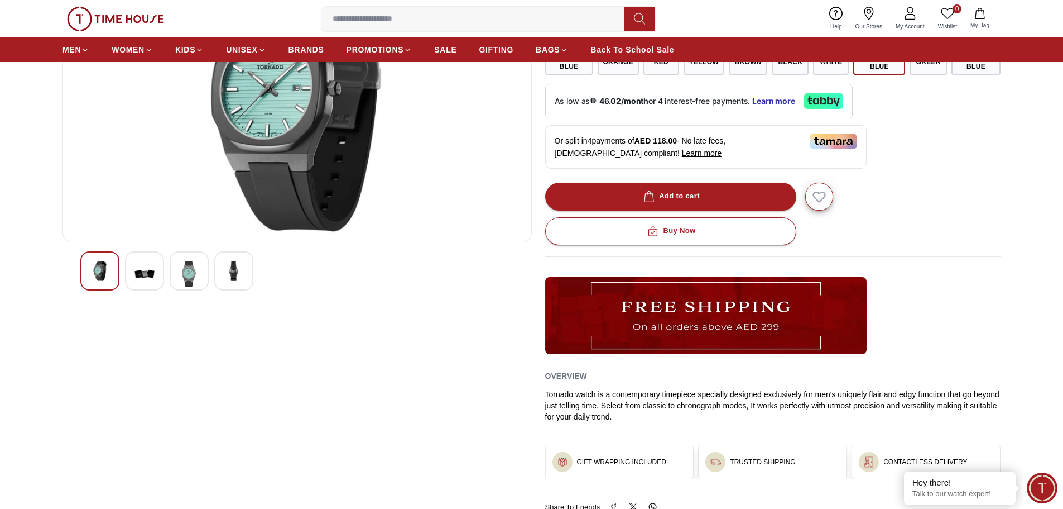
click at [90, 263] on img at bounding box center [100, 271] width 20 height 20
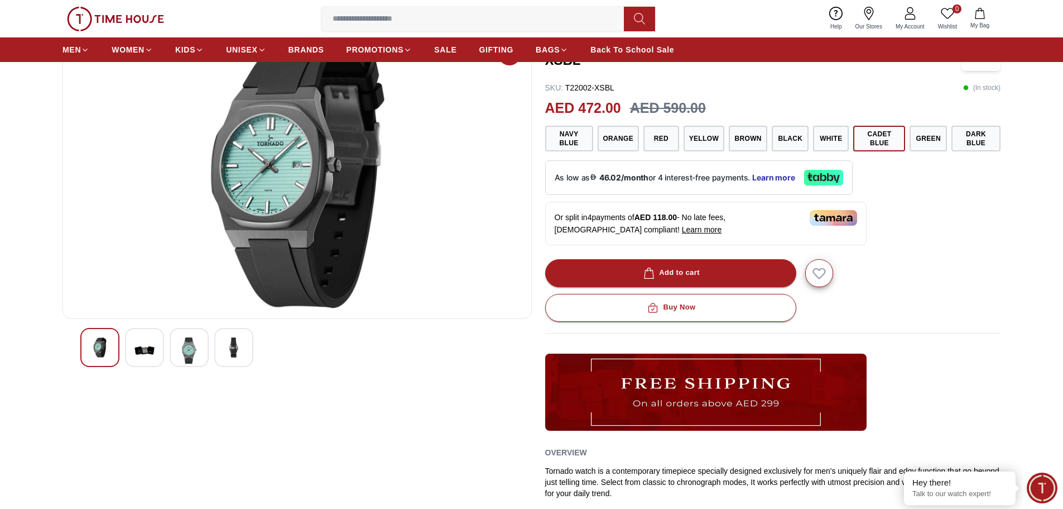
scroll to position [0, 0]
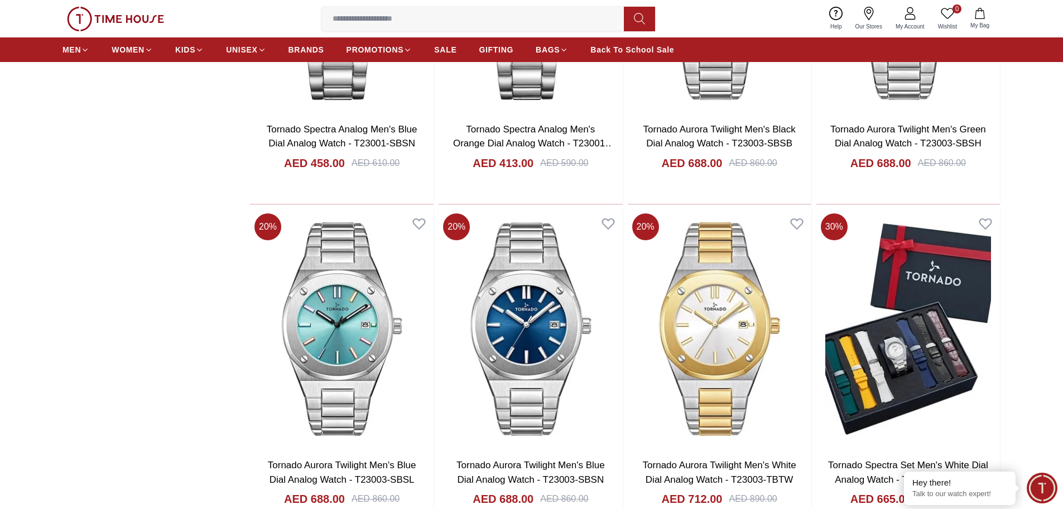
scroll to position [8169, 0]
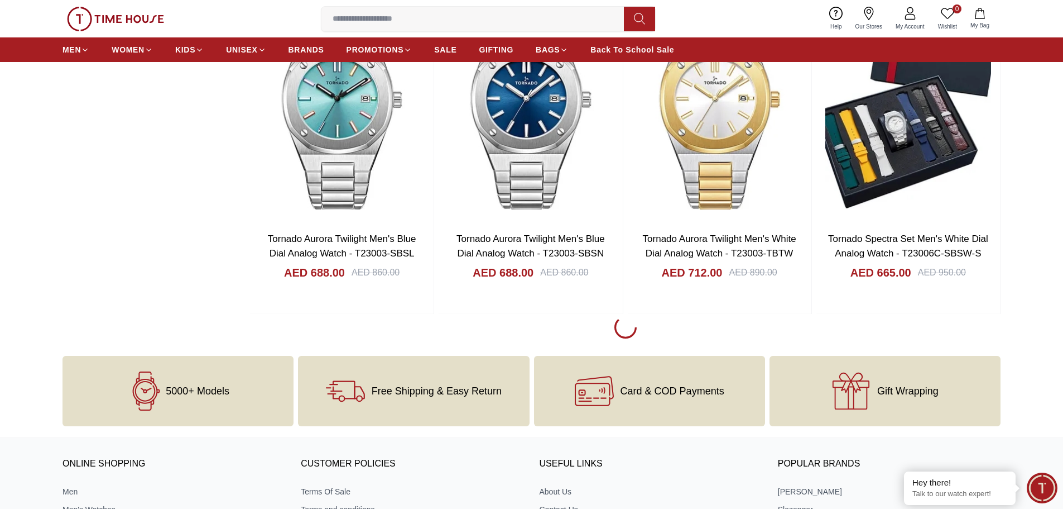
scroll to position [8261, 0]
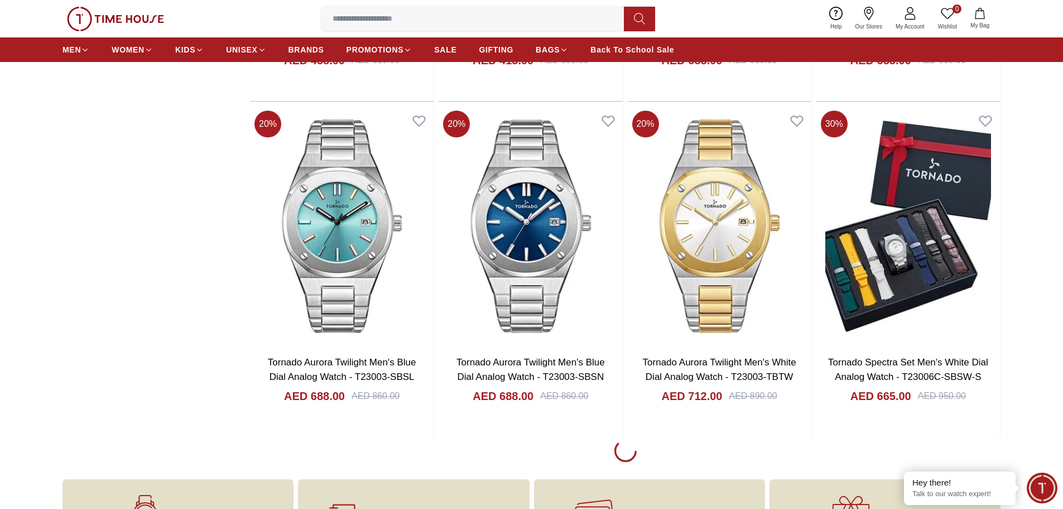
scroll to position [8200, 0]
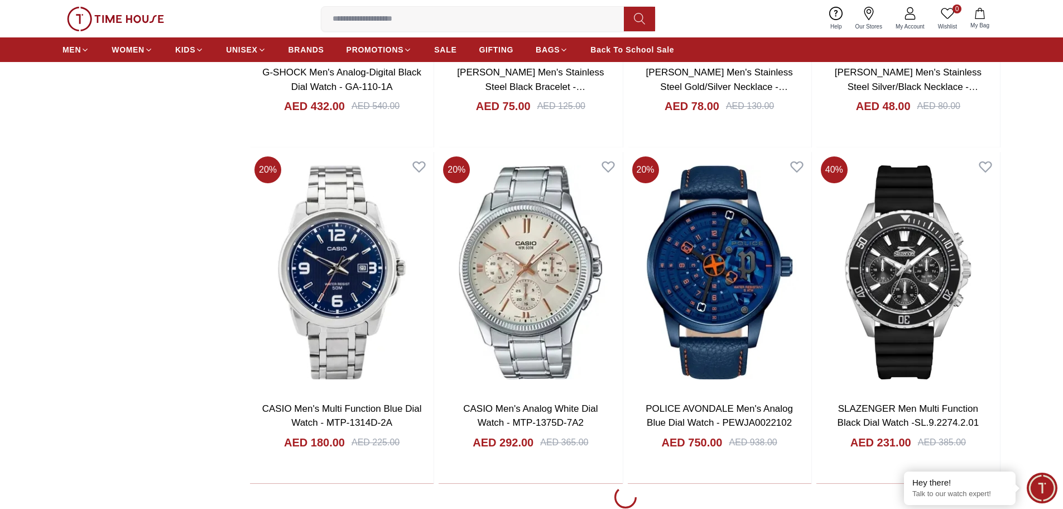
scroll to position [11438, 0]
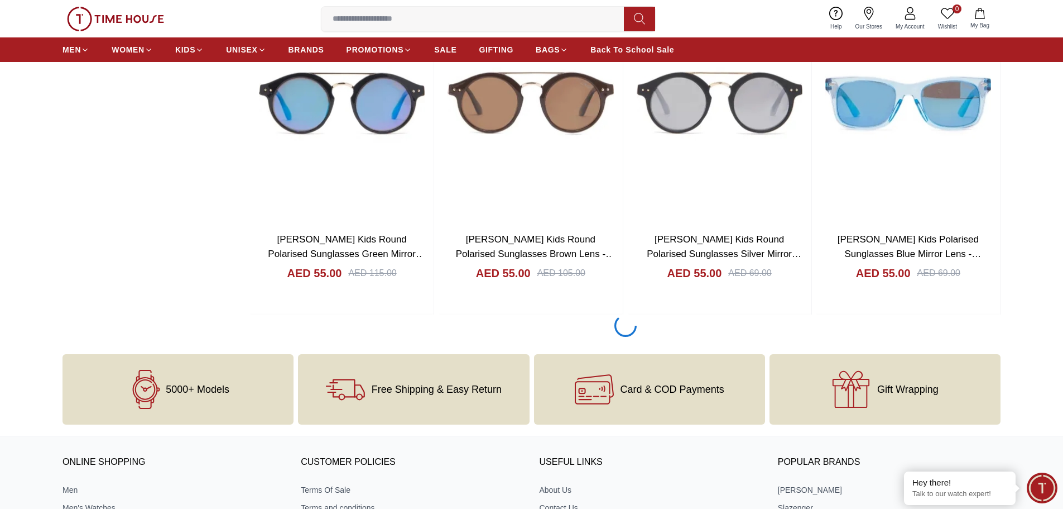
scroll to position [15066, 0]
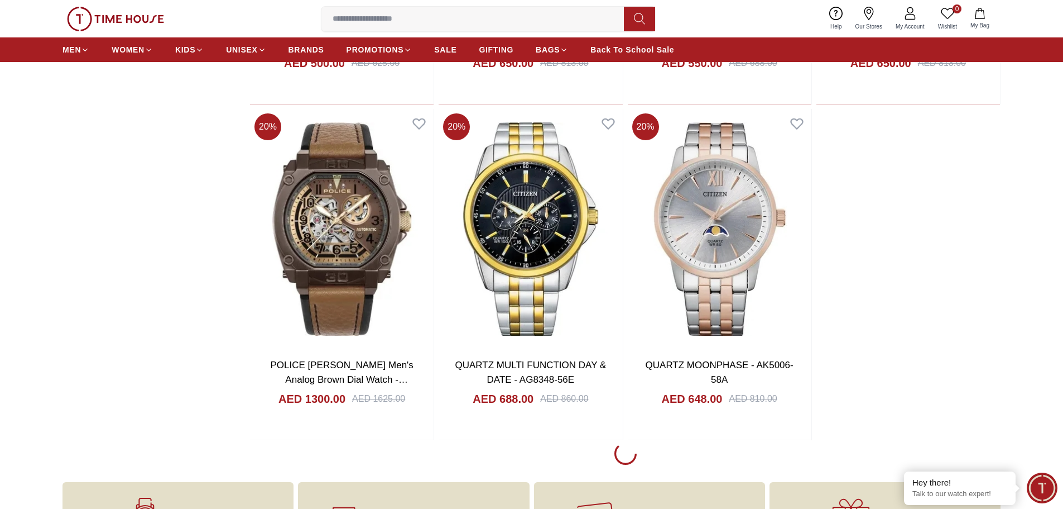
scroll to position [17857, 0]
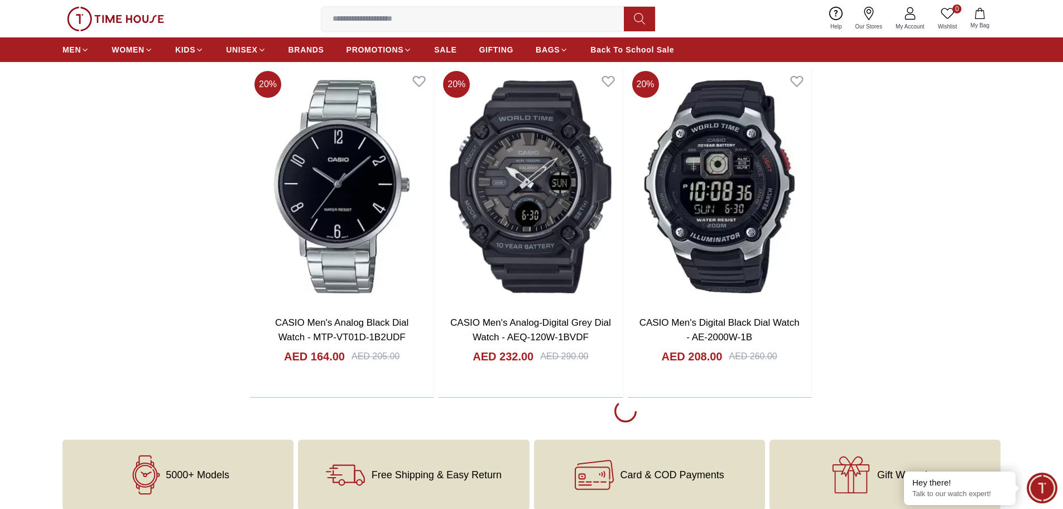
scroll to position [21374, 0]
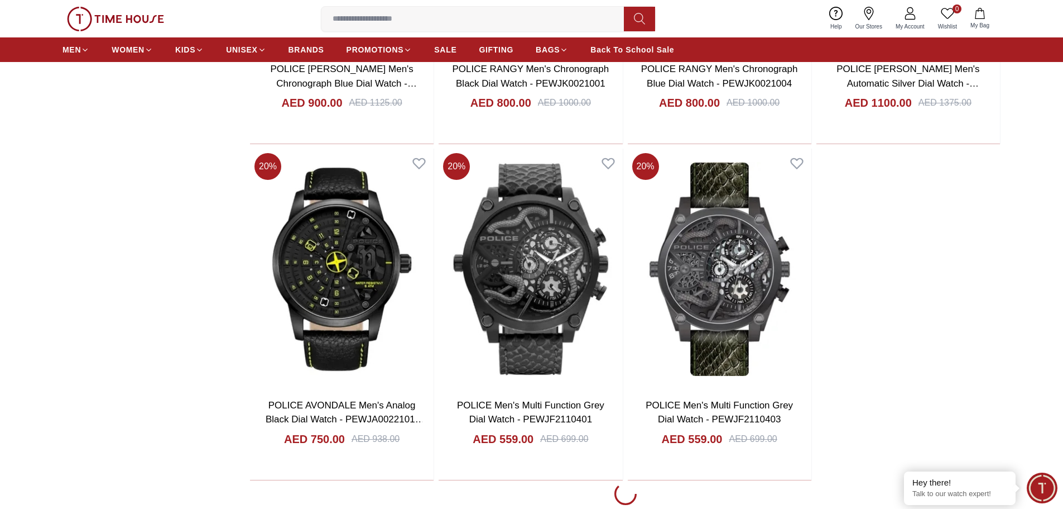
scroll to position [24556, 0]
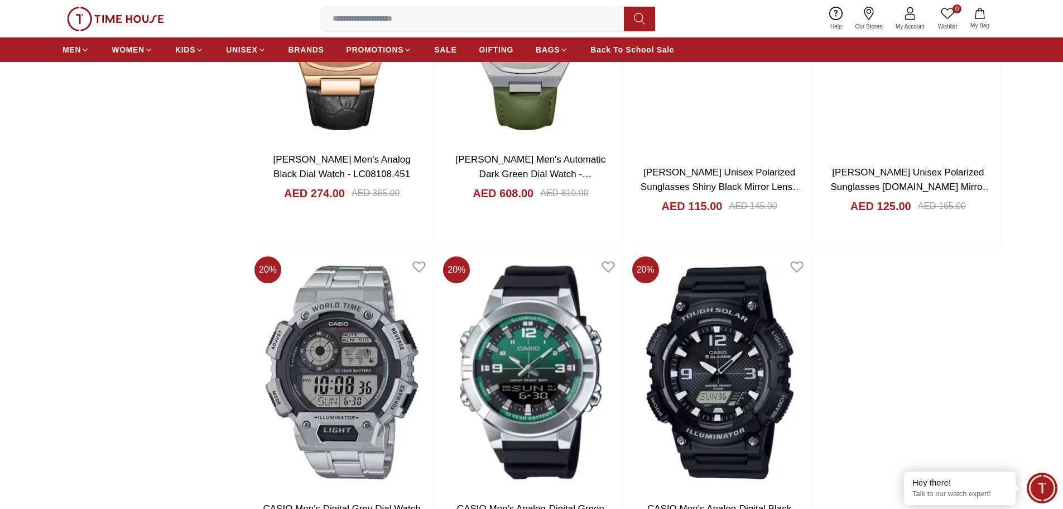
scroll to position [26119, 0]
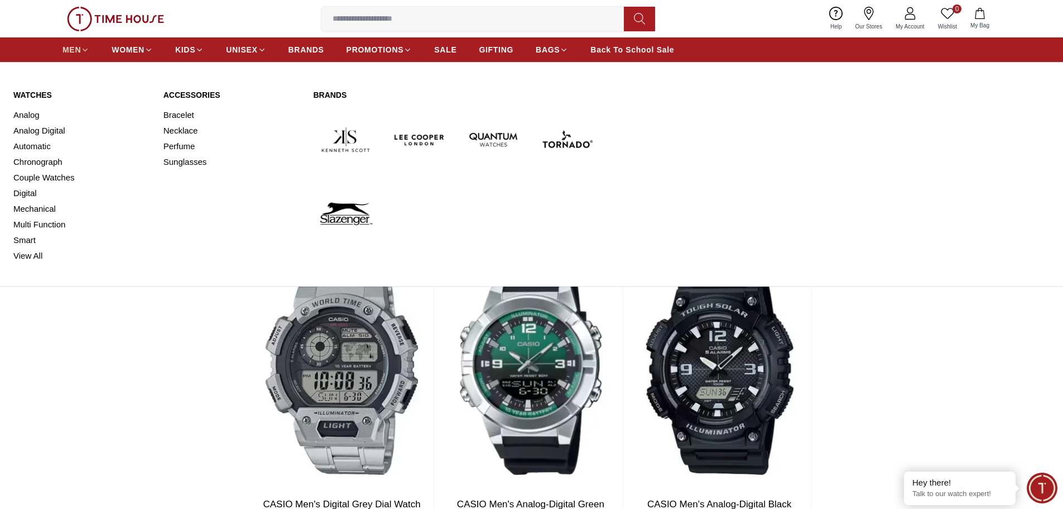
click at [81, 44] on link "MEN" at bounding box center [76, 50] width 27 height 20
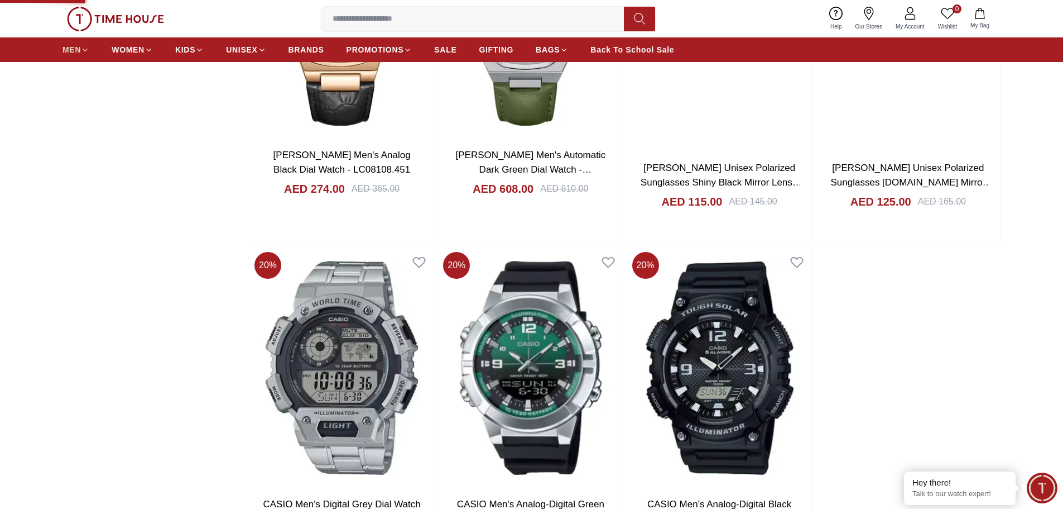
type input "******"
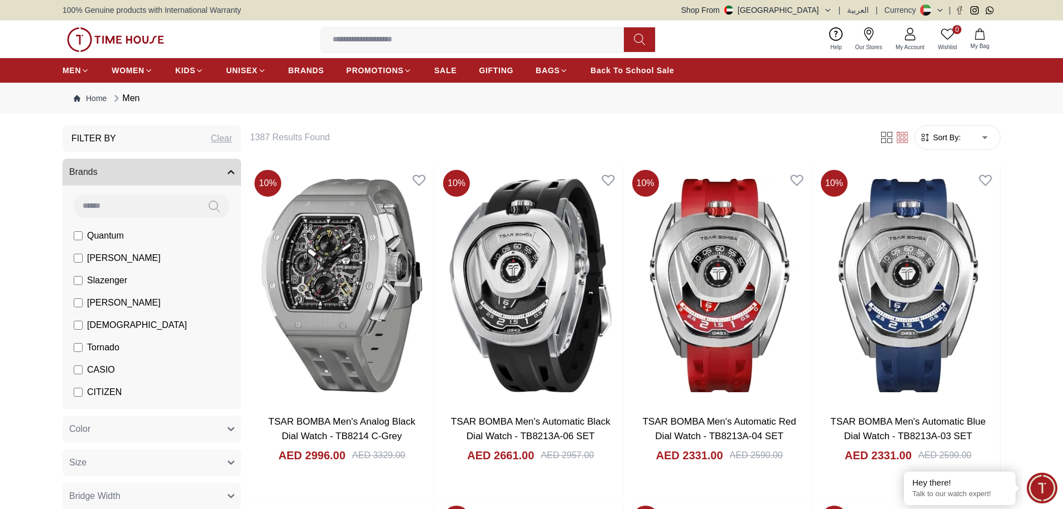
click at [372, 37] on input at bounding box center [477, 39] width 311 height 22
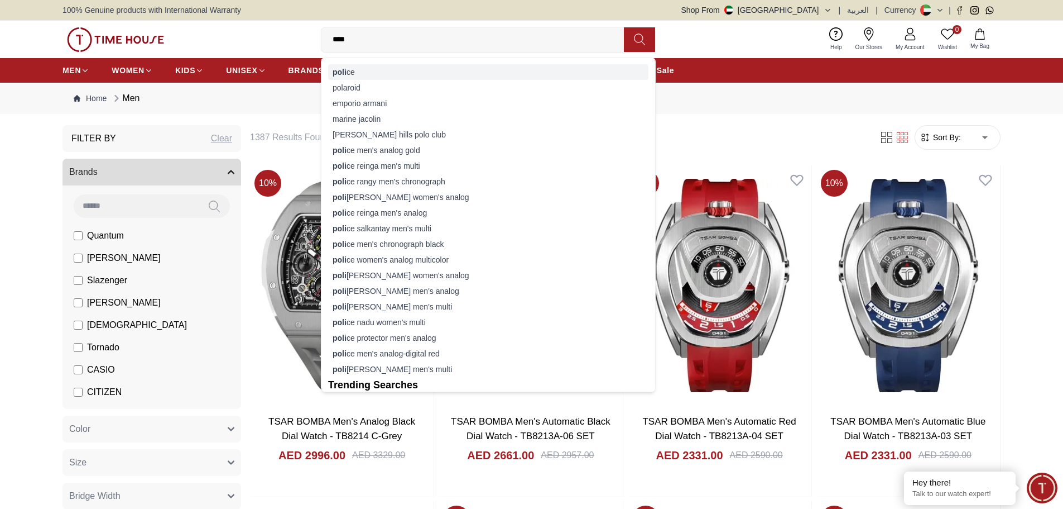
type input "****"
click at [379, 71] on div "[PERSON_NAME]" at bounding box center [488, 72] width 320 height 16
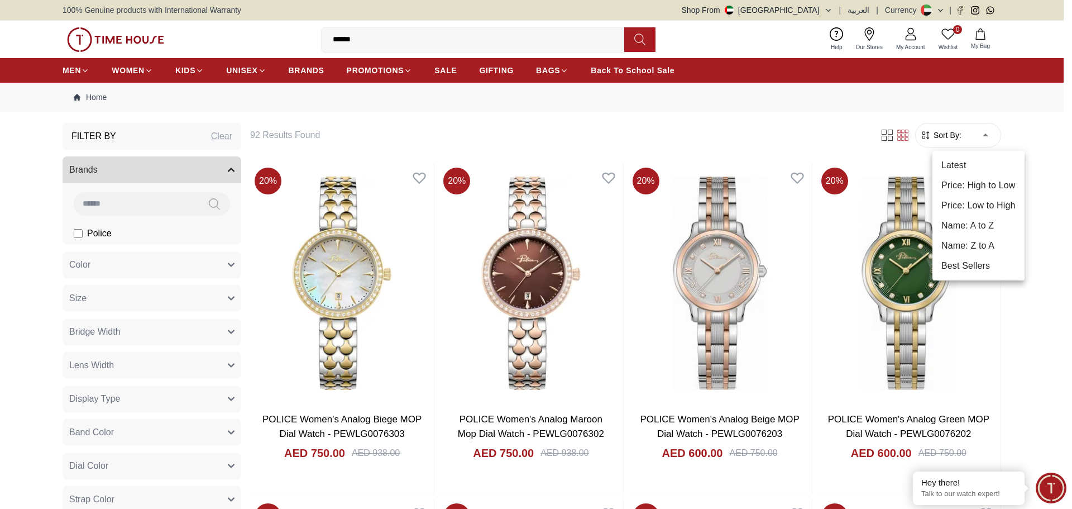
click at [999, 186] on li "Price: High to Low" at bounding box center [978, 185] width 92 height 20
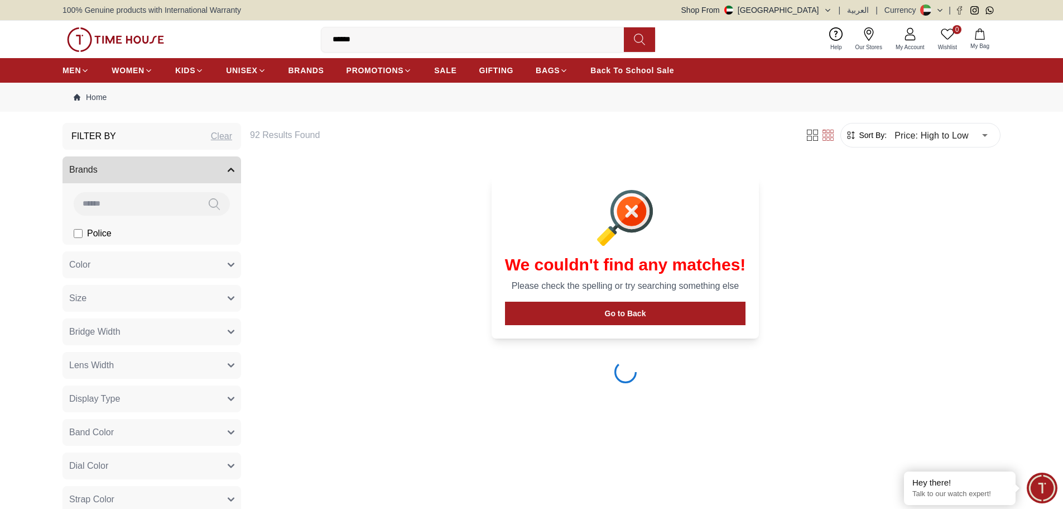
type input "*"
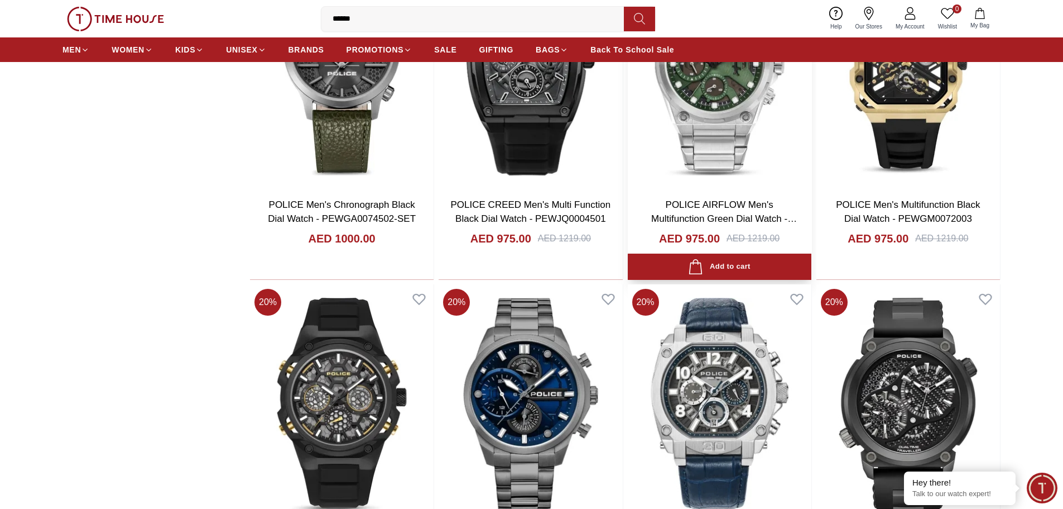
scroll to position [1340, 0]
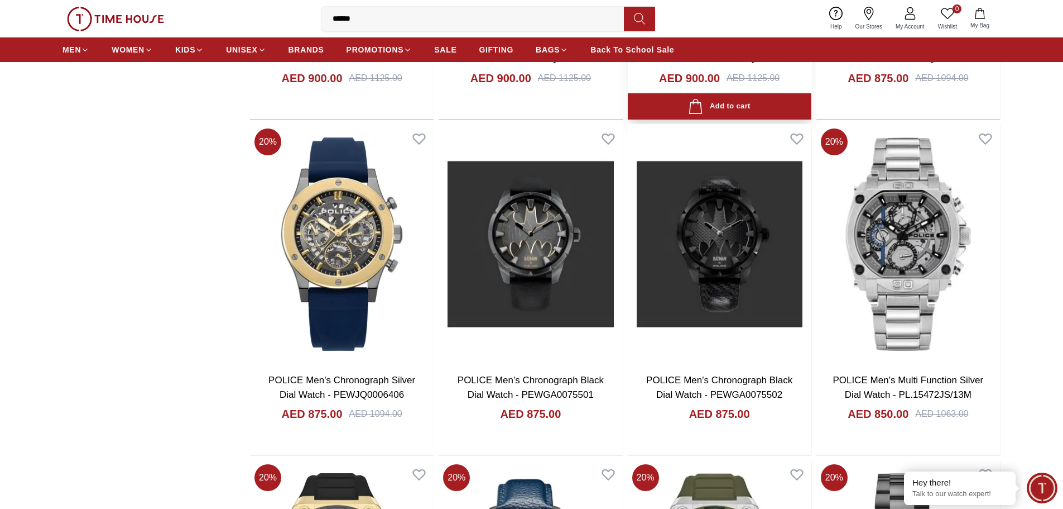
scroll to position [2065, 0]
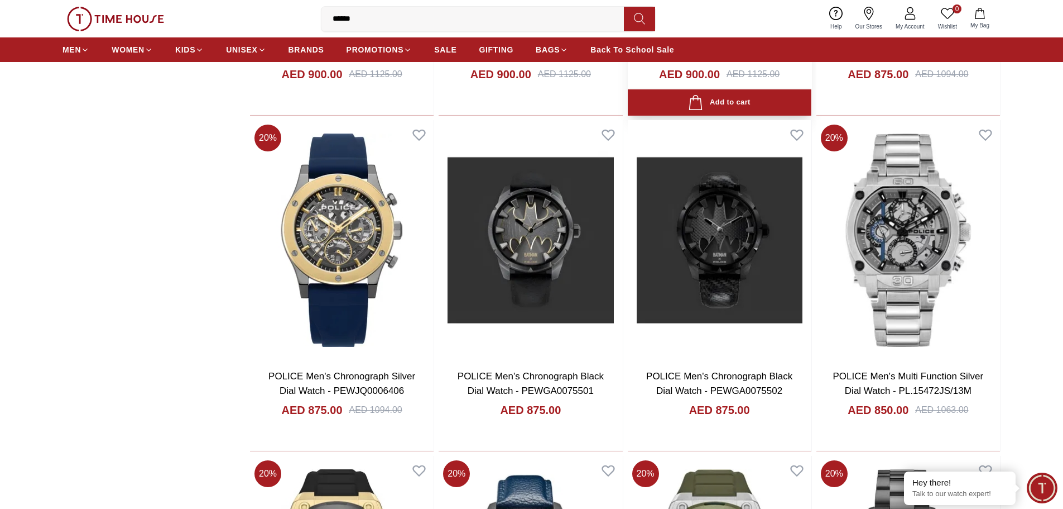
click at [735, 229] on img at bounding box center [720, 240] width 184 height 240
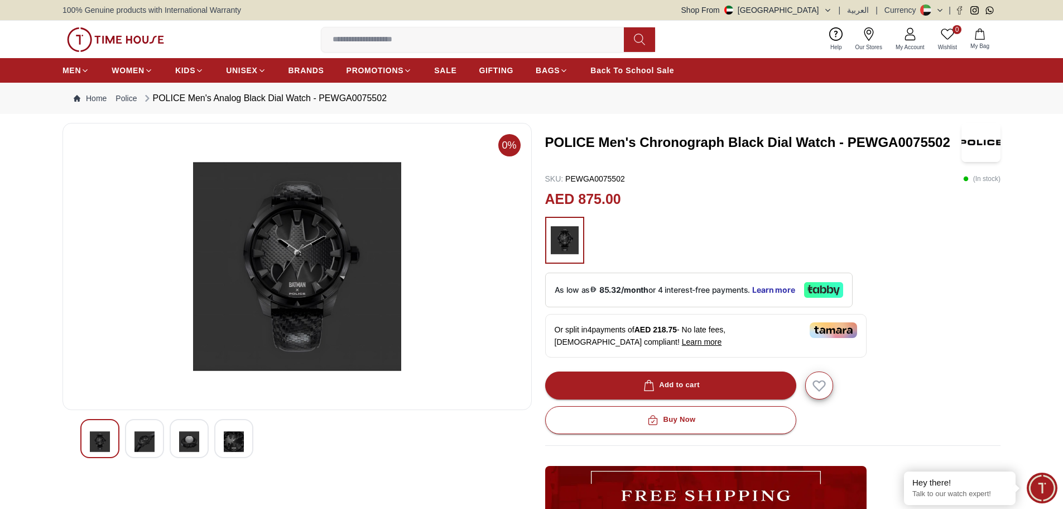
click at [145, 438] on img at bounding box center [145, 441] width 20 height 26
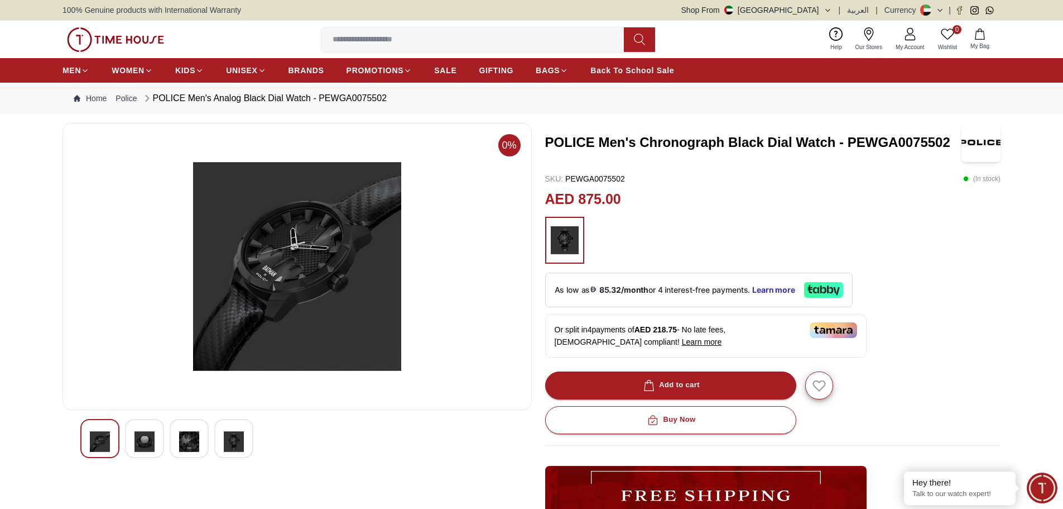
click at [198, 440] on img at bounding box center [189, 441] width 20 height 26
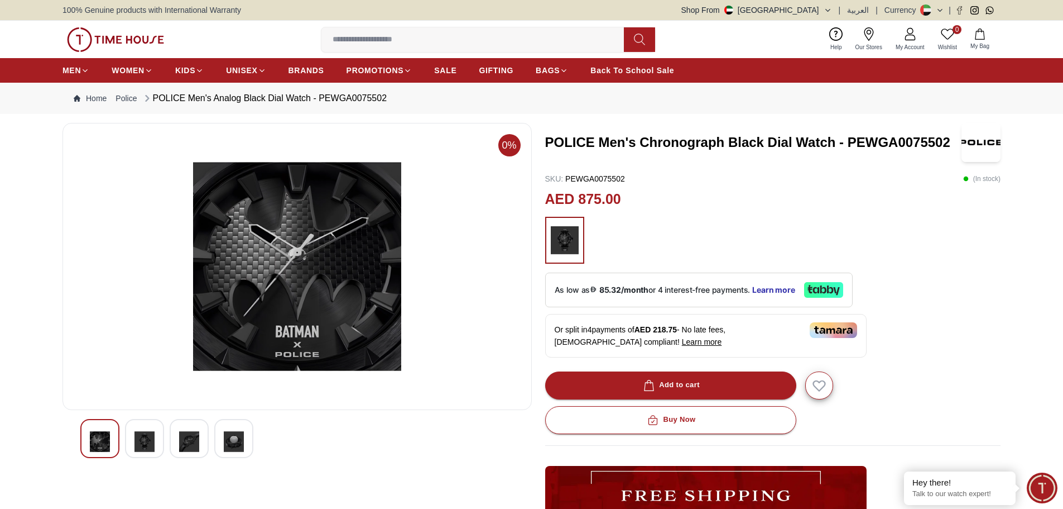
click at [232, 440] on img at bounding box center [234, 441] width 20 height 26
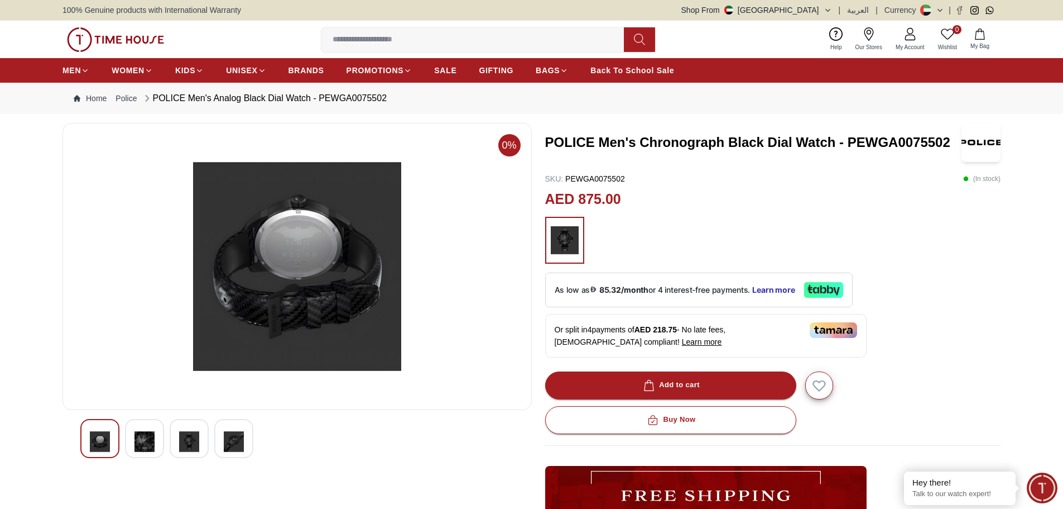
click at [113, 443] on div at bounding box center [99, 438] width 39 height 39
click at [133, 445] on div at bounding box center [144, 438] width 39 height 39
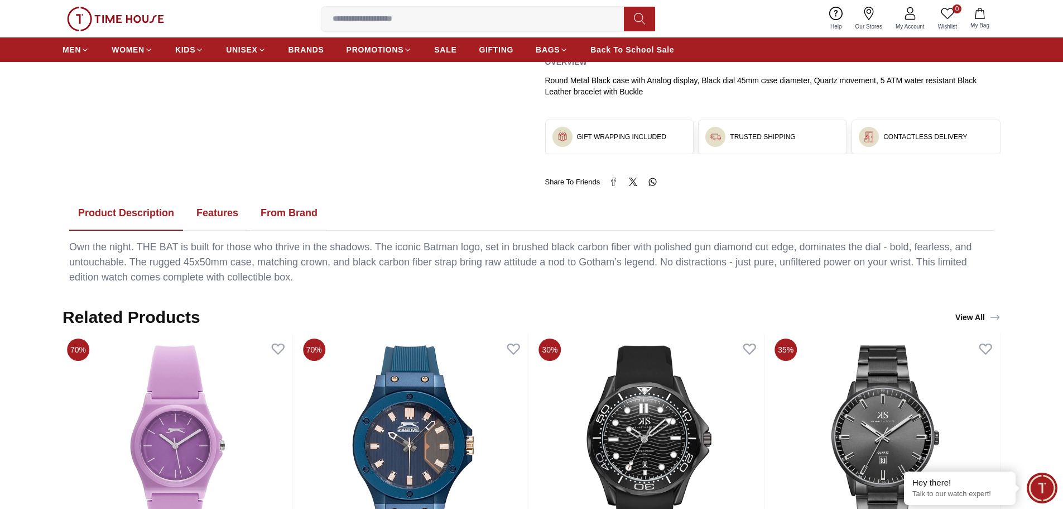
scroll to position [391, 0]
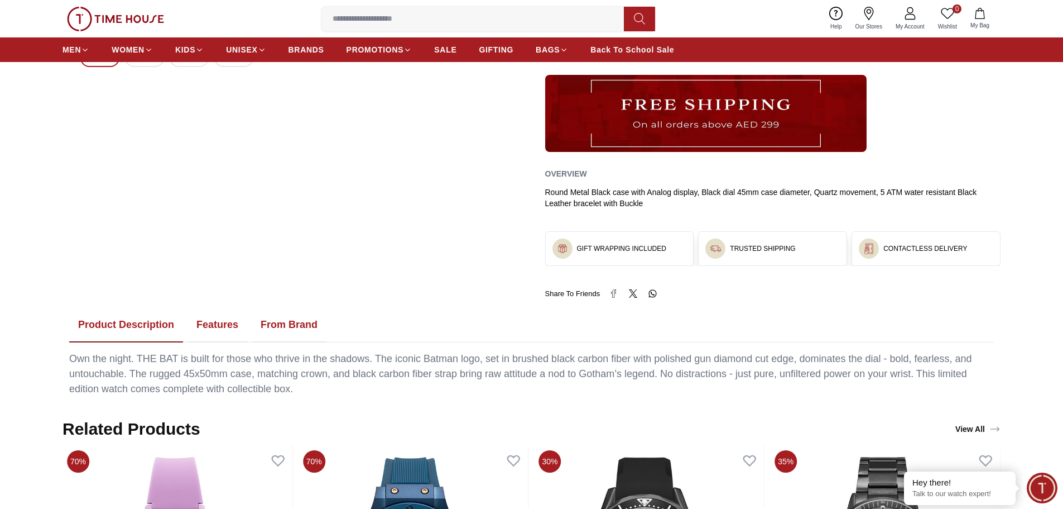
click at [204, 318] on button "Features" at bounding box center [218, 325] width 60 height 35
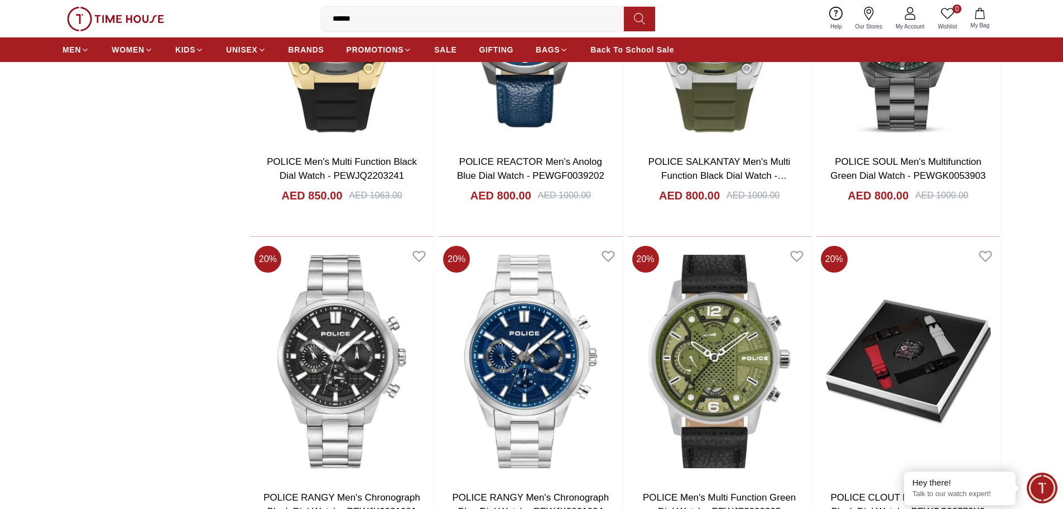
scroll to position [2783, 0]
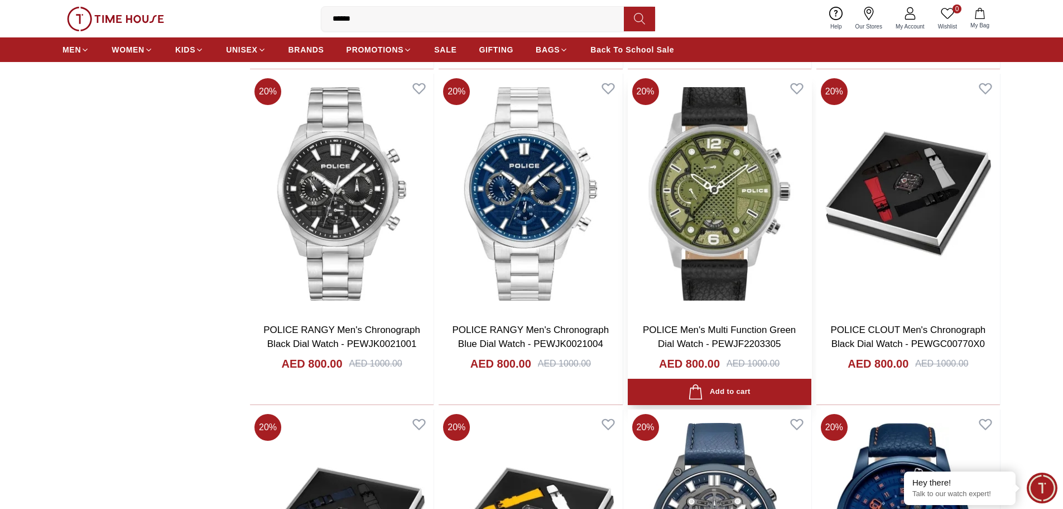
click at [712, 196] on img at bounding box center [720, 194] width 184 height 240
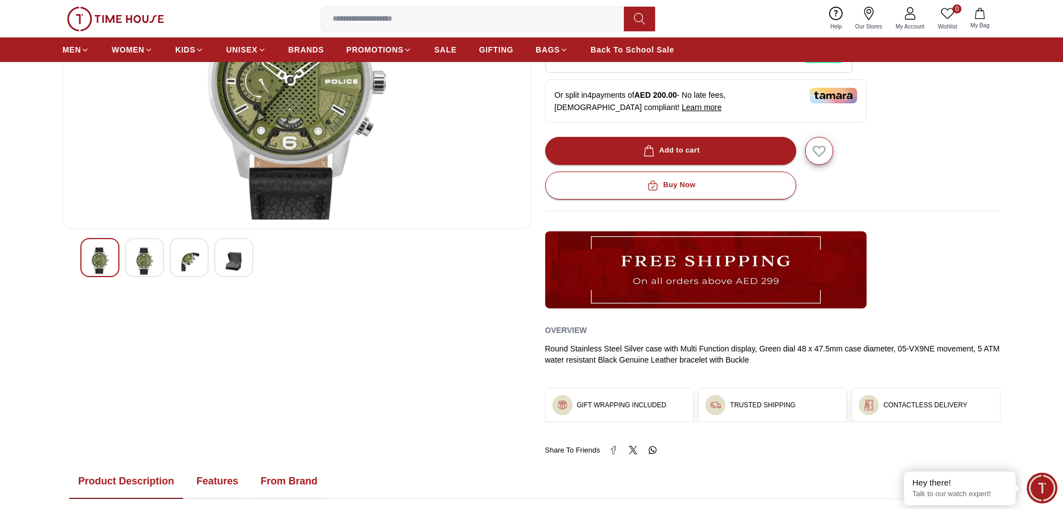
scroll to position [223, 0]
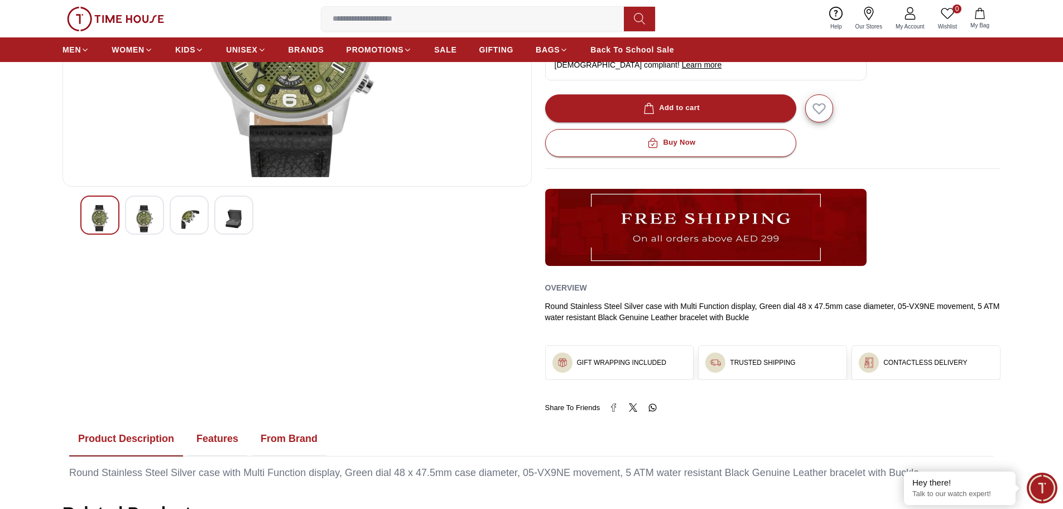
click at [198, 439] on button "Features" at bounding box center [218, 438] width 60 height 35
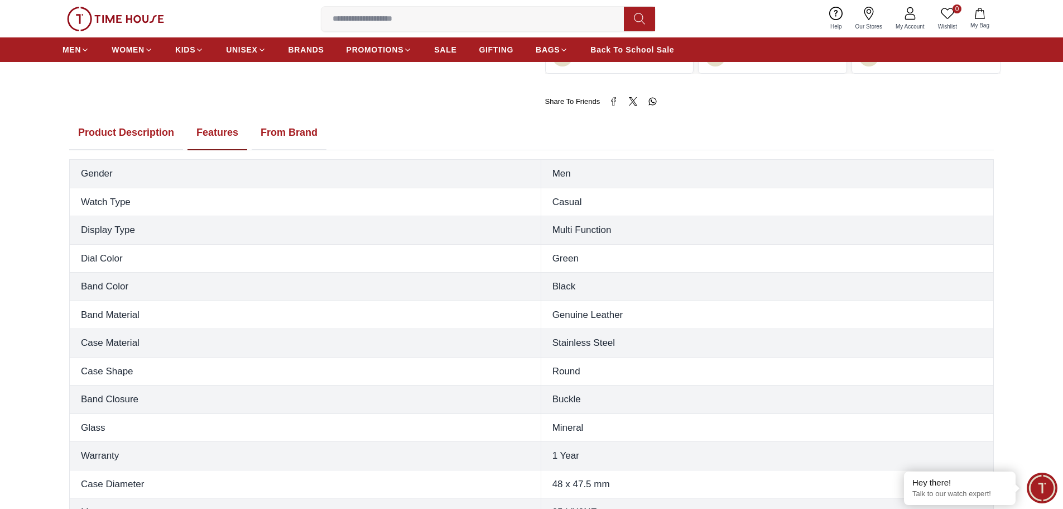
scroll to position [614, 0]
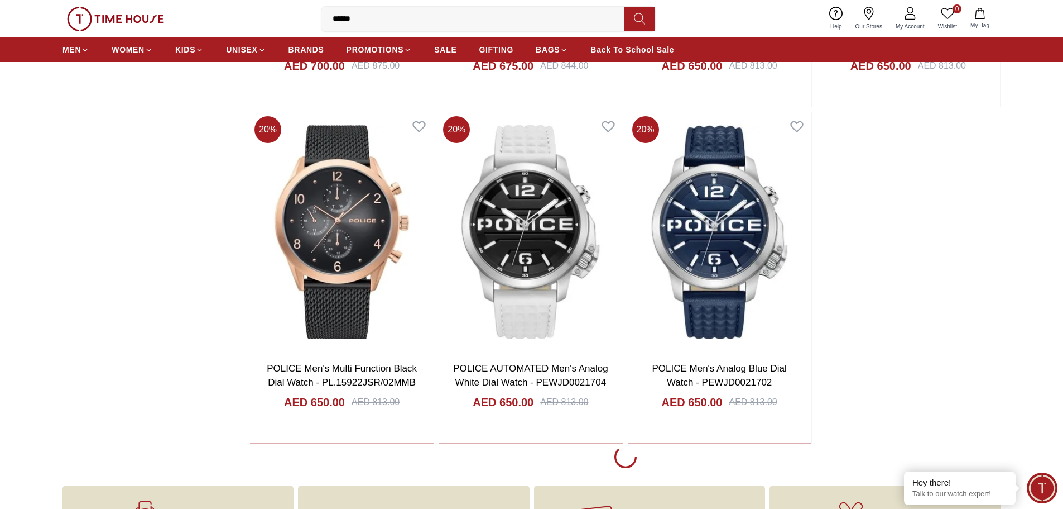
scroll to position [4905, 0]
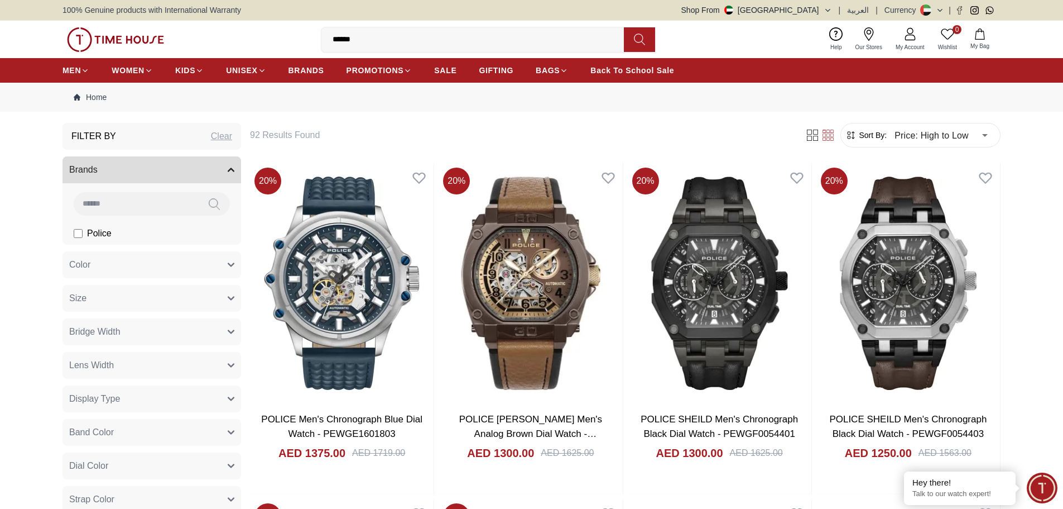
click at [200, 296] on button "Size" at bounding box center [152, 298] width 179 height 27
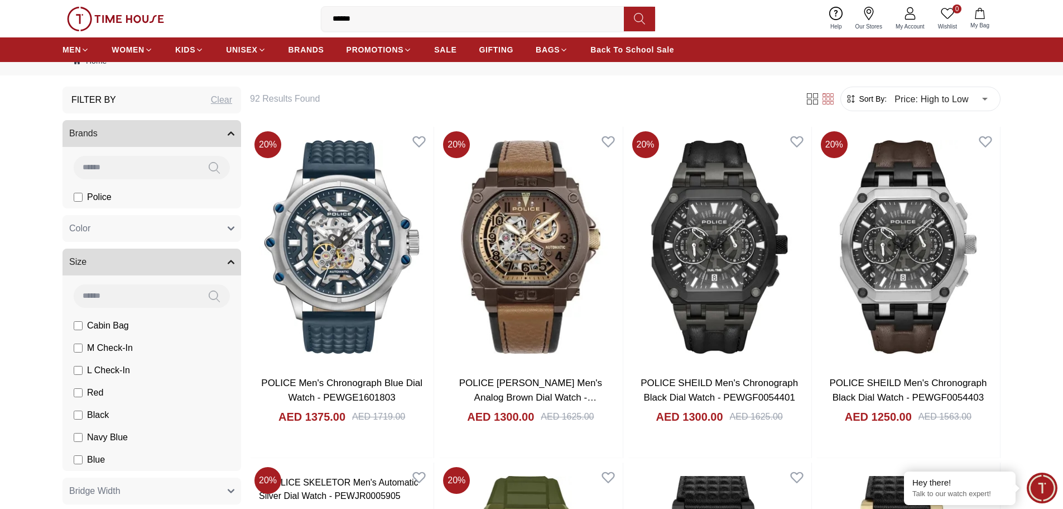
scroll to position [56, 0]
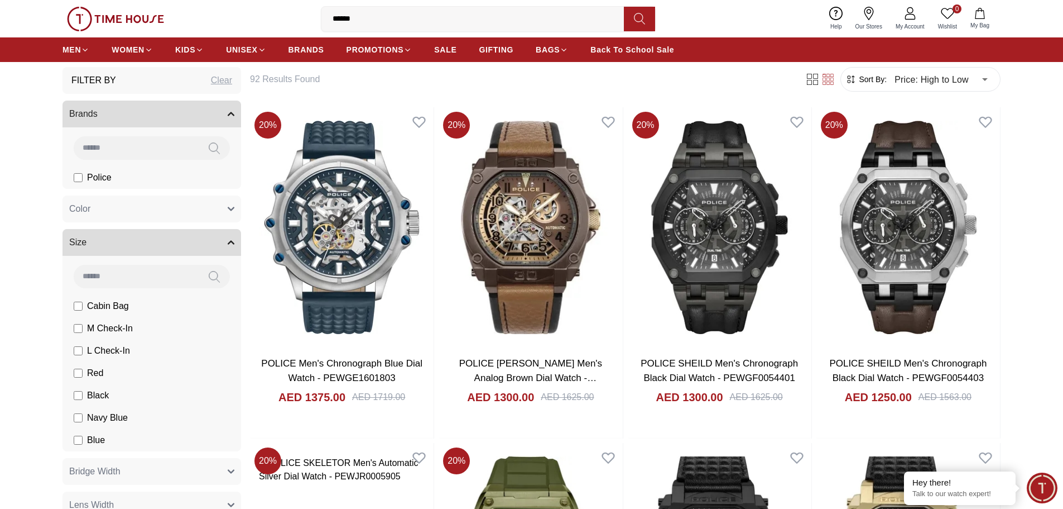
click at [216, 242] on button "Size" at bounding box center [152, 242] width 179 height 27
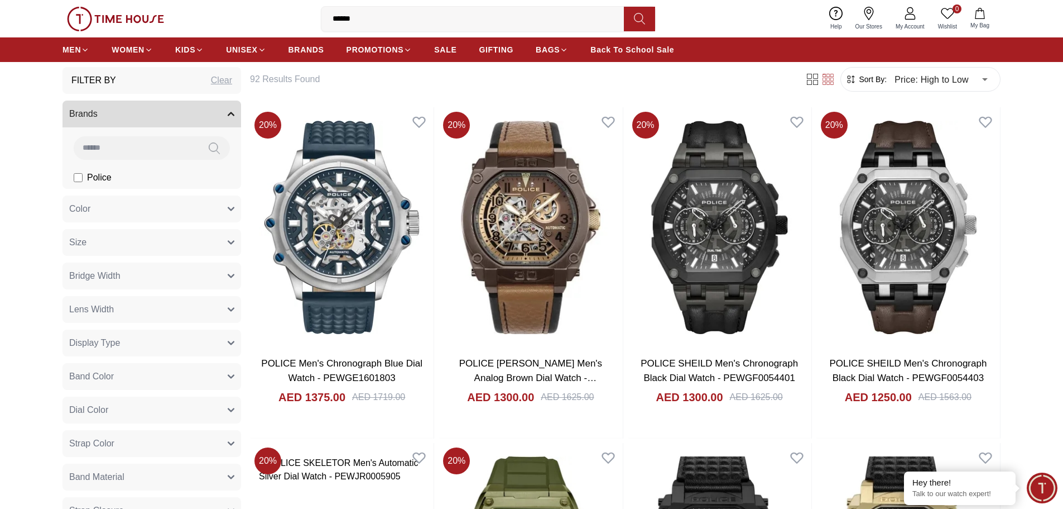
click at [189, 306] on button "Lens Width" at bounding box center [152, 309] width 179 height 27
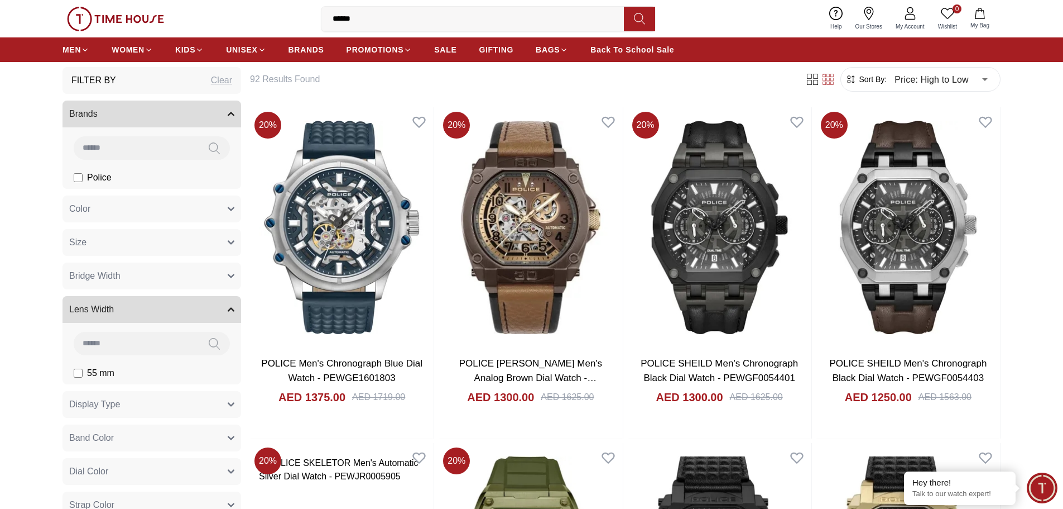
click at [189, 306] on button "Lens Width" at bounding box center [152, 309] width 179 height 27
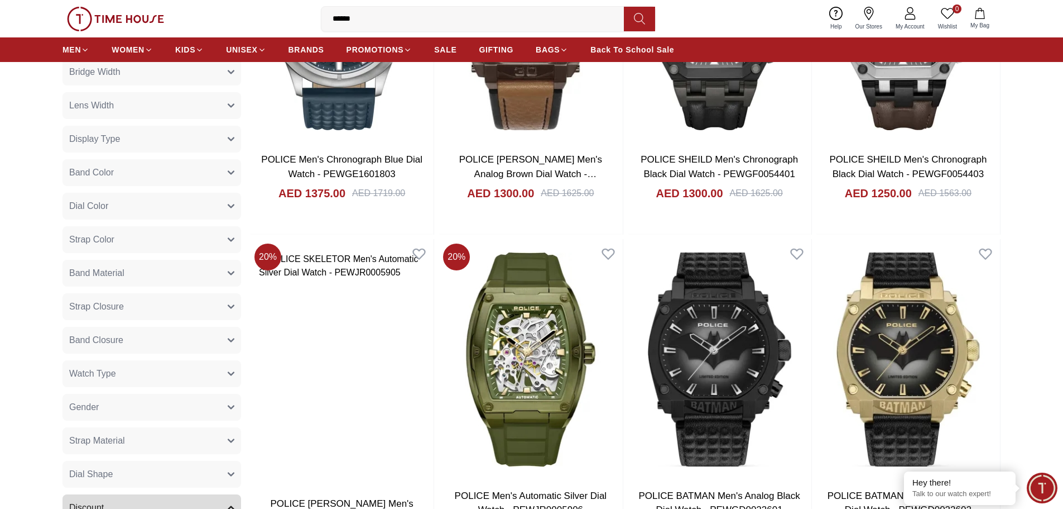
scroll to position [279, 0]
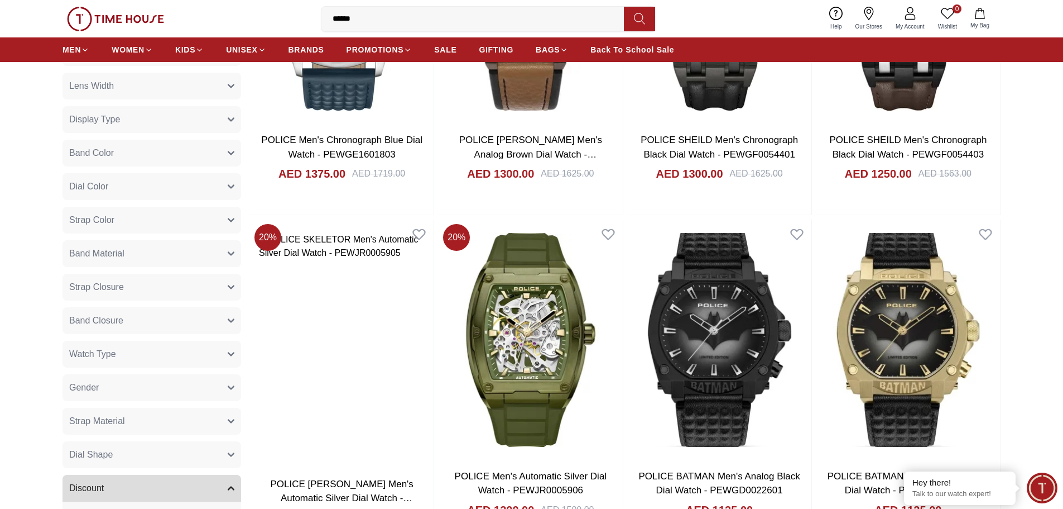
click at [170, 390] on button "Gender" at bounding box center [152, 387] width 179 height 27
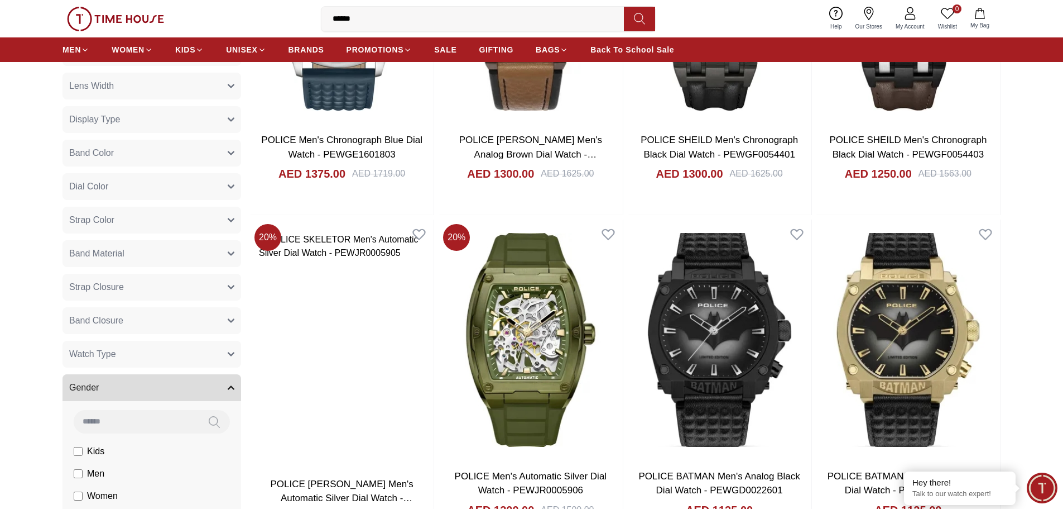
click at [0, 0] on span "Men" at bounding box center [0, 0] width 0 height 0
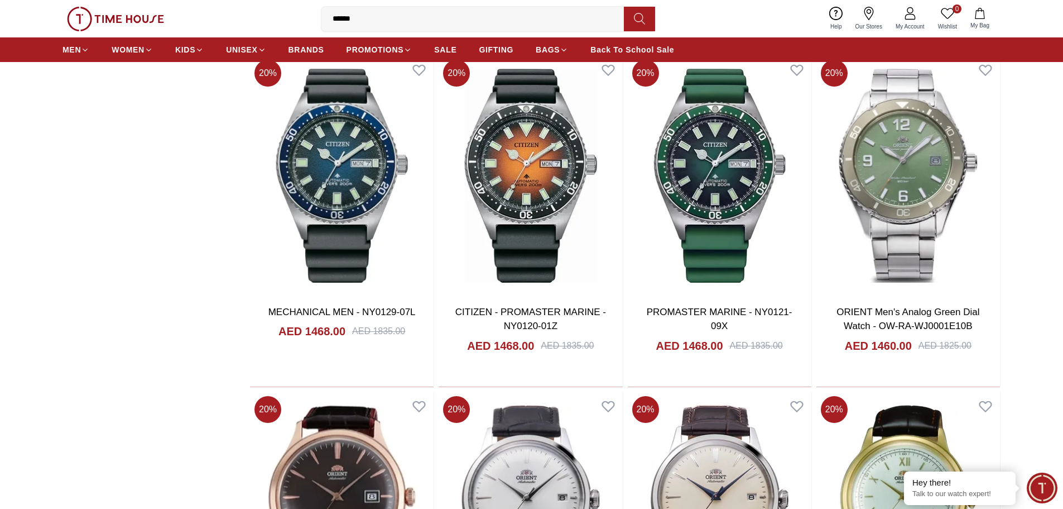
scroll to position [2010, 0]
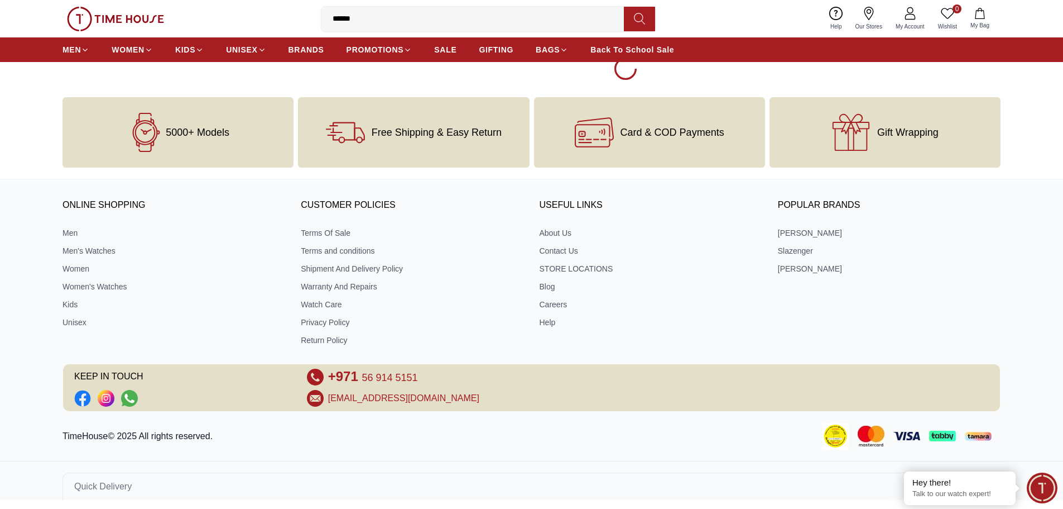
scroll to position [3294, 0]
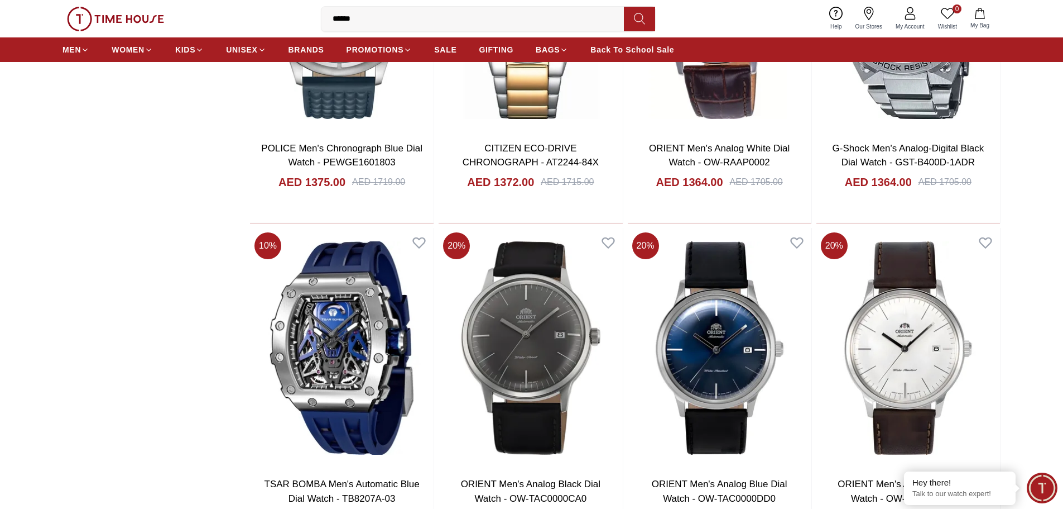
scroll to position [3740, 0]
